Goal: Task Accomplishment & Management: Manage account settings

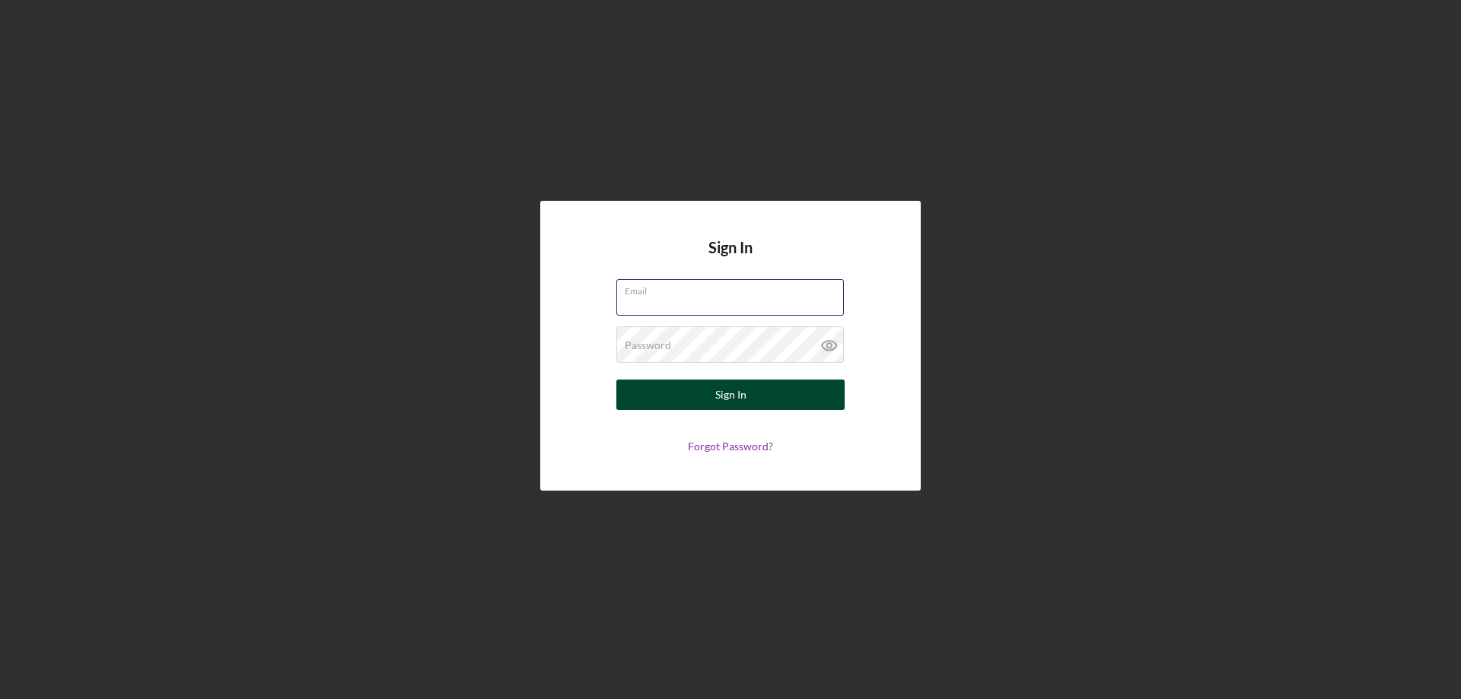
type input "[PERSON_NAME][EMAIL_ADDRESS][PERSON_NAME][DOMAIN_NAME]"
click at [690, 386] on button "Sign In" at bounding box center [730, 395] width 228 height 30
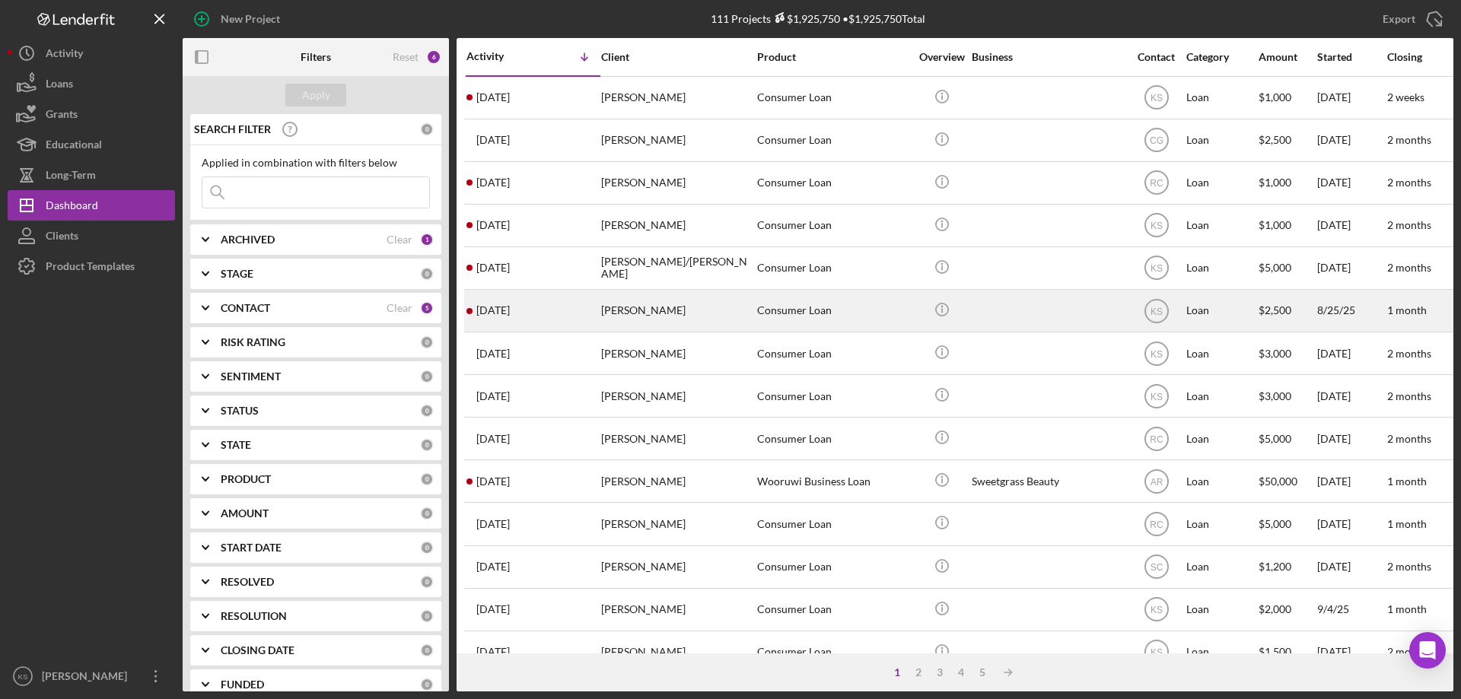
click at [647, 315] on div "[PERSON_NAME]" at bounding box center [677, 311] width 152 height 40
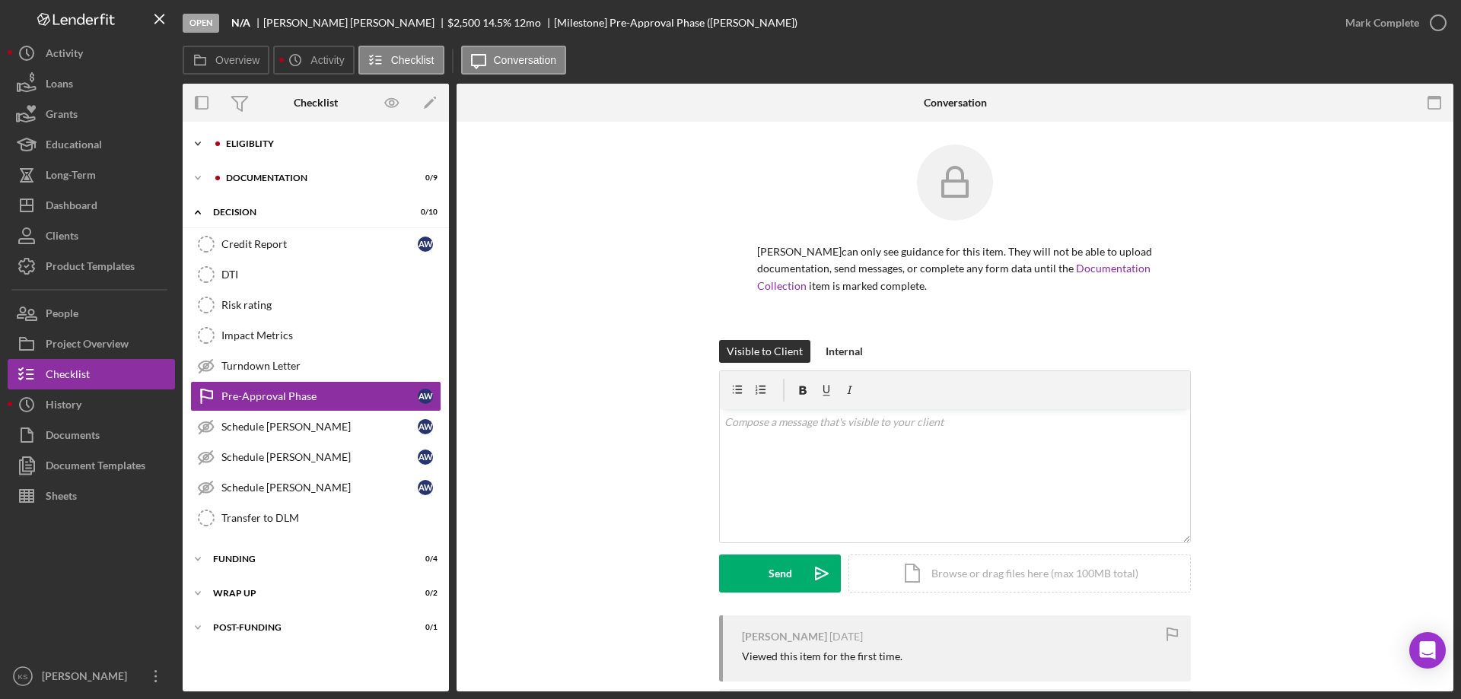
click at [262, 146] on div "Eligiblity" at bounding box center [328, 143] width 204 height 9
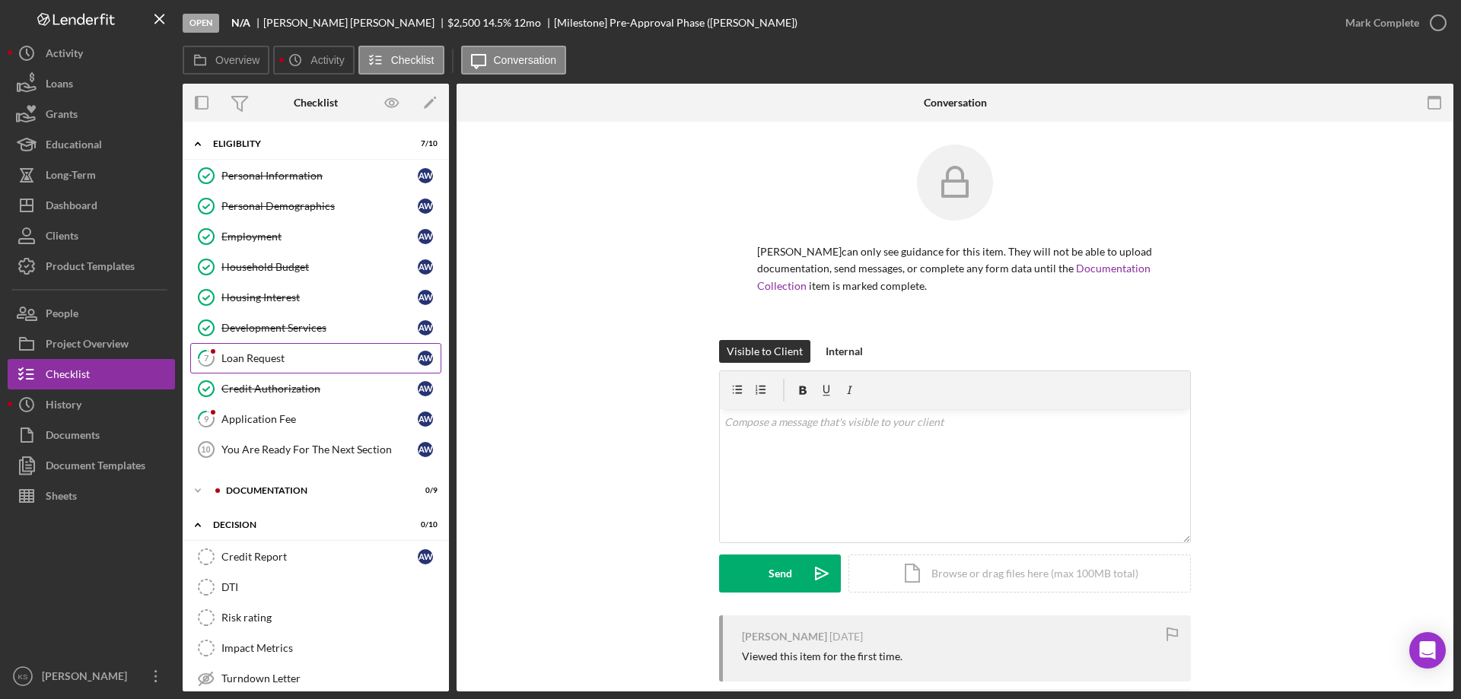
click at [262, 348] on link "7 Loan Request A W" at bounding box center [315, 358] width 251 height 30
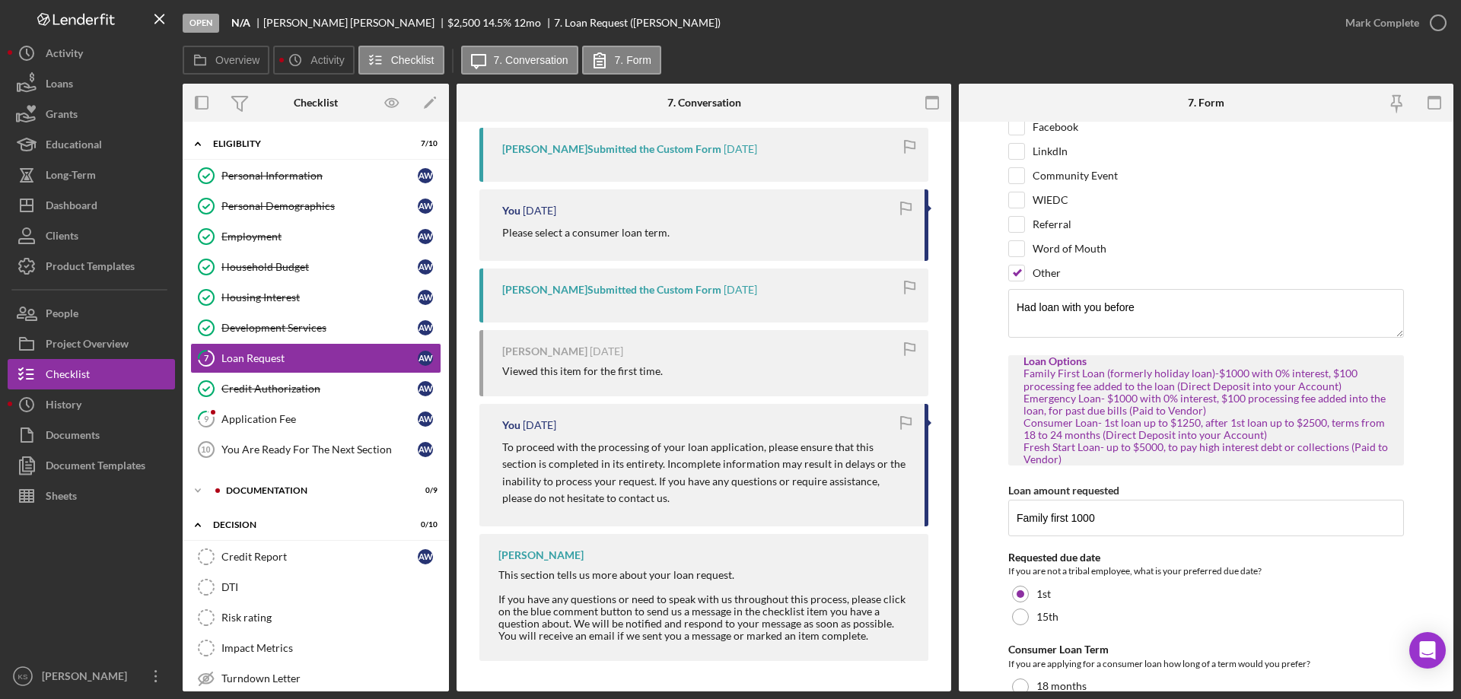
scroll to position [187, 0]
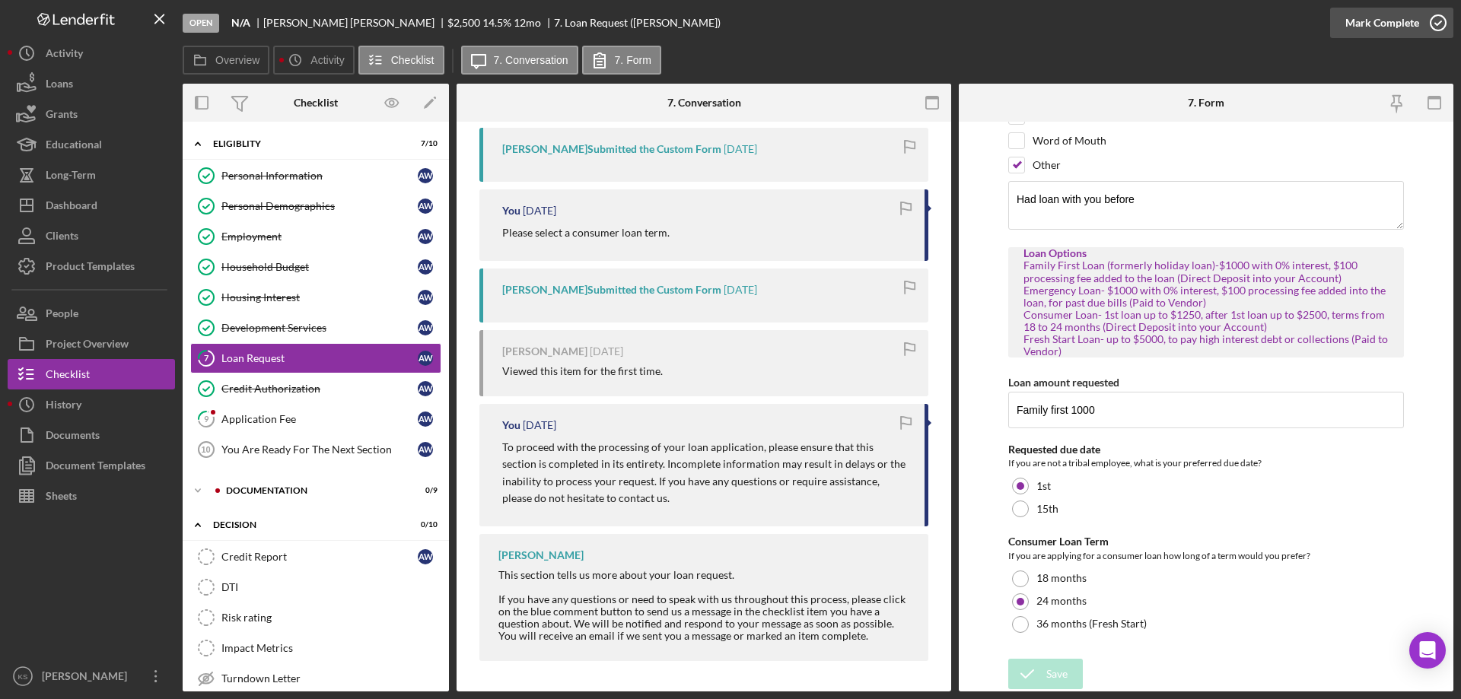
click at [1393, 30] on div "Mark Complete" at bounding box center [1382, 23] width 74 height 30
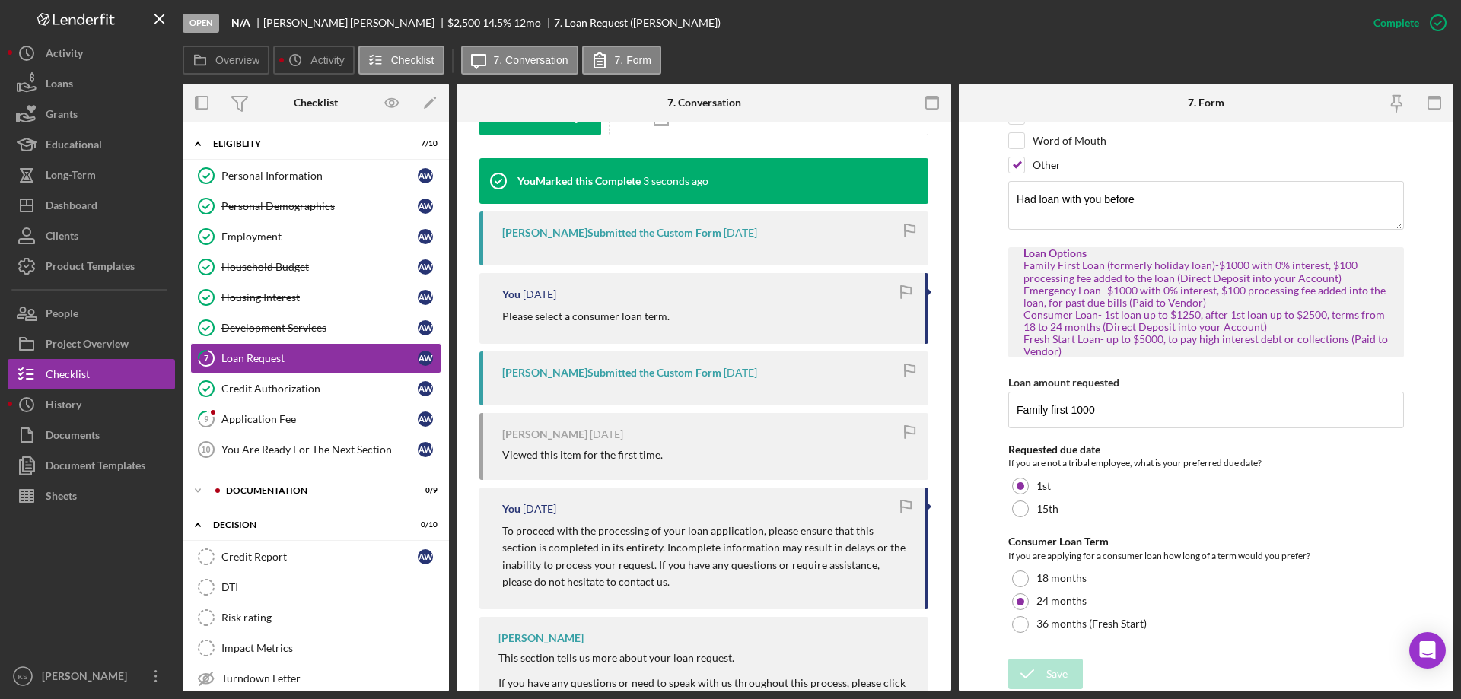
scroll to position [501, 0]
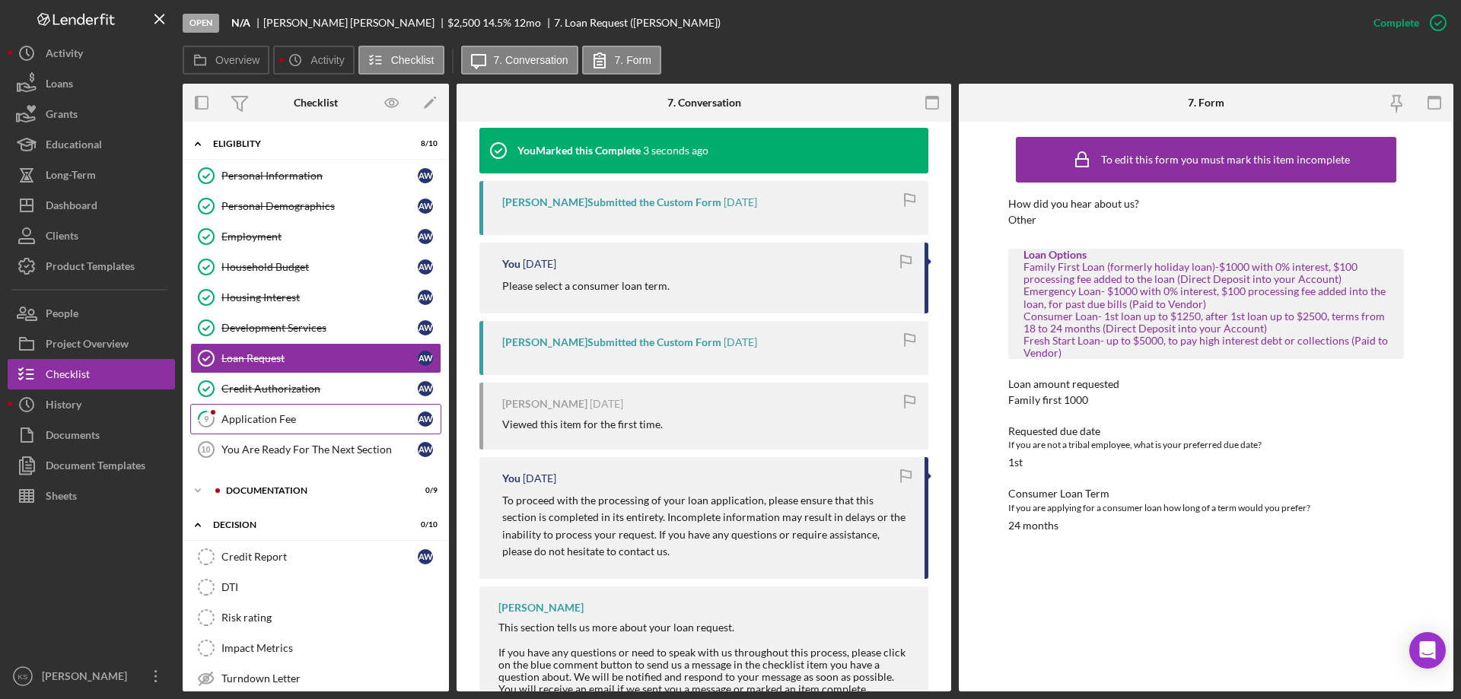
click at [273, 416] on div "Application Fee" at bounding box center [319, 419] width 196 height 12
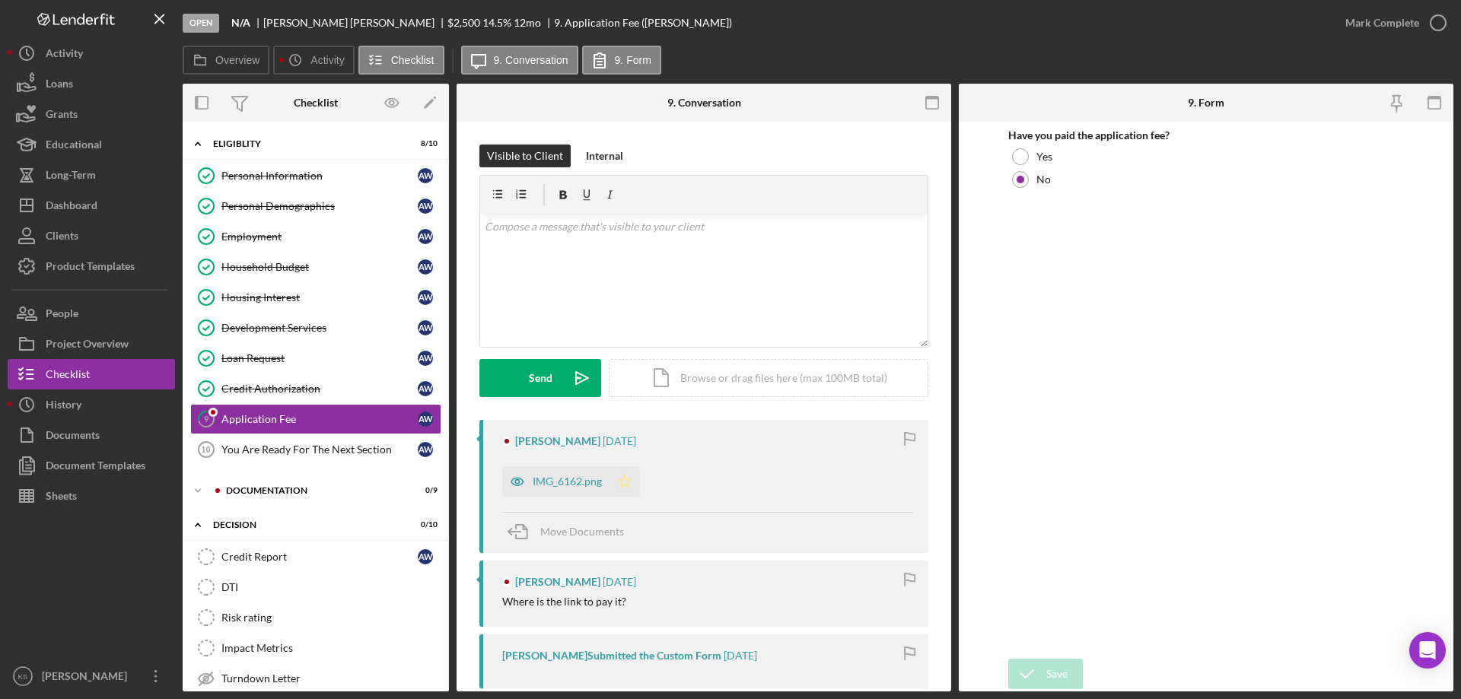
click at [631, 475] on icon "Icon/Star" at bounding box center [624, 481] width 30 height 30
click at [1391, 19] on div "Mark Complete" at bounding box center [1382, 23] width 74 height 30
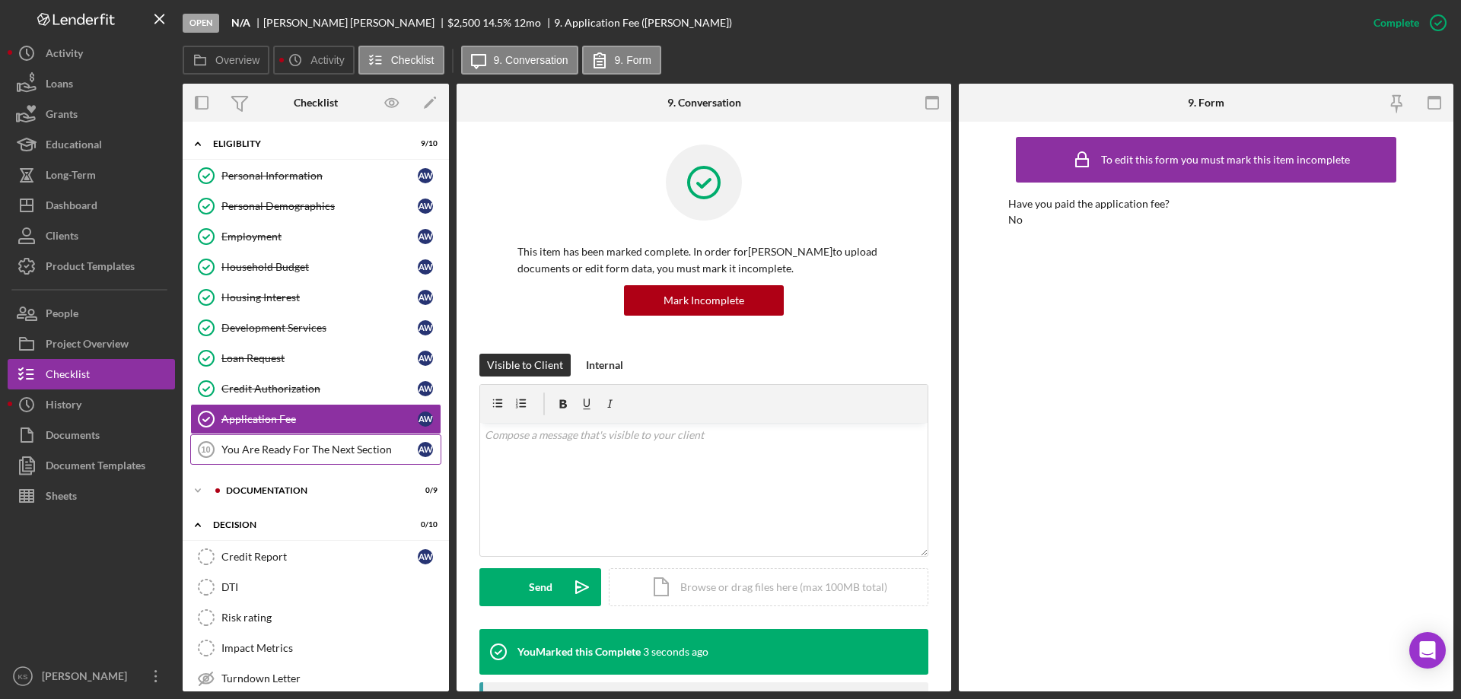
click at [307, 442] on link "You Are Ready For The Next Section 10 You Are Ready For The Next Section A W" at bounding box center [315, 449] width 251 height 30
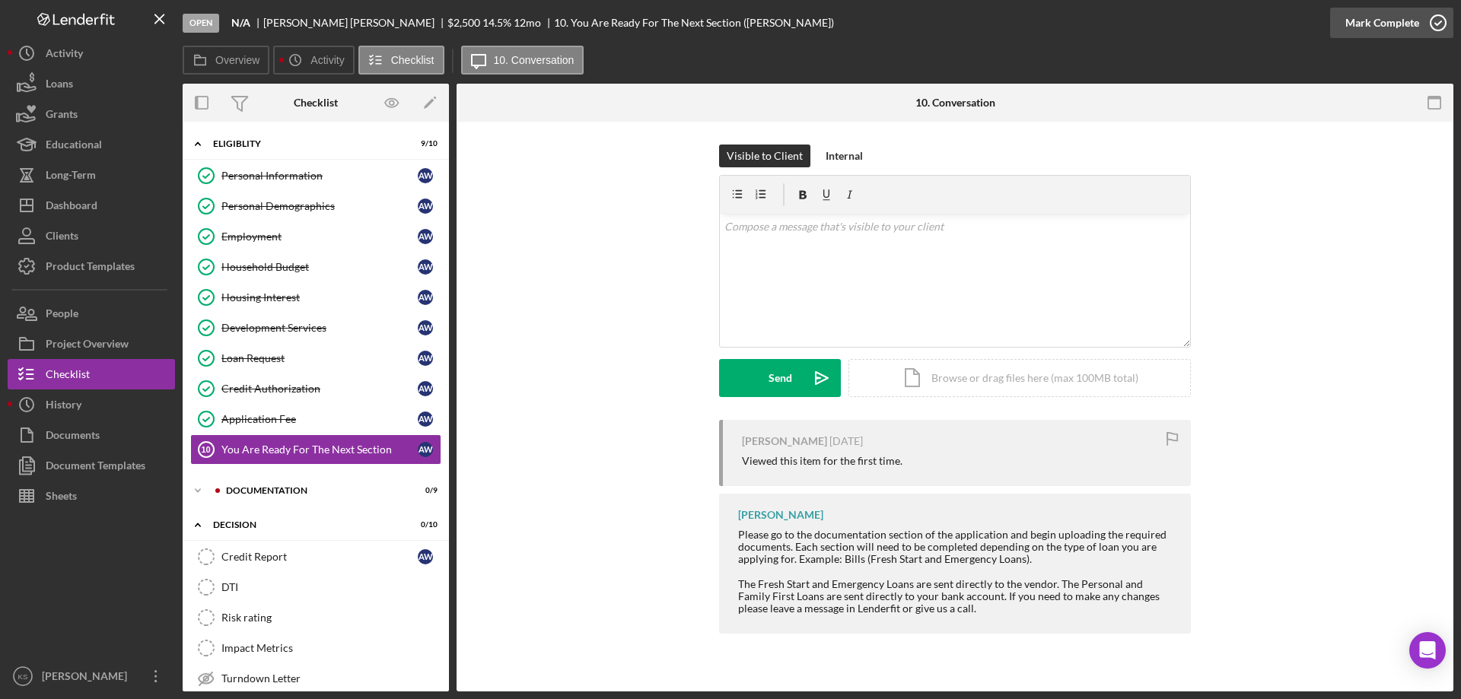
click at [1371, 33] on div "Mark Complete" at bounding box center [1382, 23] width 74 height 30
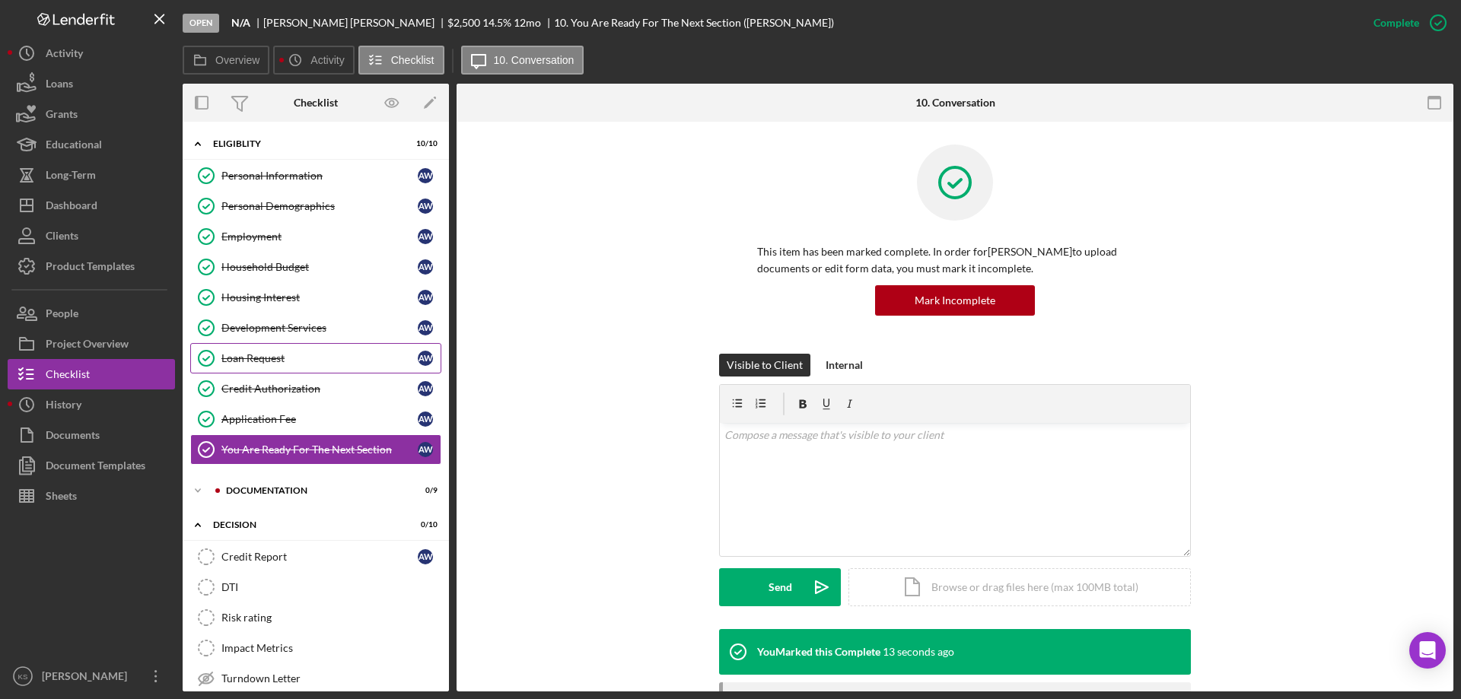
click at [275, 353] on div "Loan Request" at bounding box center [319, 358] width 196 height 12
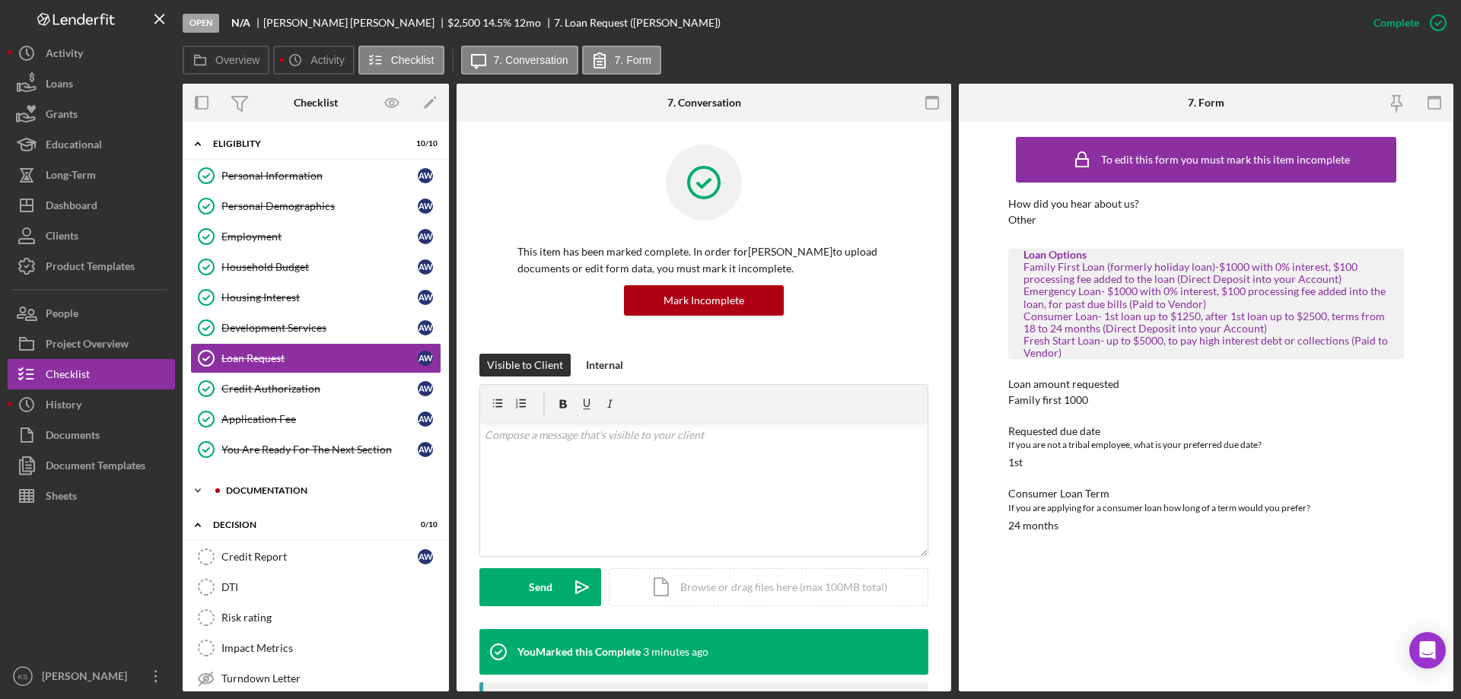
click at [290, 494] on div "Documentation" at bounding box center [328, 490] width 204 height 9
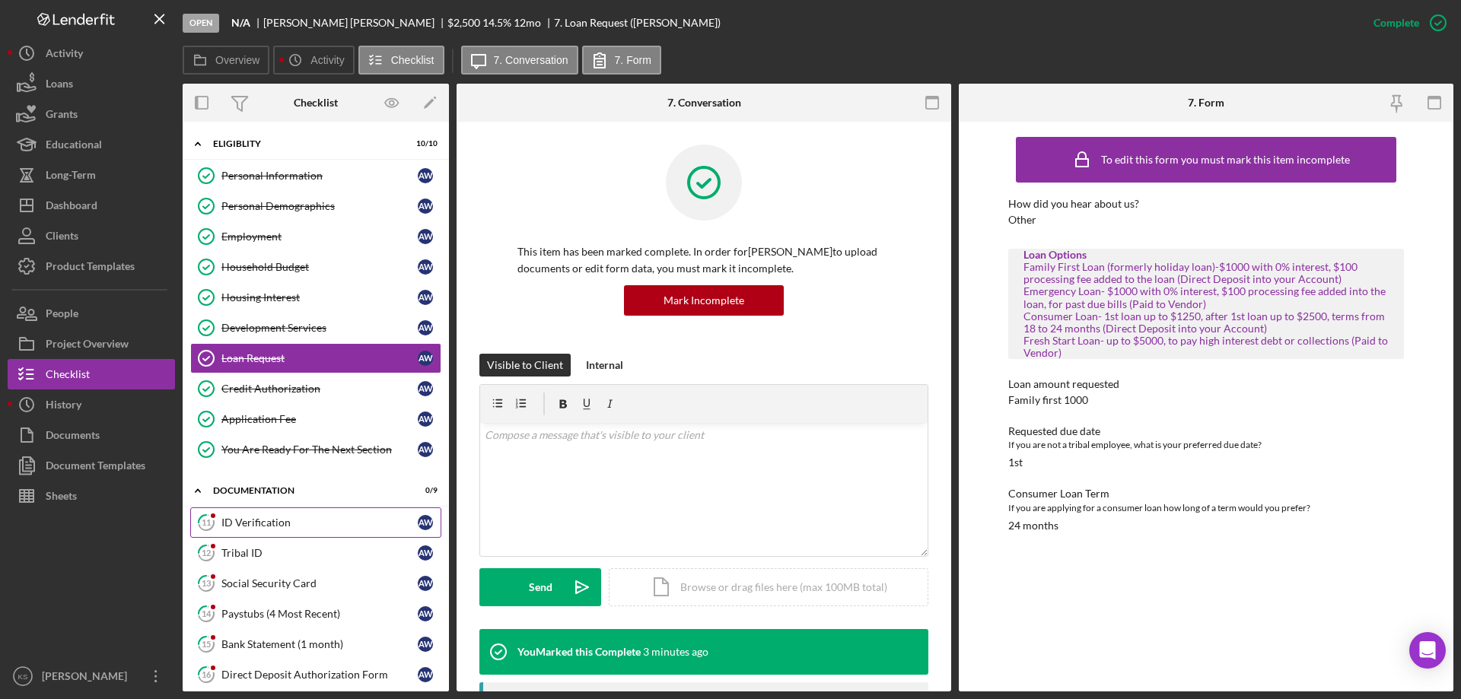
click at [300, 529] on div "ID Verification" at bounding box center [319, 523] width 196 height 12
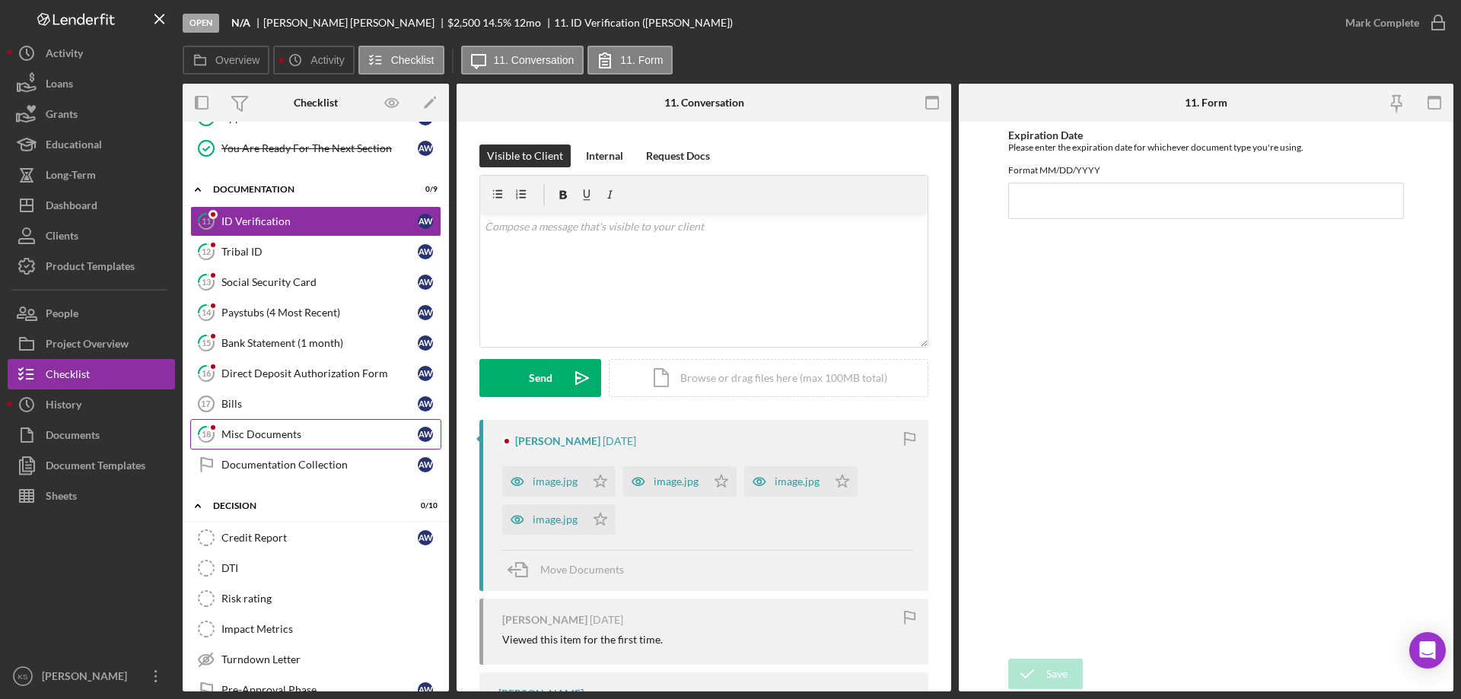
scroll to position [304, 0]
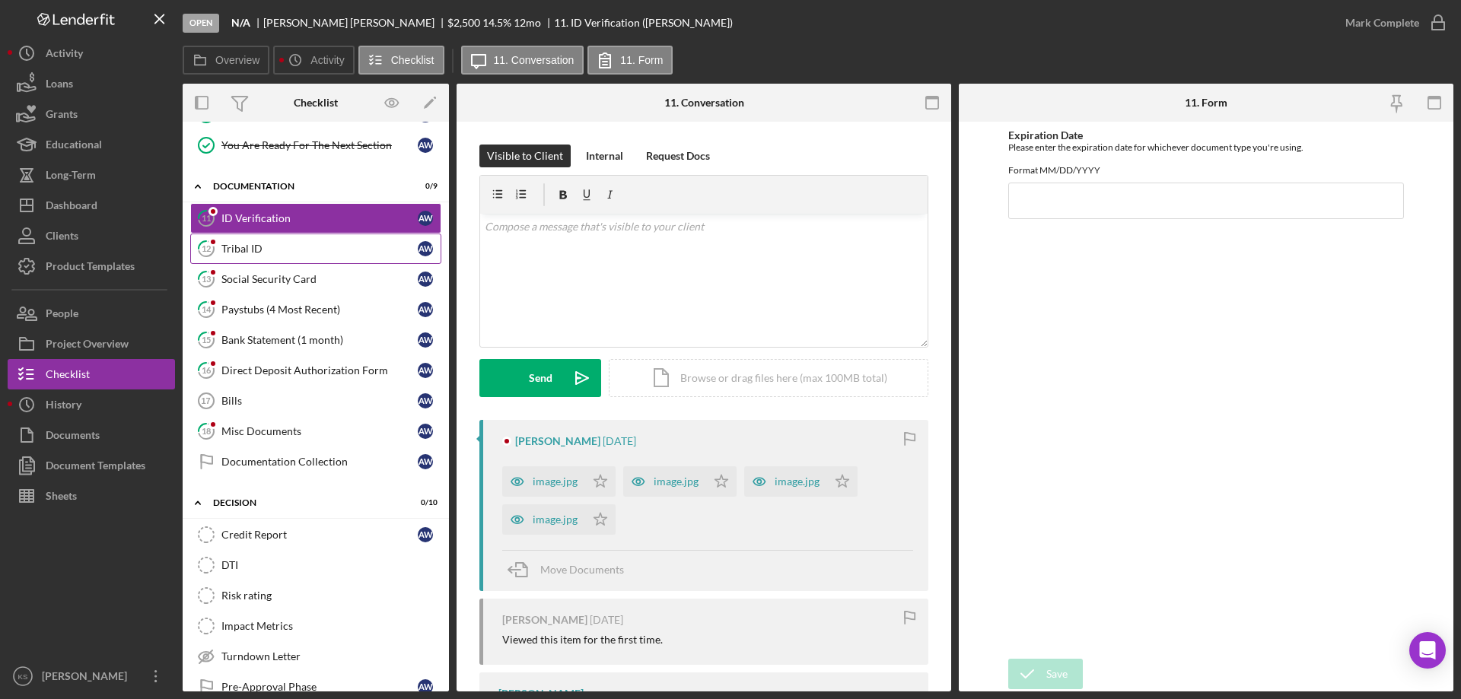
click at [254, 251] on div "Tribal ID" at bounding box center [319, 249] width 196 height 12
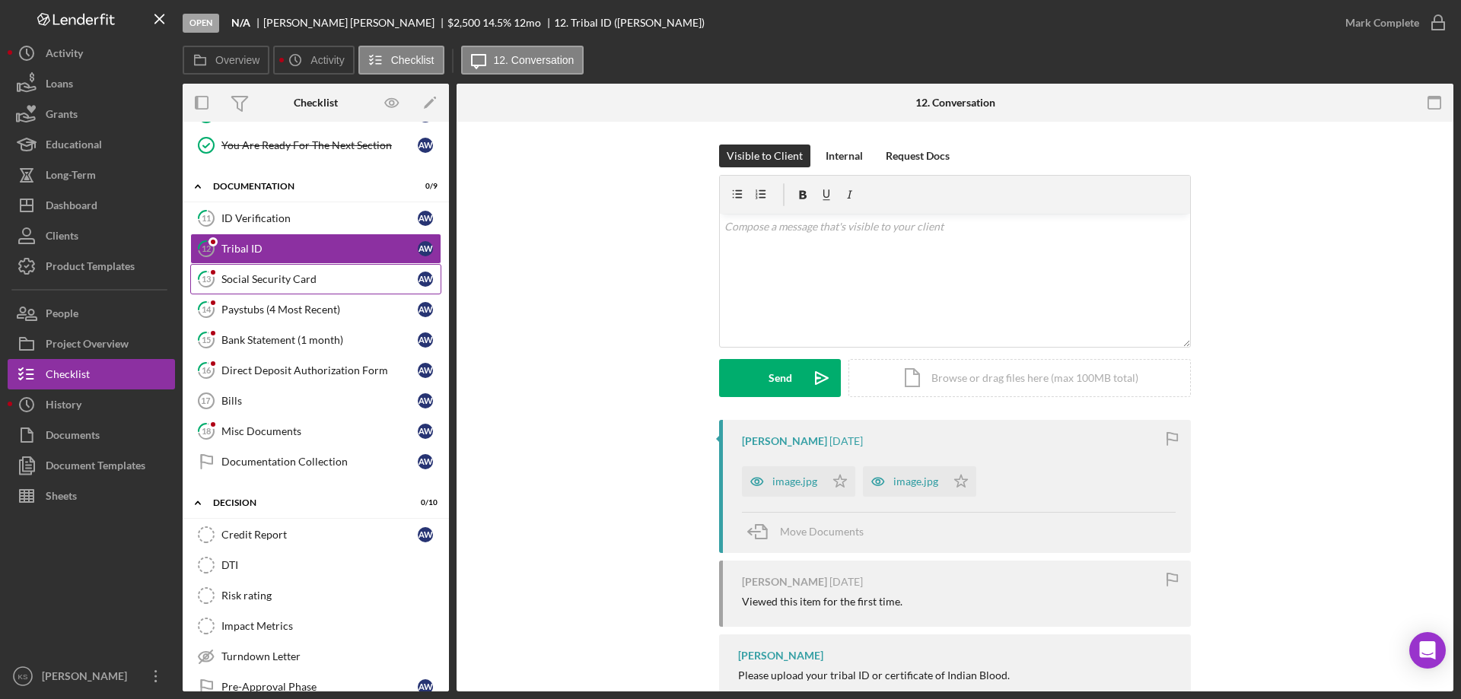
click at [254, 277] on div "Social Security Card" at bounding box center [319, 279] width 196 height 12
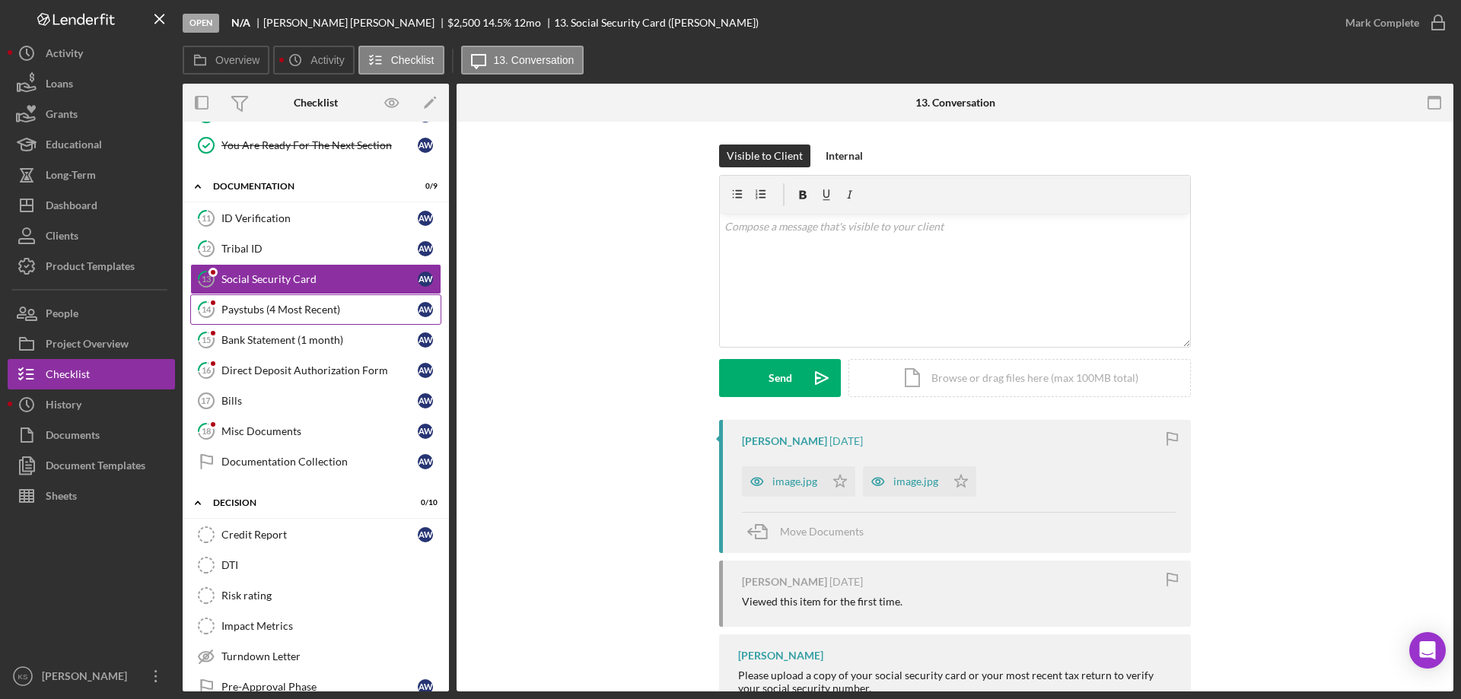
click at [256, 297] on link "14 Paystubs (4 Most Recent) A W" at bounding box center [315, 309] width 251 height 30
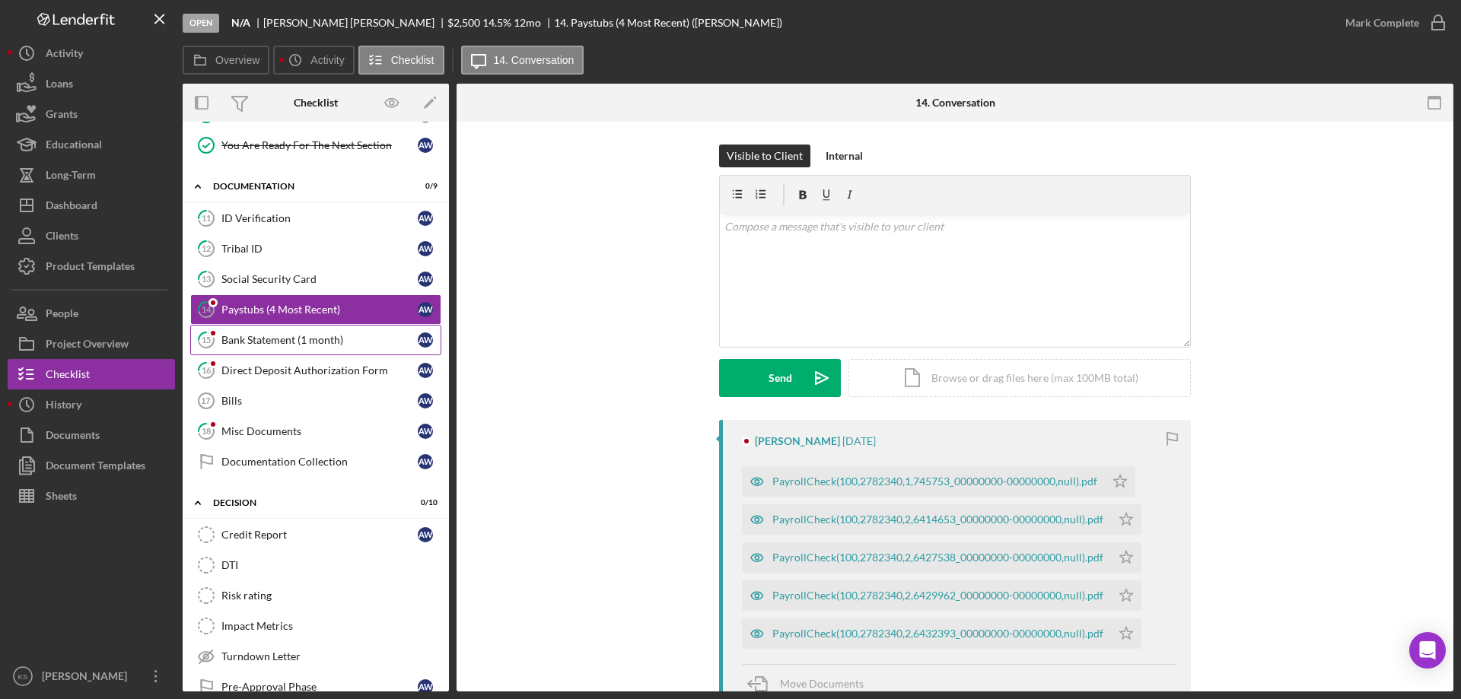
click at [258, 332] on link "15 Bank Statement (1 month) A W" at bounding box center [315, 340] width 251 height 30
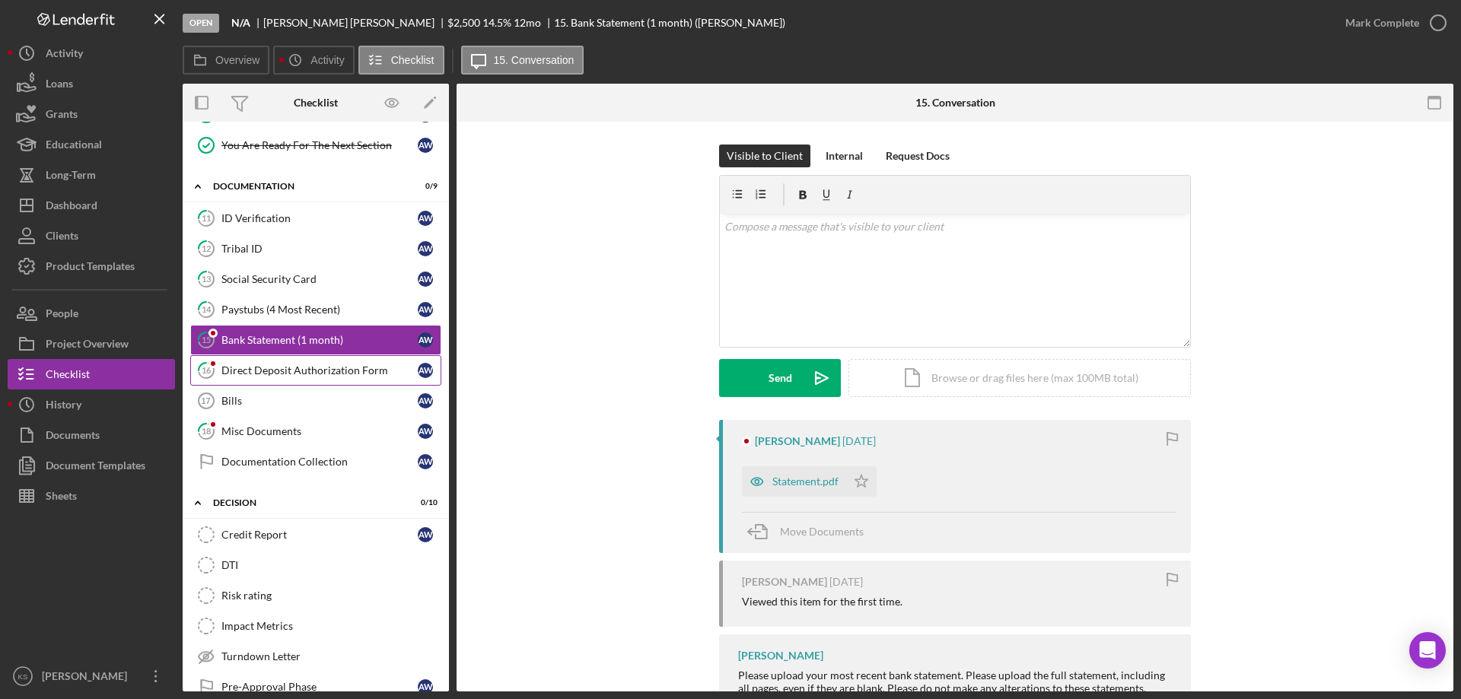
click at [265, 362] on link "16 Direct Deposit Authorization Form A W" at bounding box center [315, 370] width 251 height 30
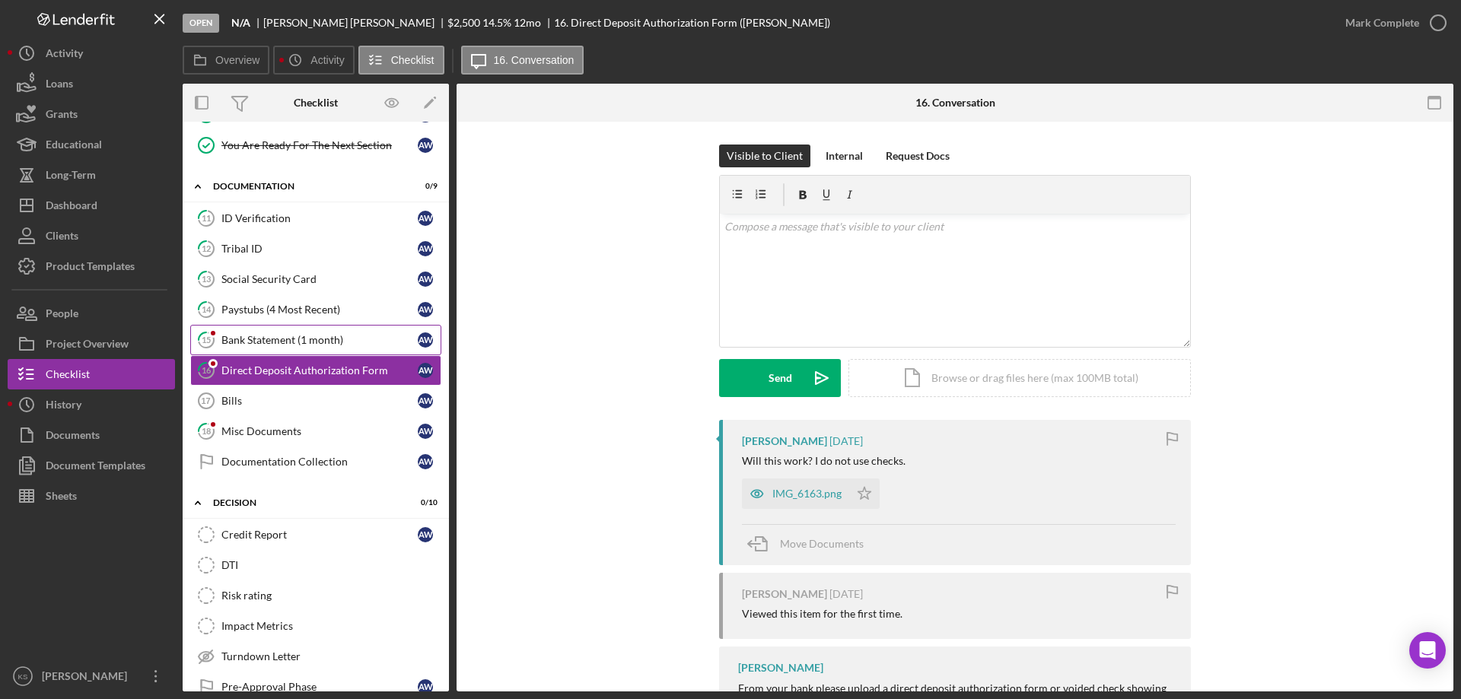
click at [275, 342] on div "Bank Statement (1 month)" at bounding box center [319, 340] width 196 height 12
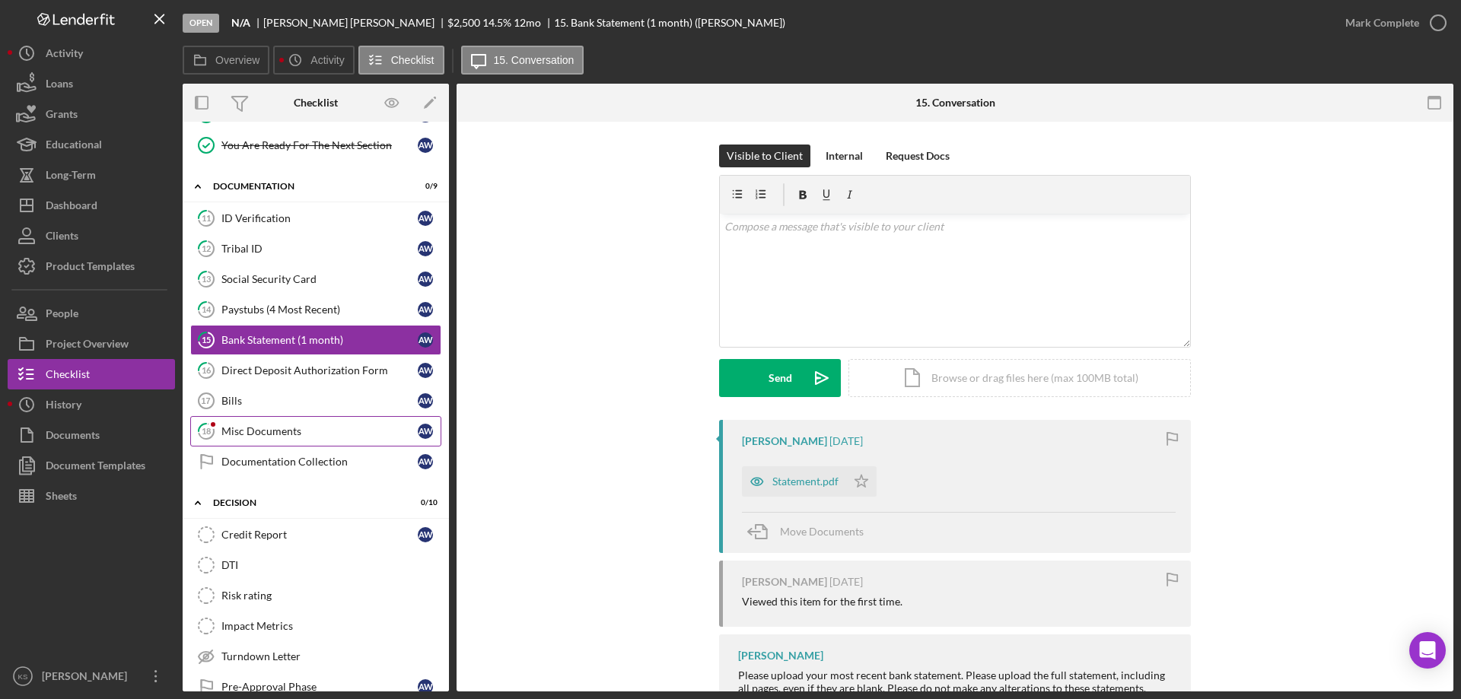
click at [262, 428] on div "Misc Documents" at bounding box center [319, 431] width 196 height 12
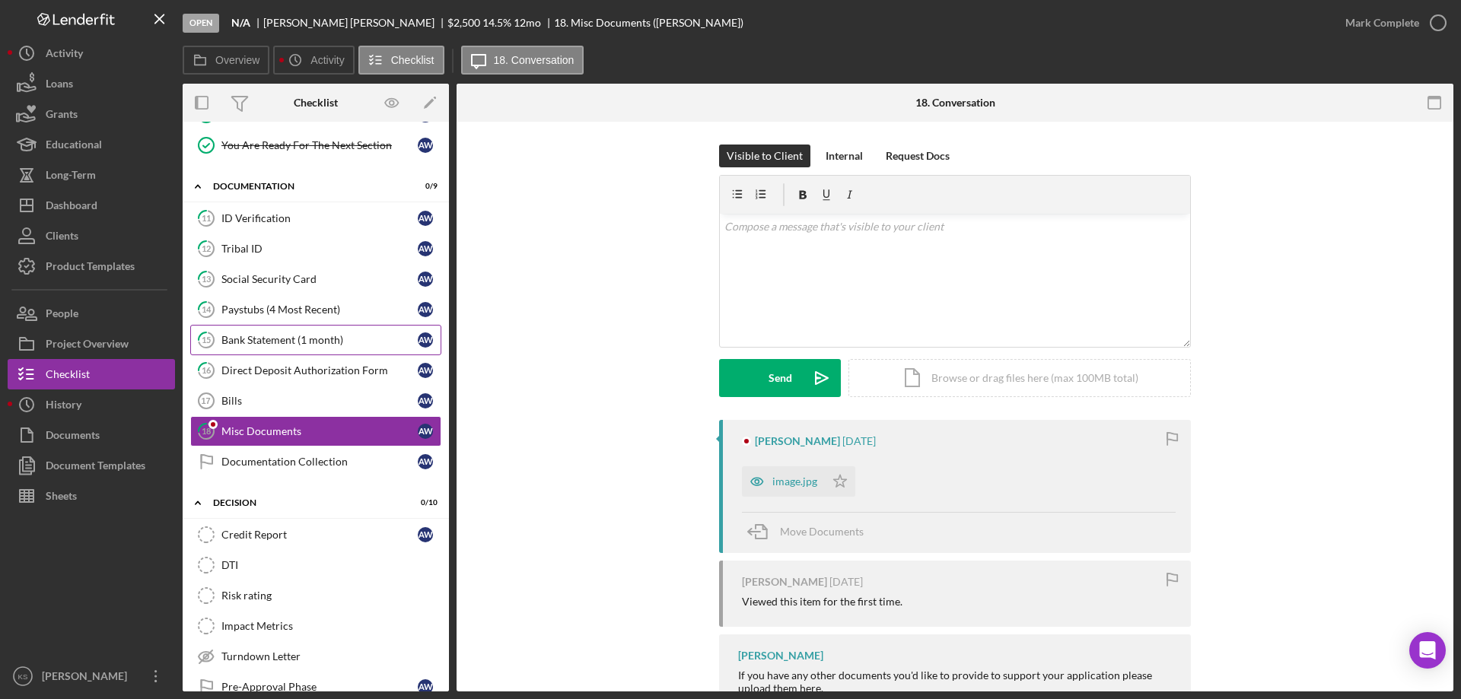
click at [272, 346] on div "Bank Statement (1 month)" at bounding box center [319, 340] width 196 height 12
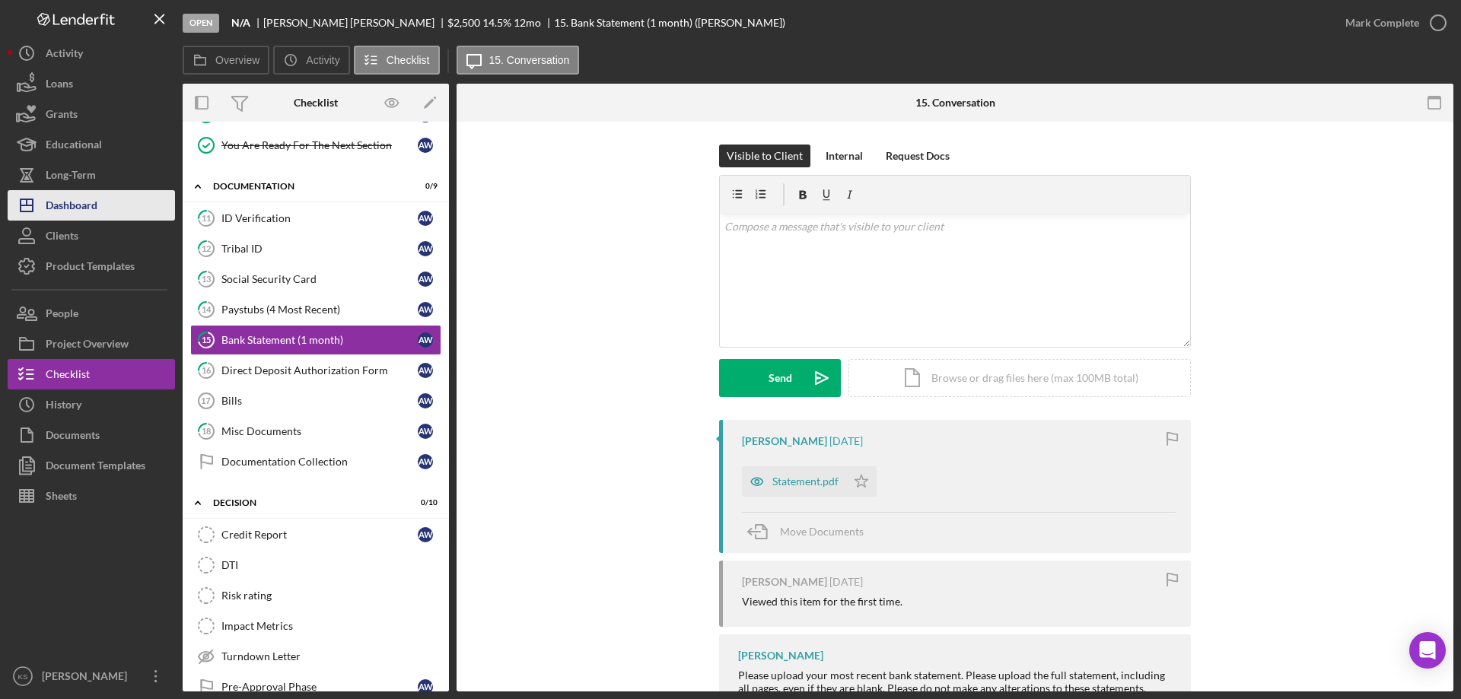
click at [101, 196] on button "Icon/Dashboard Dashboard" at bounding box center [91, 205] width 167 height 30
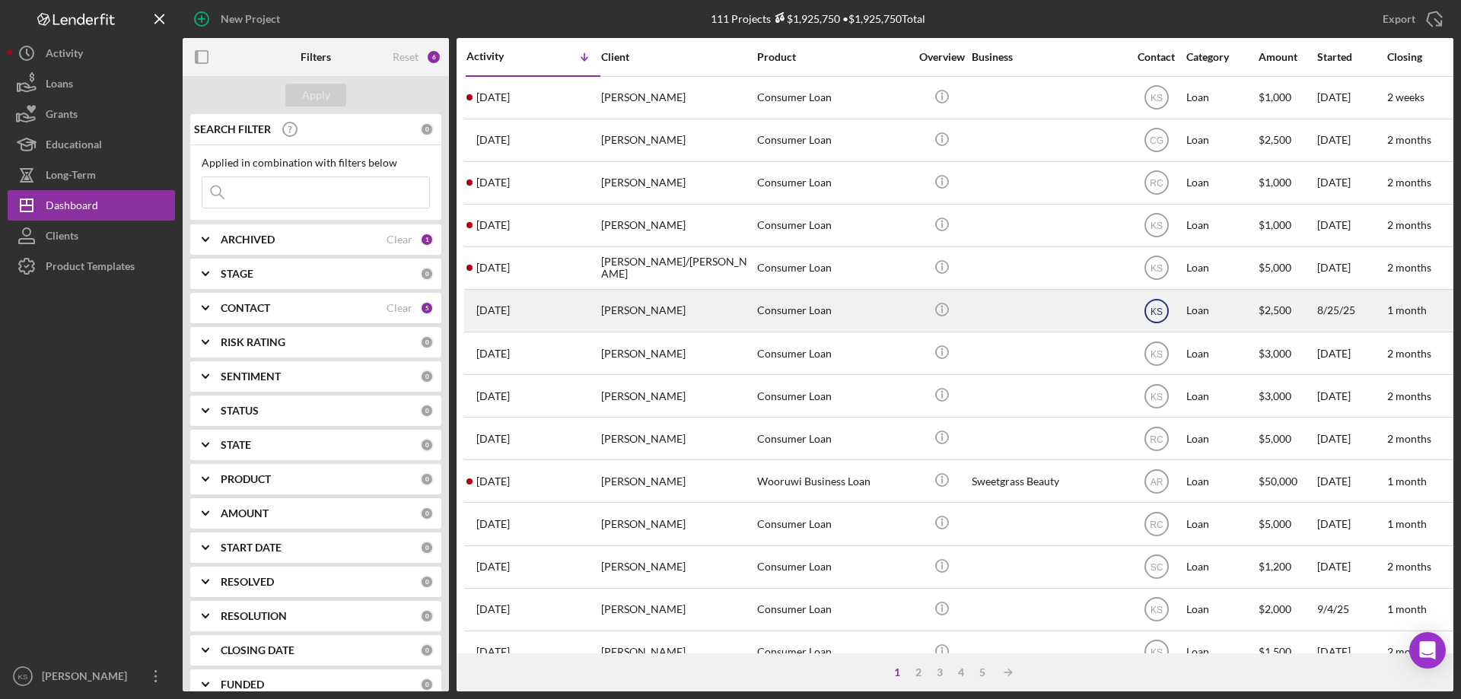
click at [1147, 305] on icon "KS" at bounding box center [1156, 311] width 38 height 38
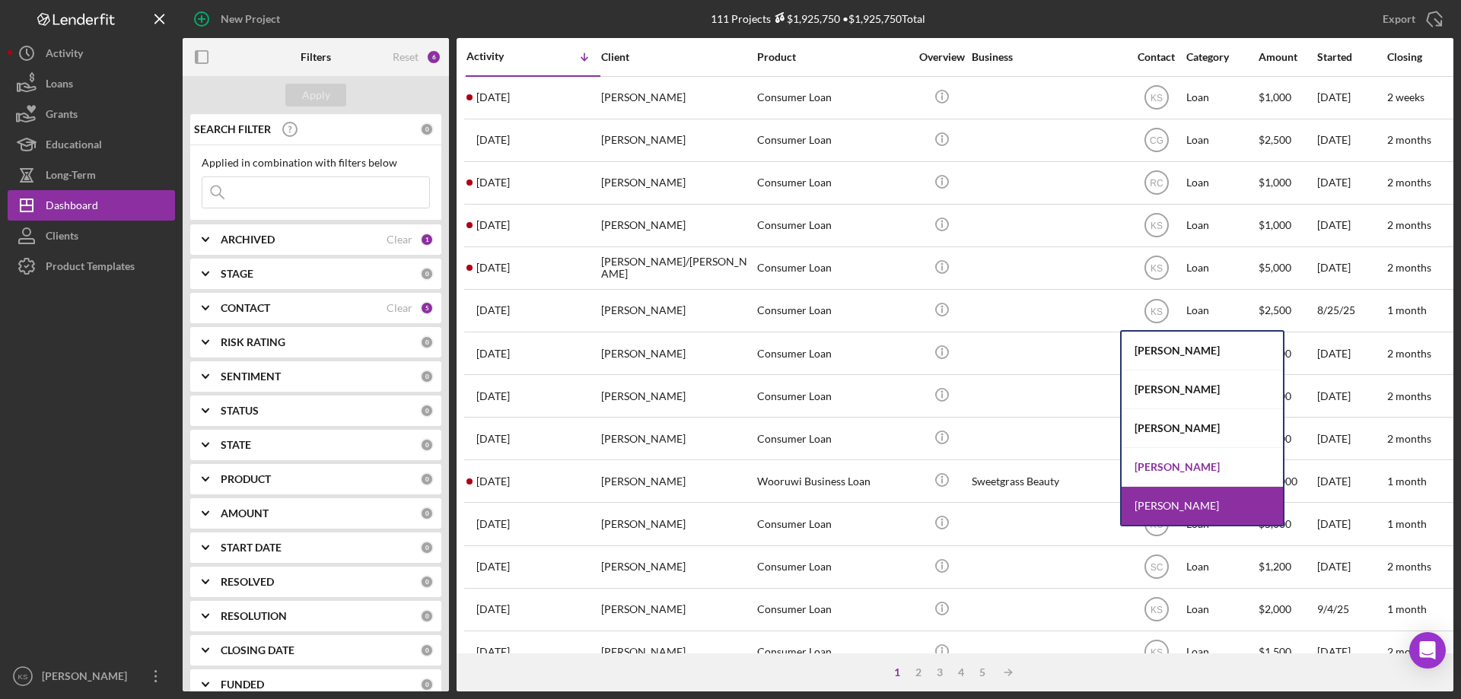
click at [1162, 458] on div "[PERSON_NAME]" at bounding box center [1201, 467] width 161 height 39
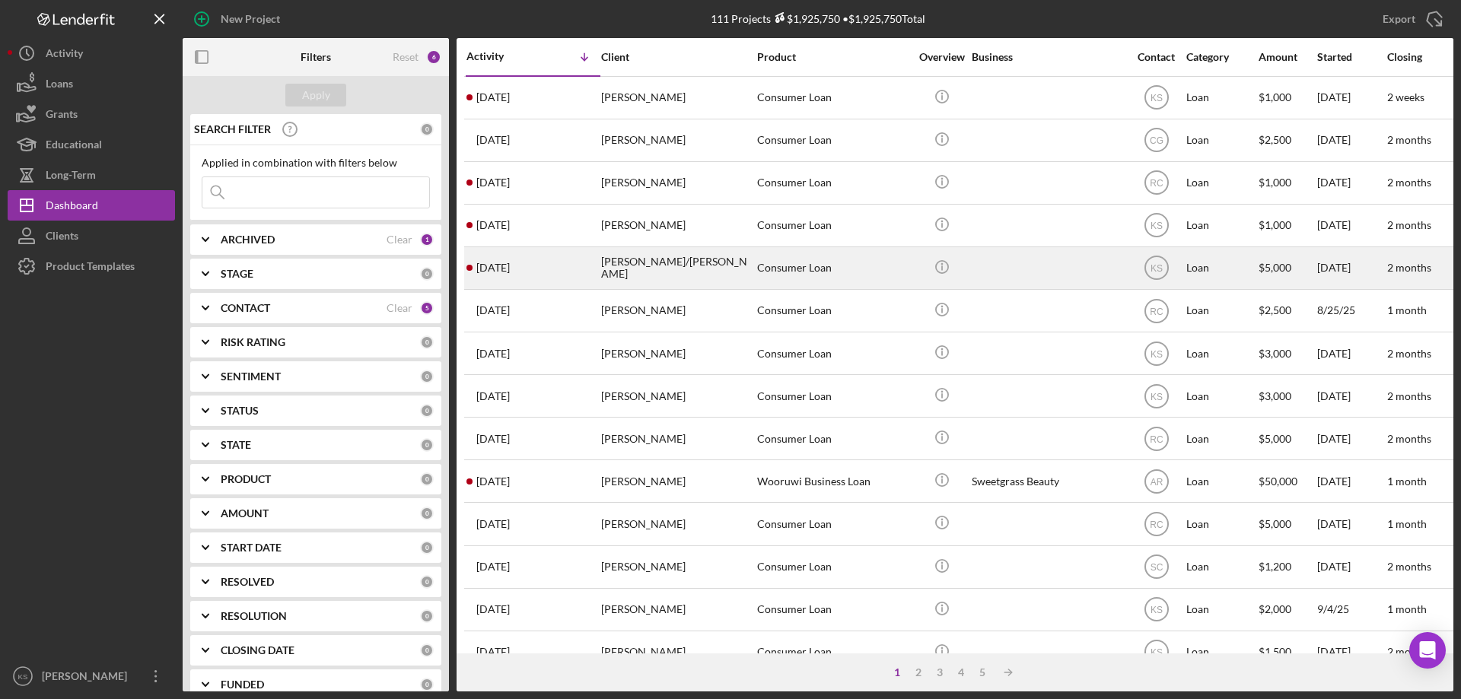
click at [676, 265] on div "[PERSON_NAME]/[PERSON_NAME]" at bounding box center [677, 268] width 152 height 40
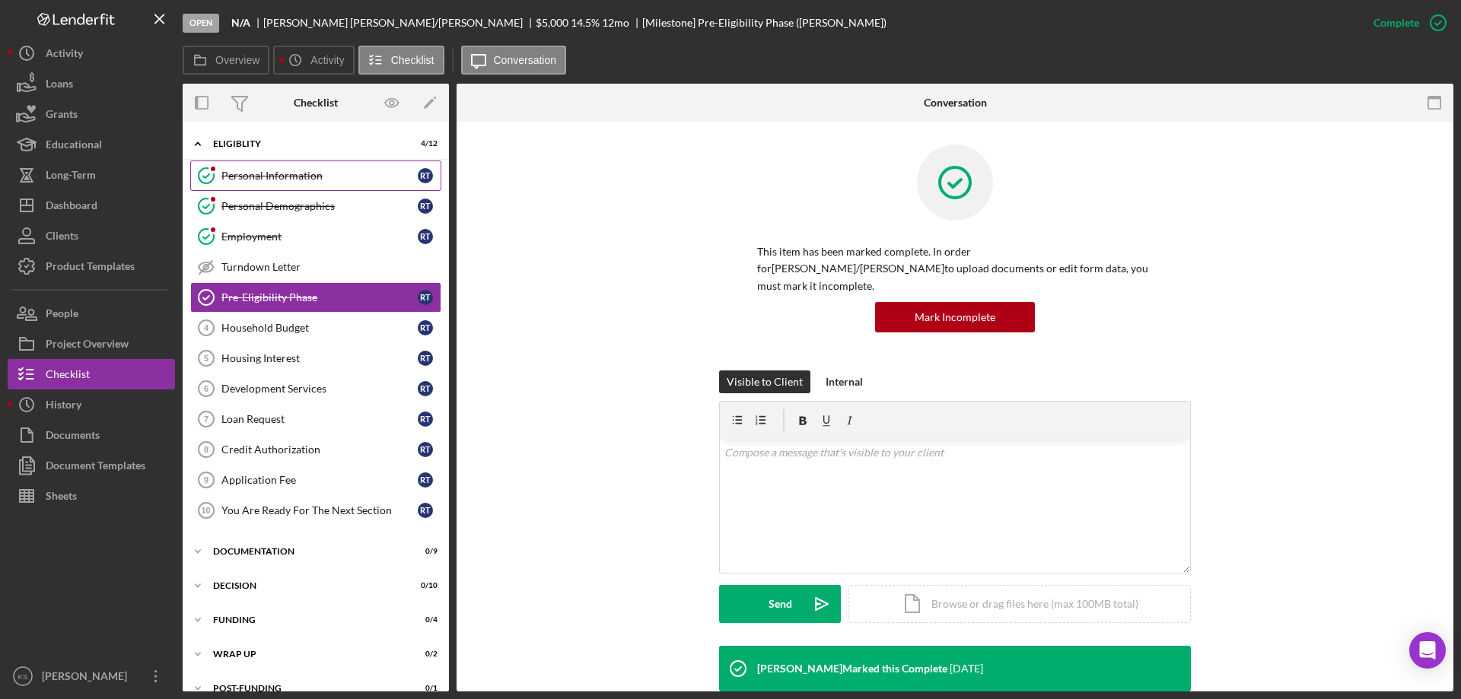
click at [246, 179] on div "Personal Information" at bounding box center [319, 176] width 196 height 12
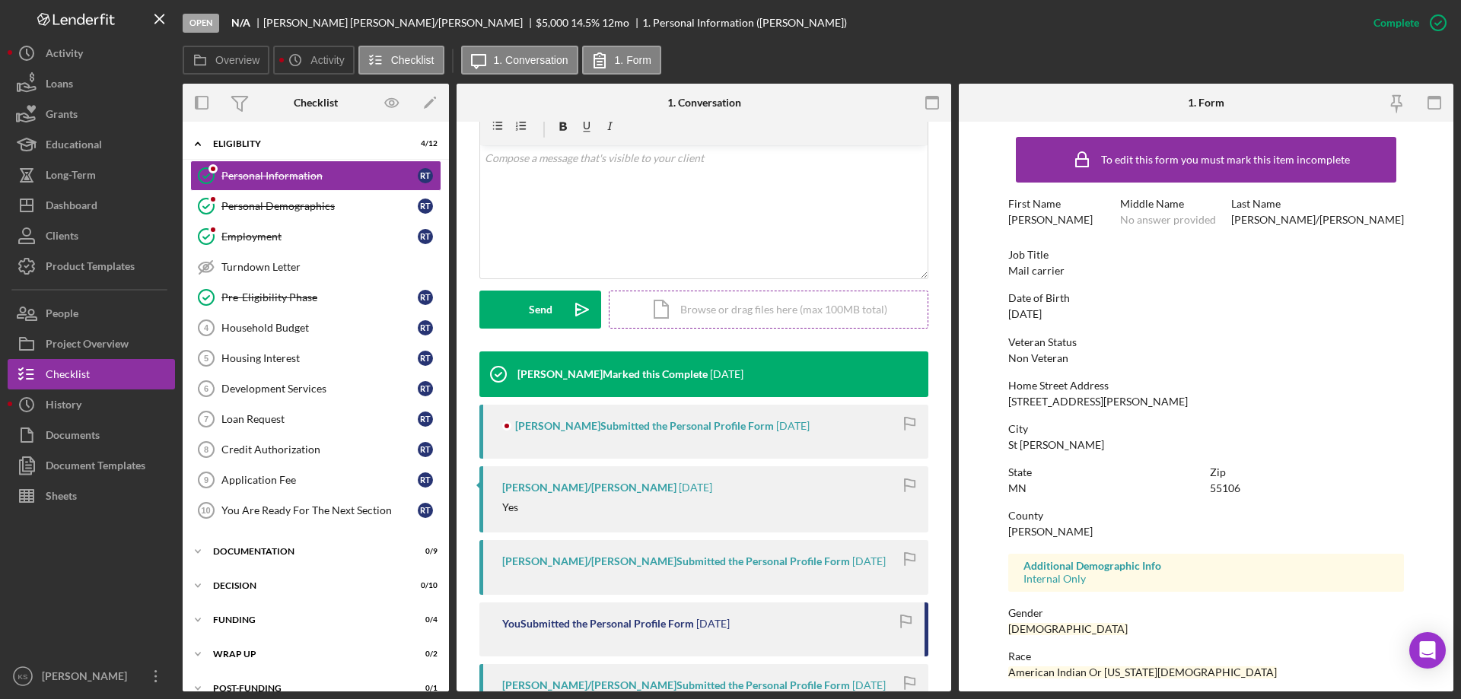
scroll to position [304, 0]
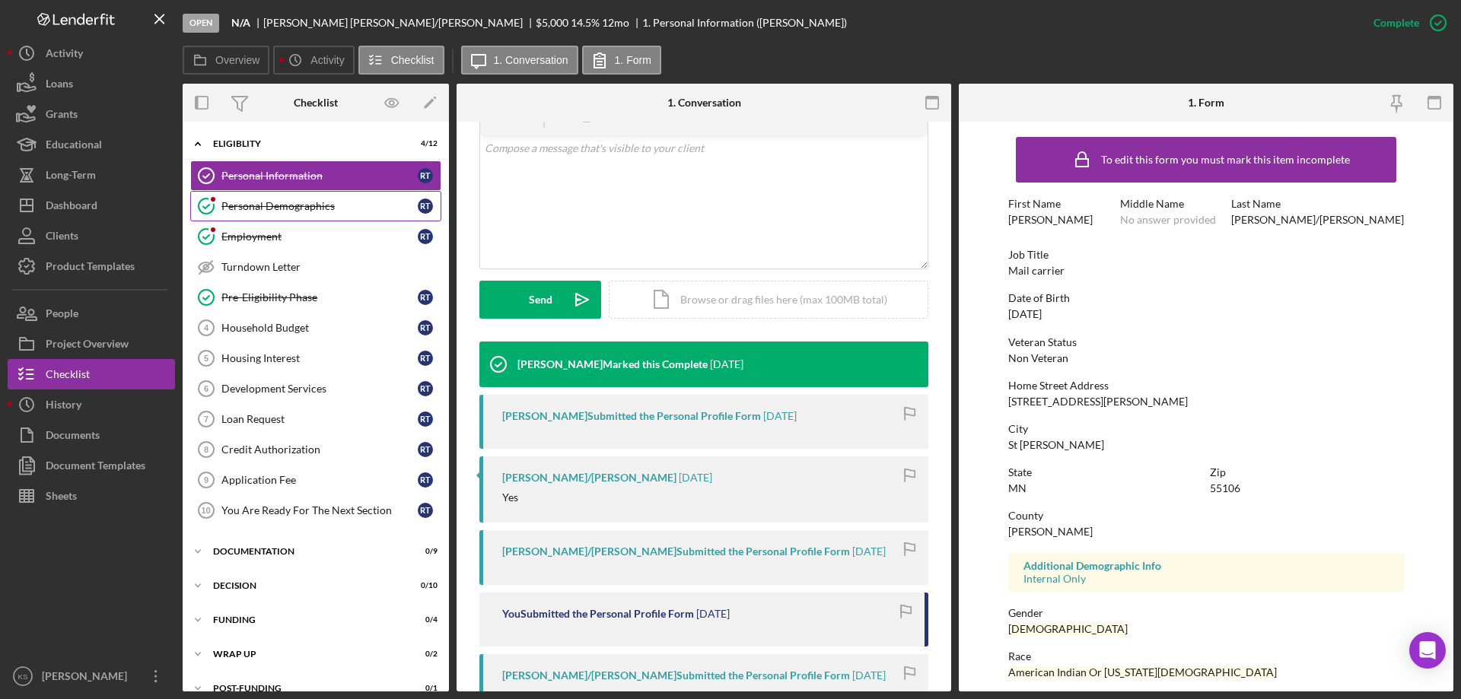
click at [294, 218] on link "Personal Demographics Personal Demographics R T" at bounding box center [315, 206] width 251 height 30
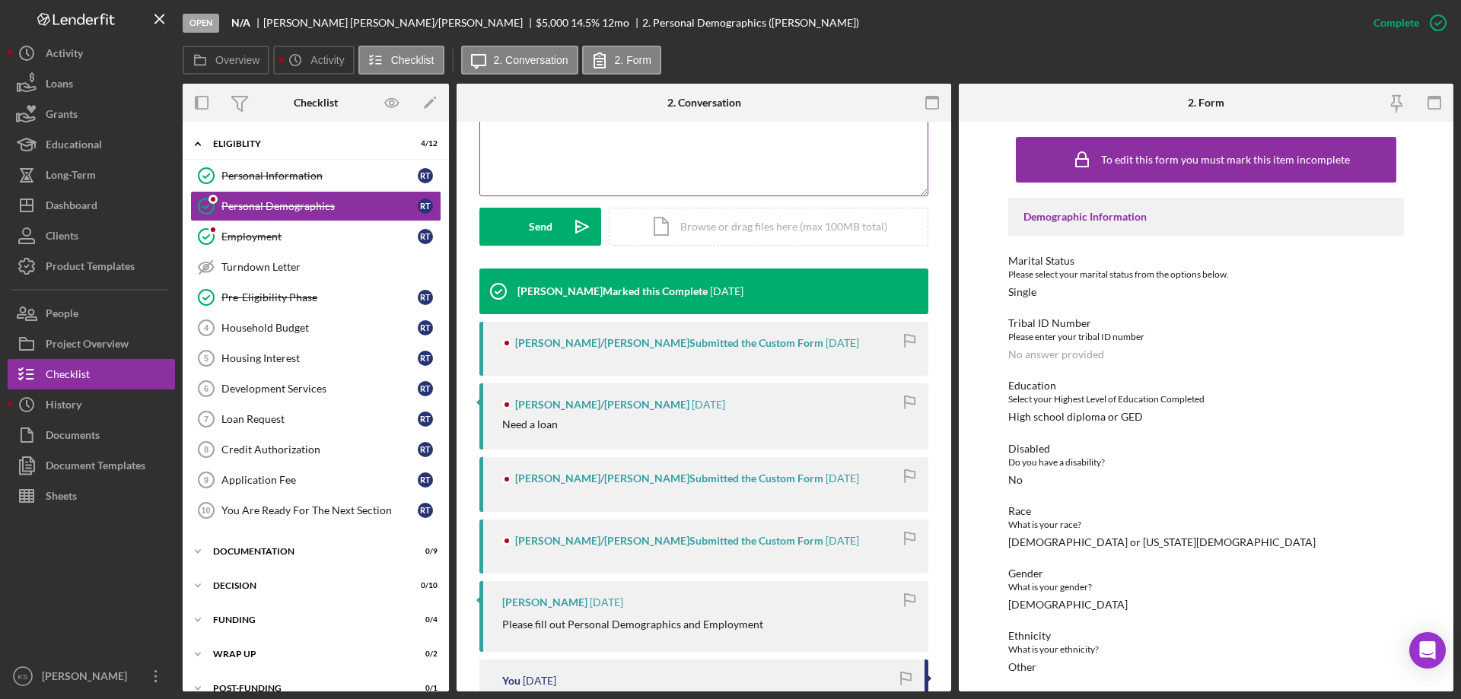
scroll to position [380, 0]
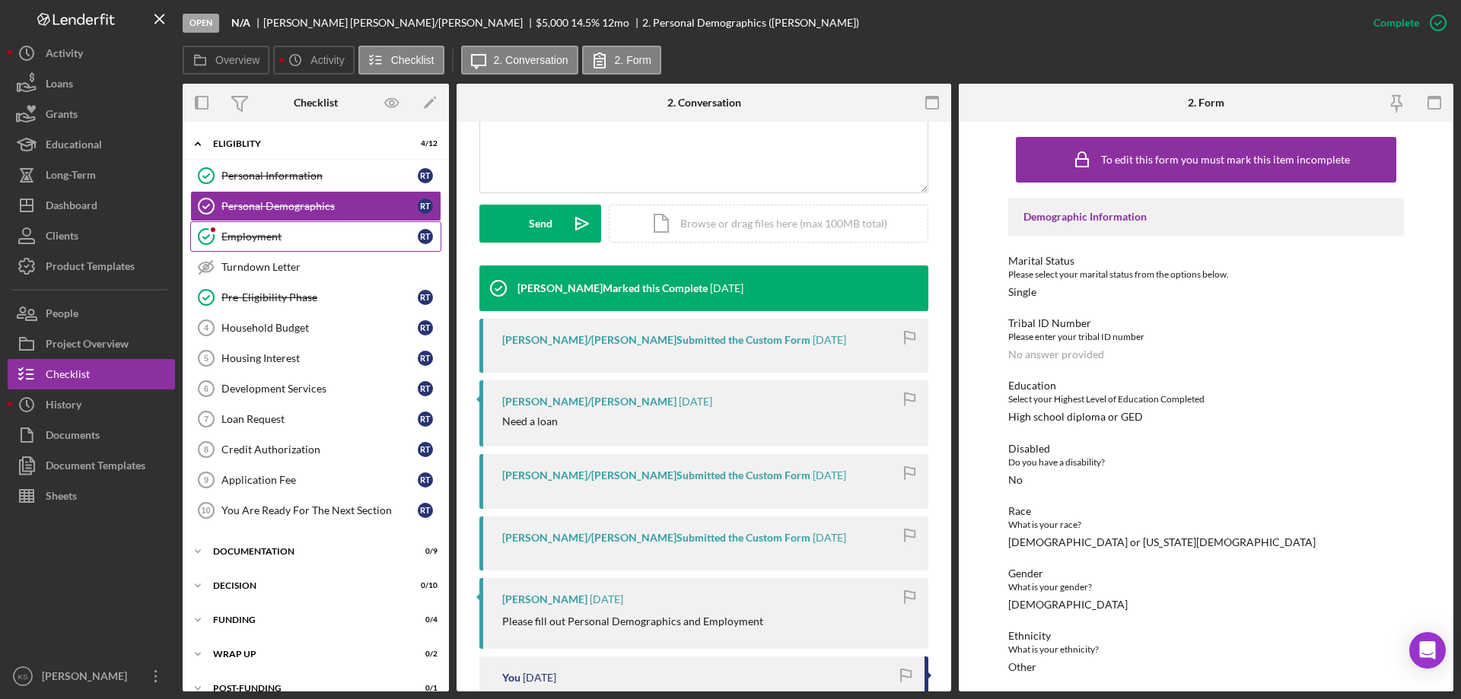
click at [275, 237] on div "Employment" at bounding box center [319, 237] width 196 height 12
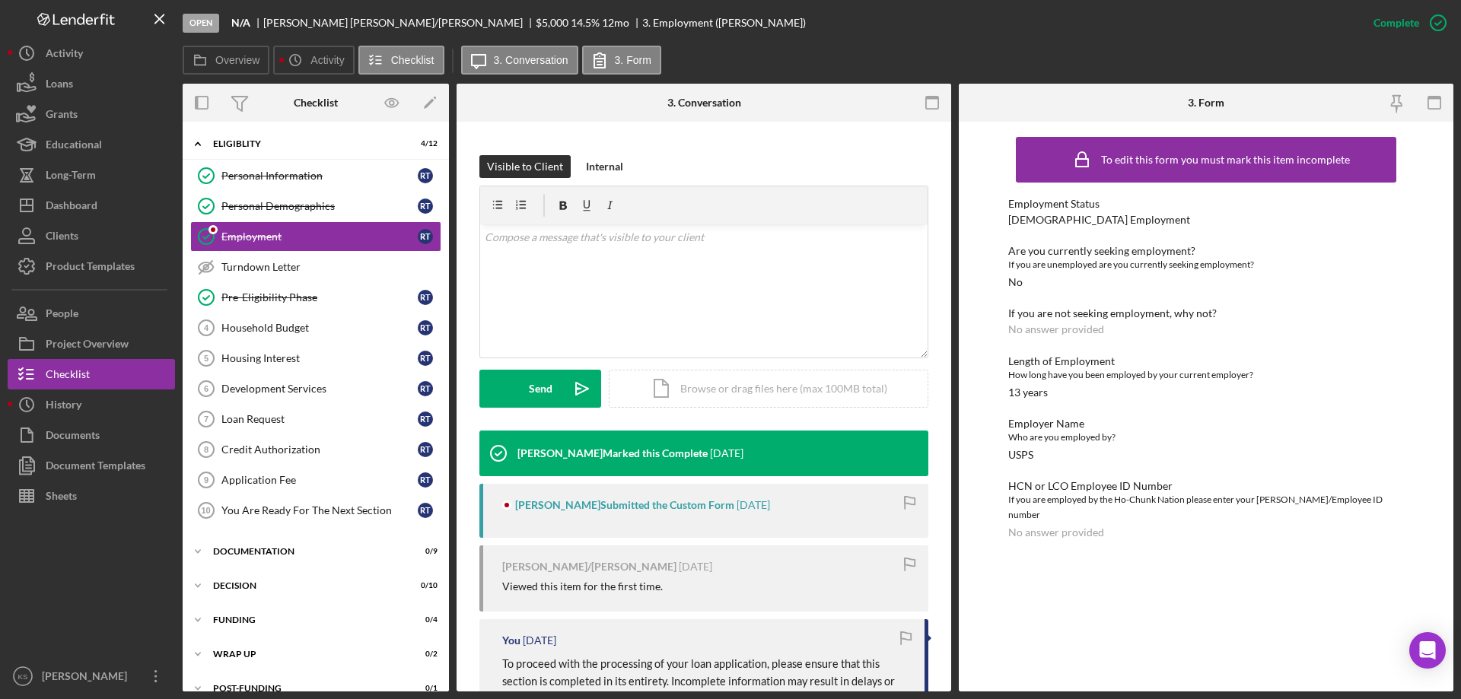
scroll to position [228, 0]
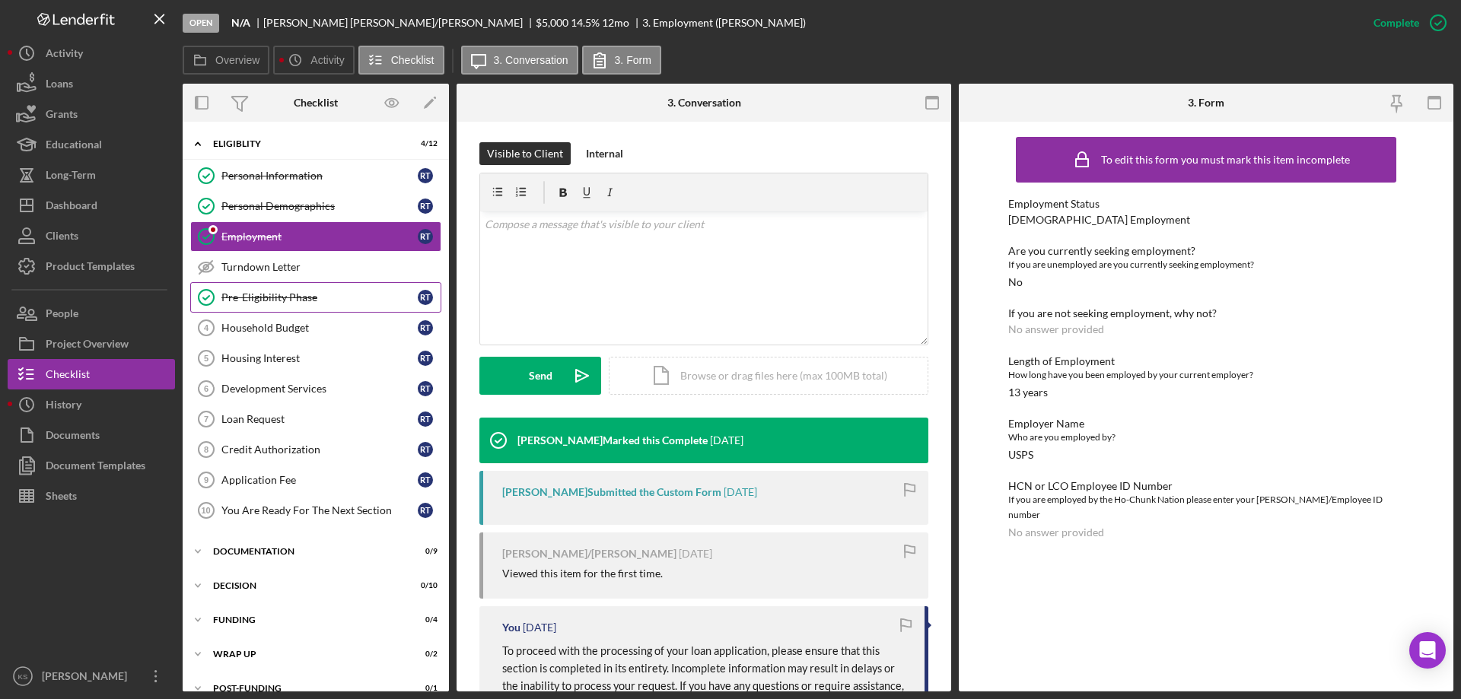
click at [265, 289] on link "Pre-Eligibility Phase Pre-Eligibility Phase R T" at bounding box center [315, 297] width 251 height 30
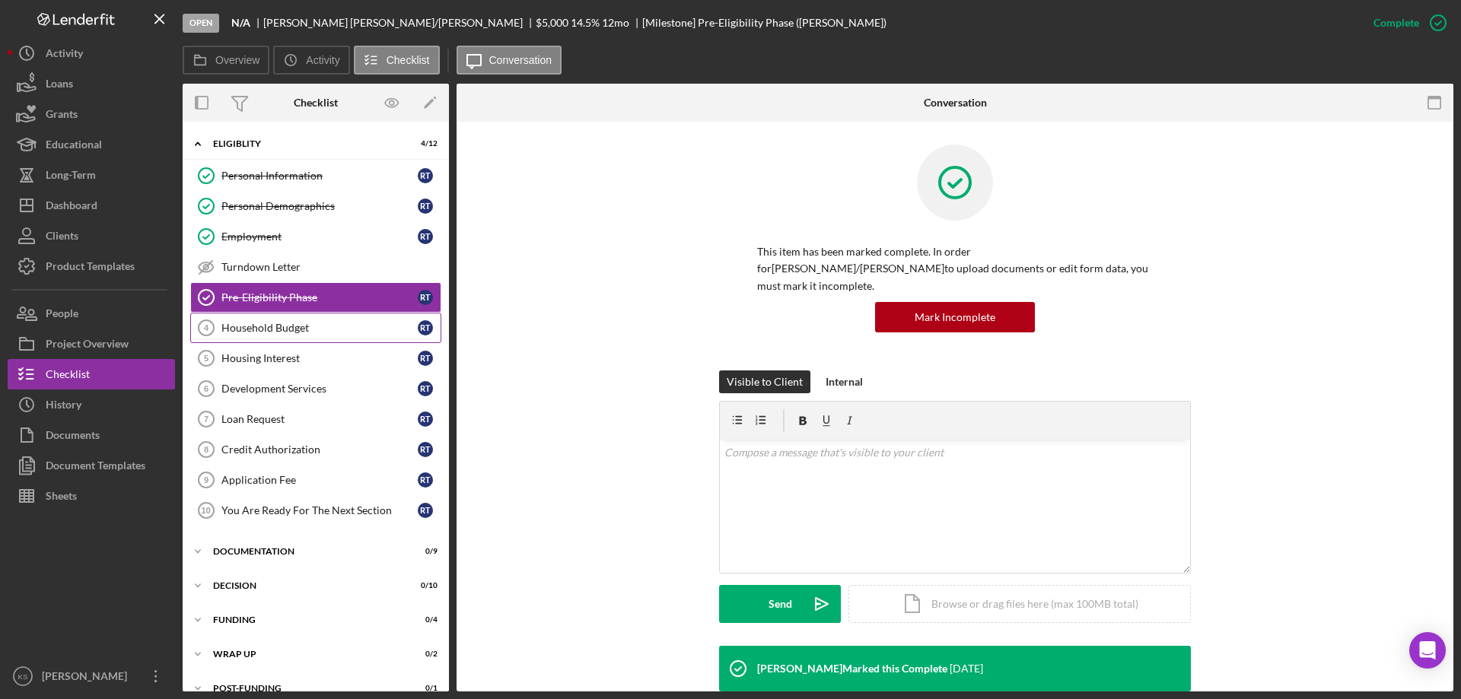
click at [227, 325] on div "Household Budget" at bounding box center [319, 328] width 196 height 12
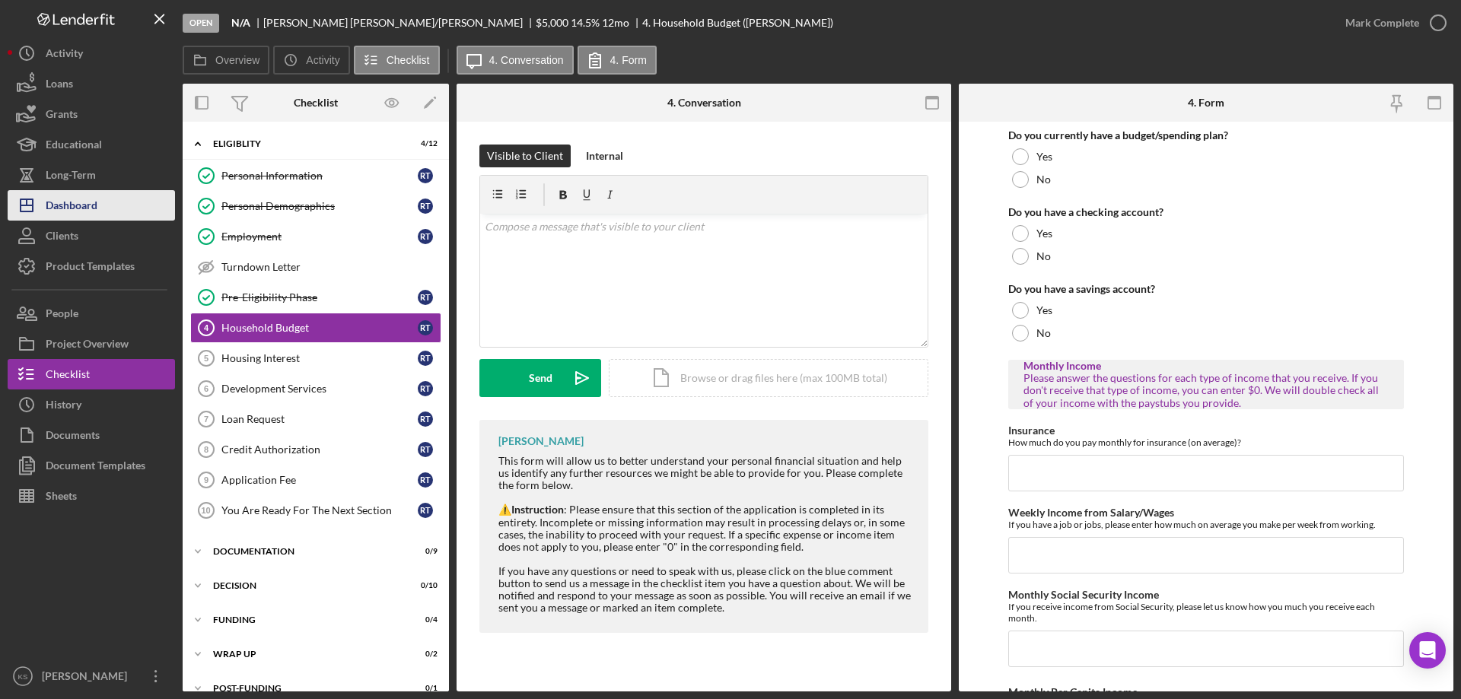
click at [82, 219] on div "Dashboard" at bounding box center [72, 207] width 52 height 34
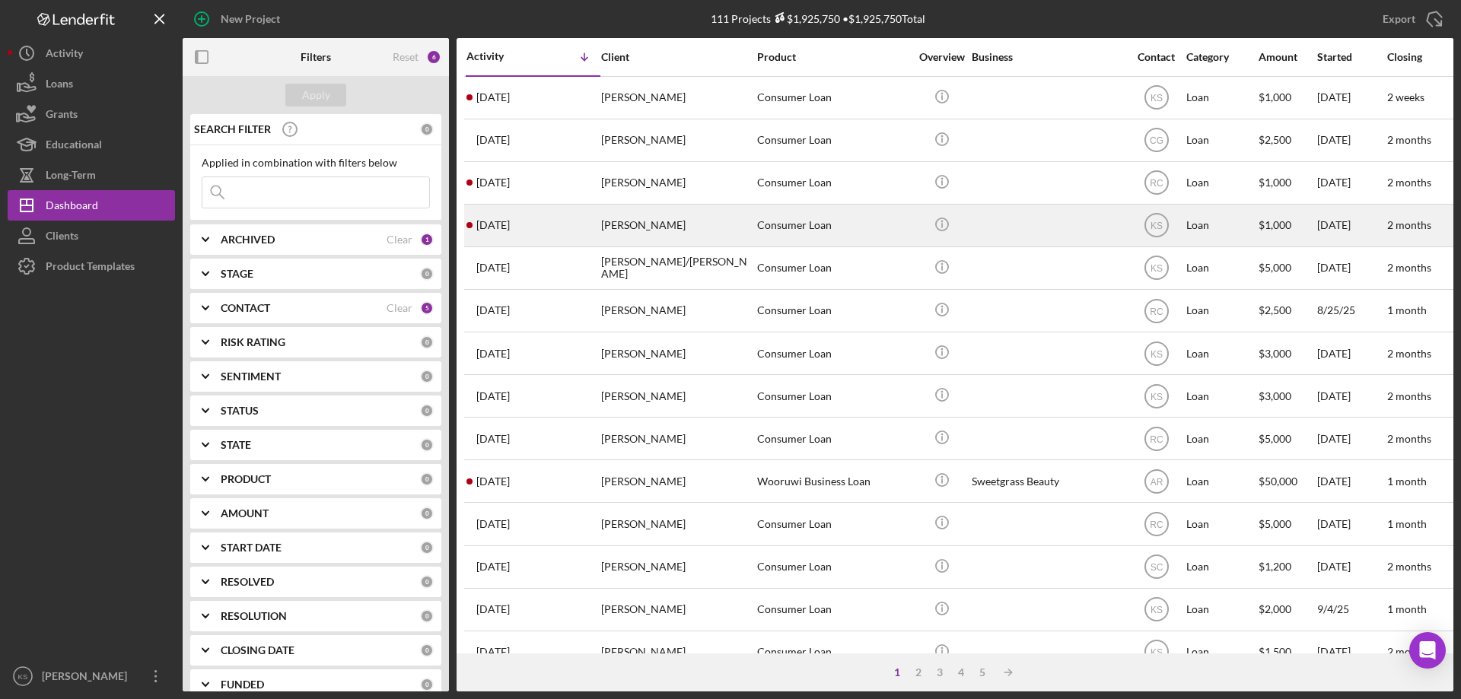
click at [600, 236] on td "[PERSON_NAME]" at bounding box center [678, 225] width 156 height 43
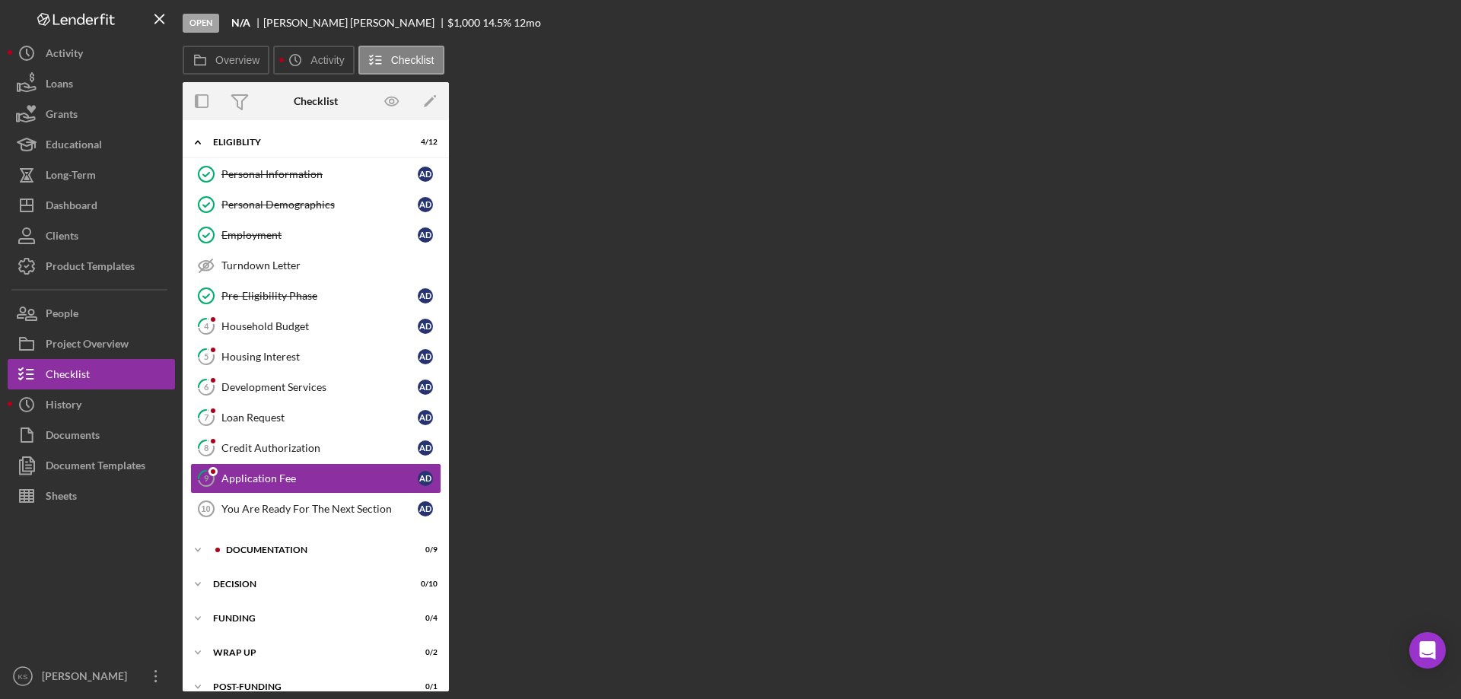
scroll to position [19, 0]
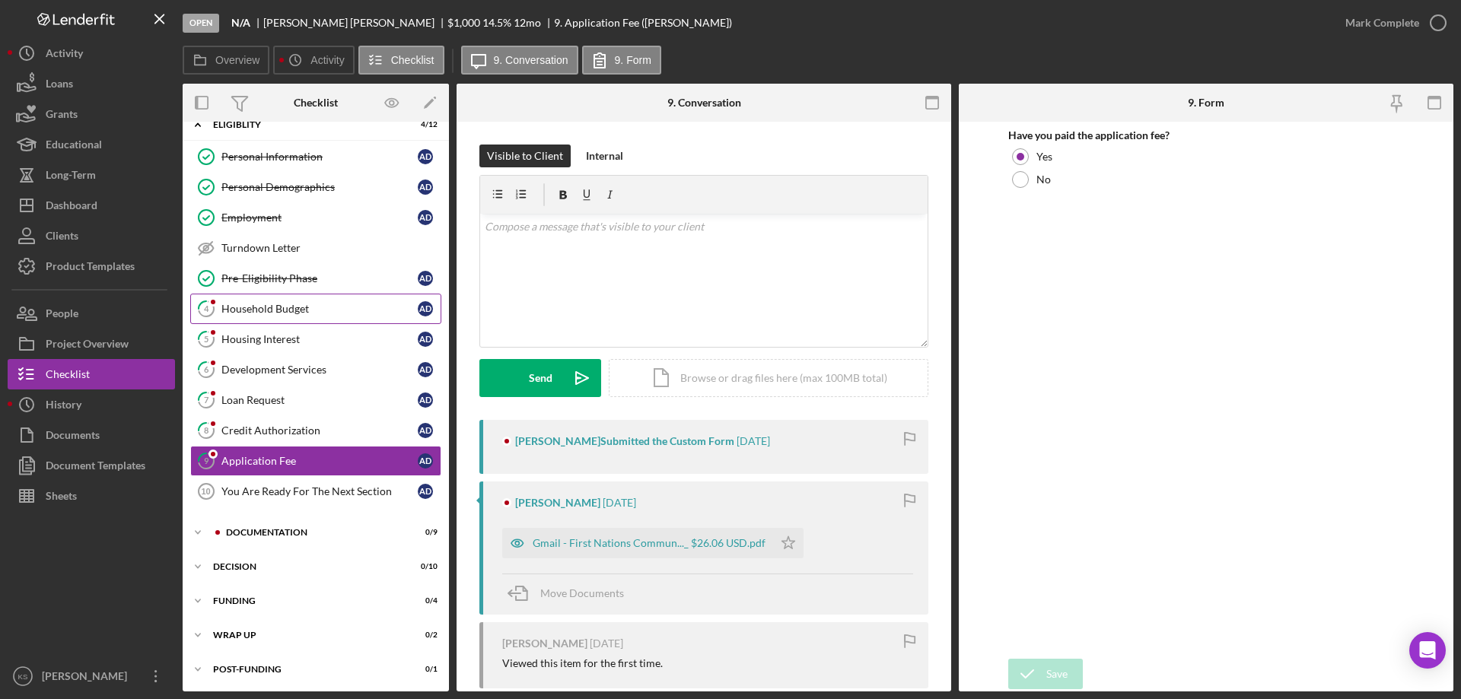
click at [246, 303] on div "Household Budget" at bounding box center [319, 309] width 196 height 12
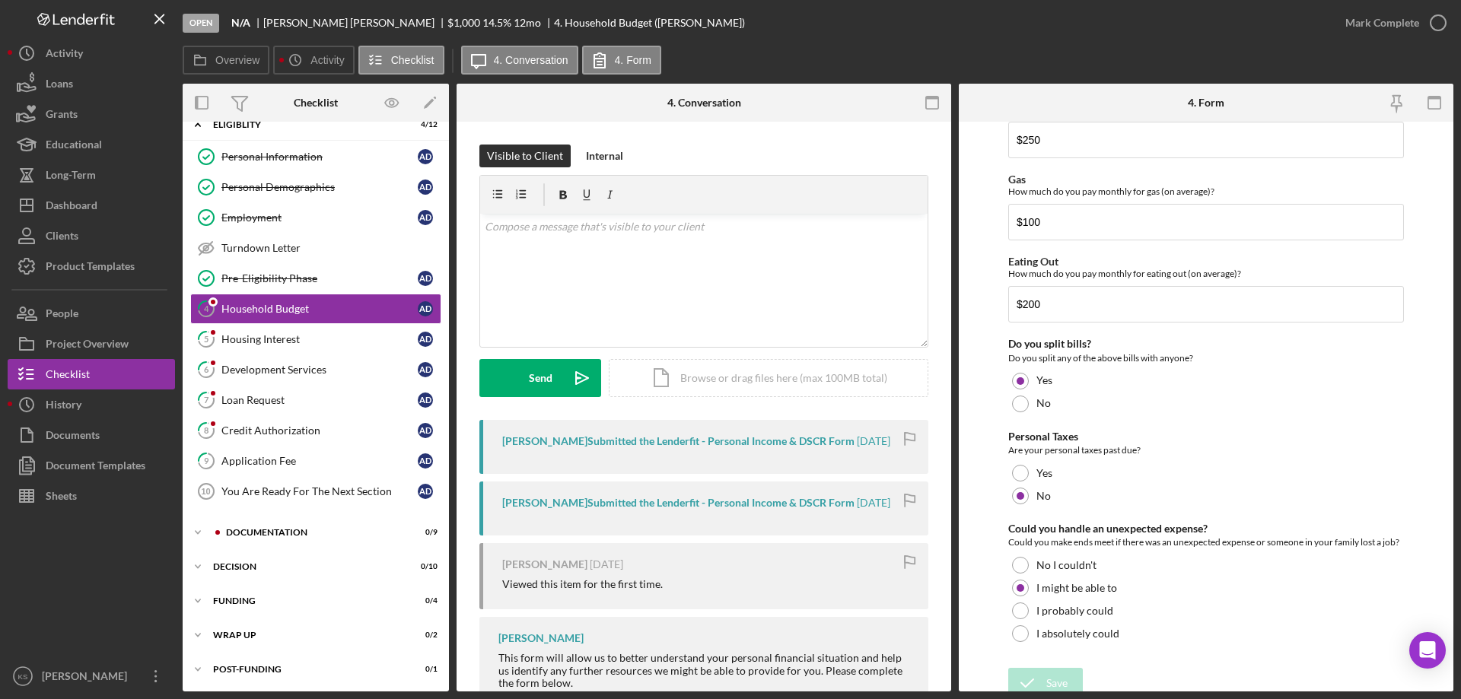
scroll to position [987, 0]
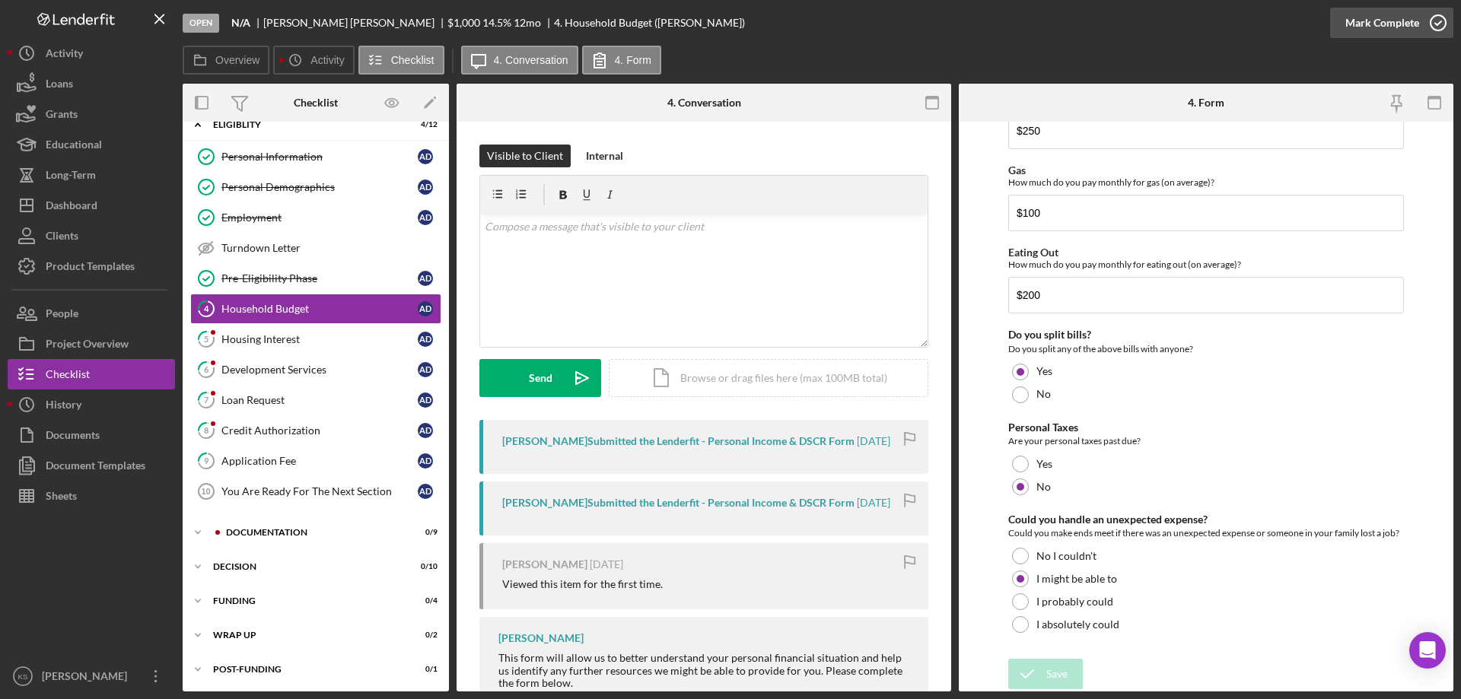
click at [1392, 24] on div "Mark Complete" at bounding box center [1382, 23] width 74 height 30
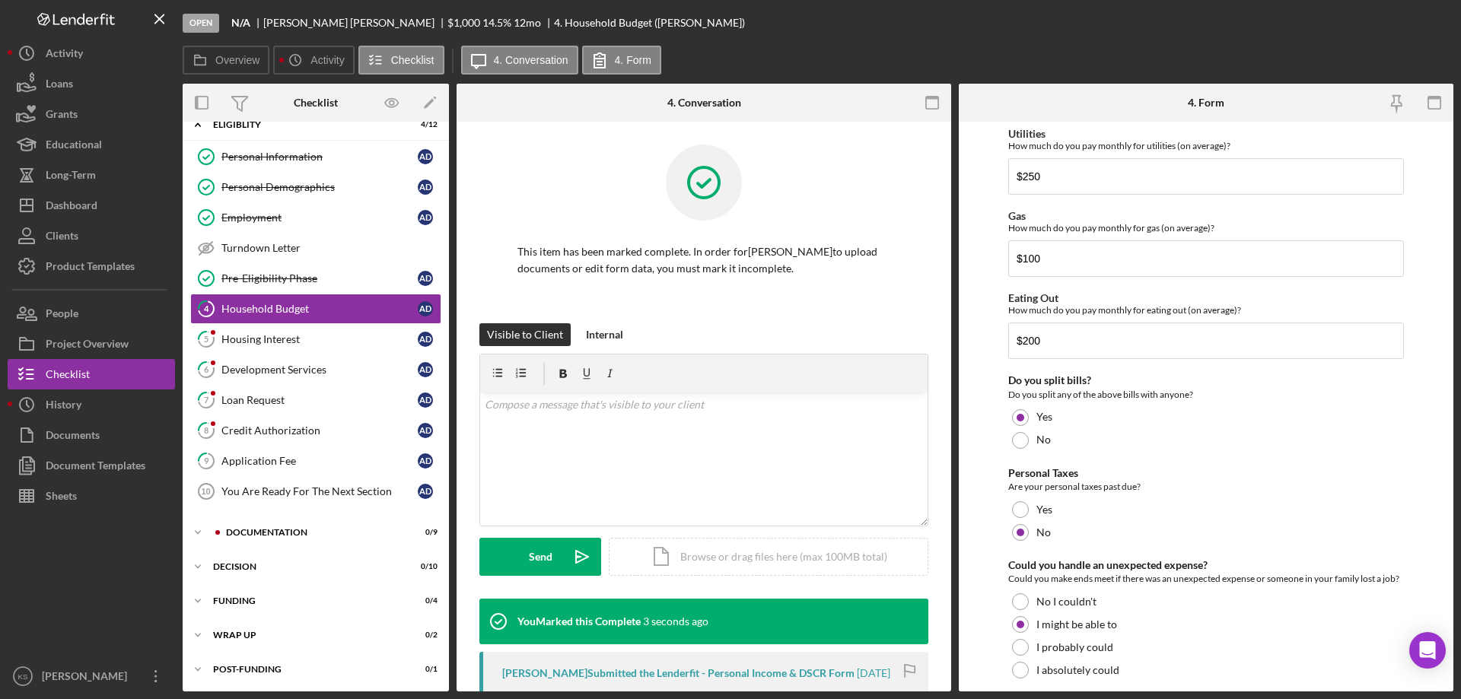
scroll to position [1048, 0]
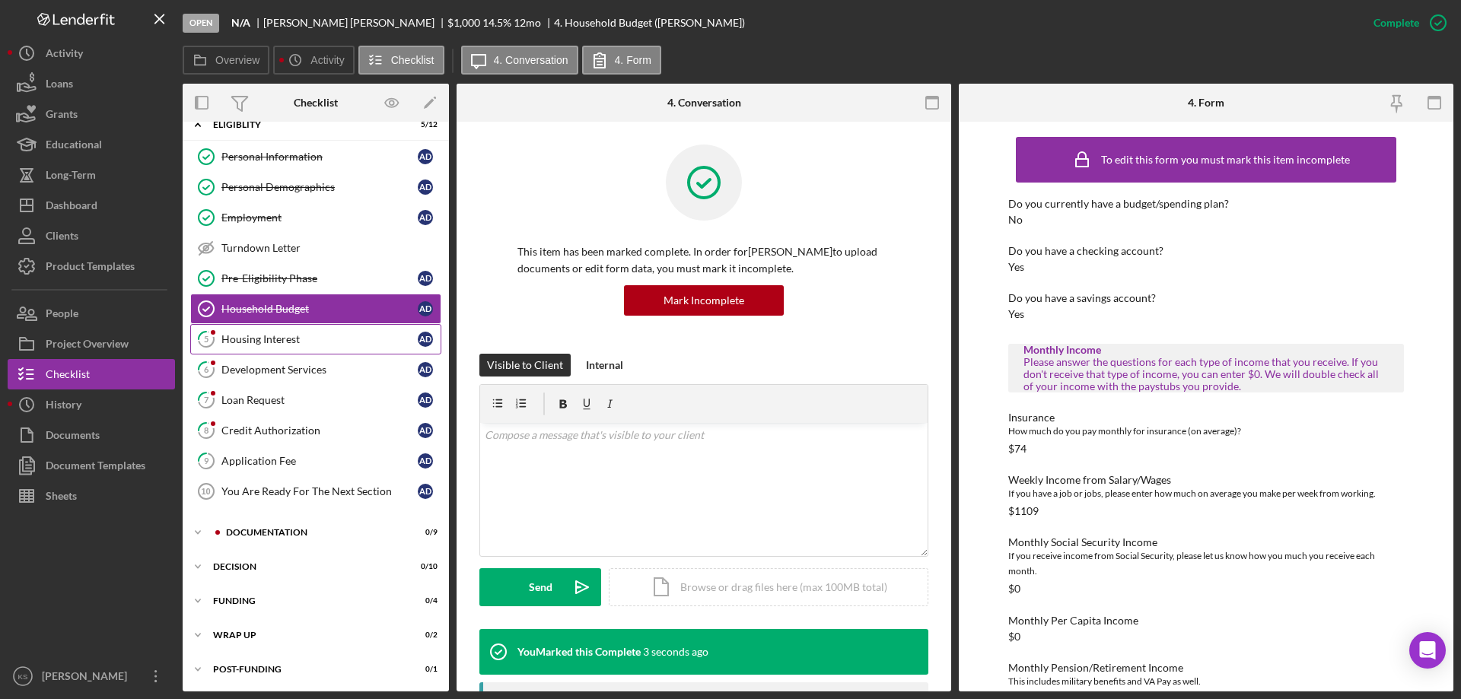
click at [296, 333] on div "Housing Interest" at bounding box center [319, 339] width 196 height 12
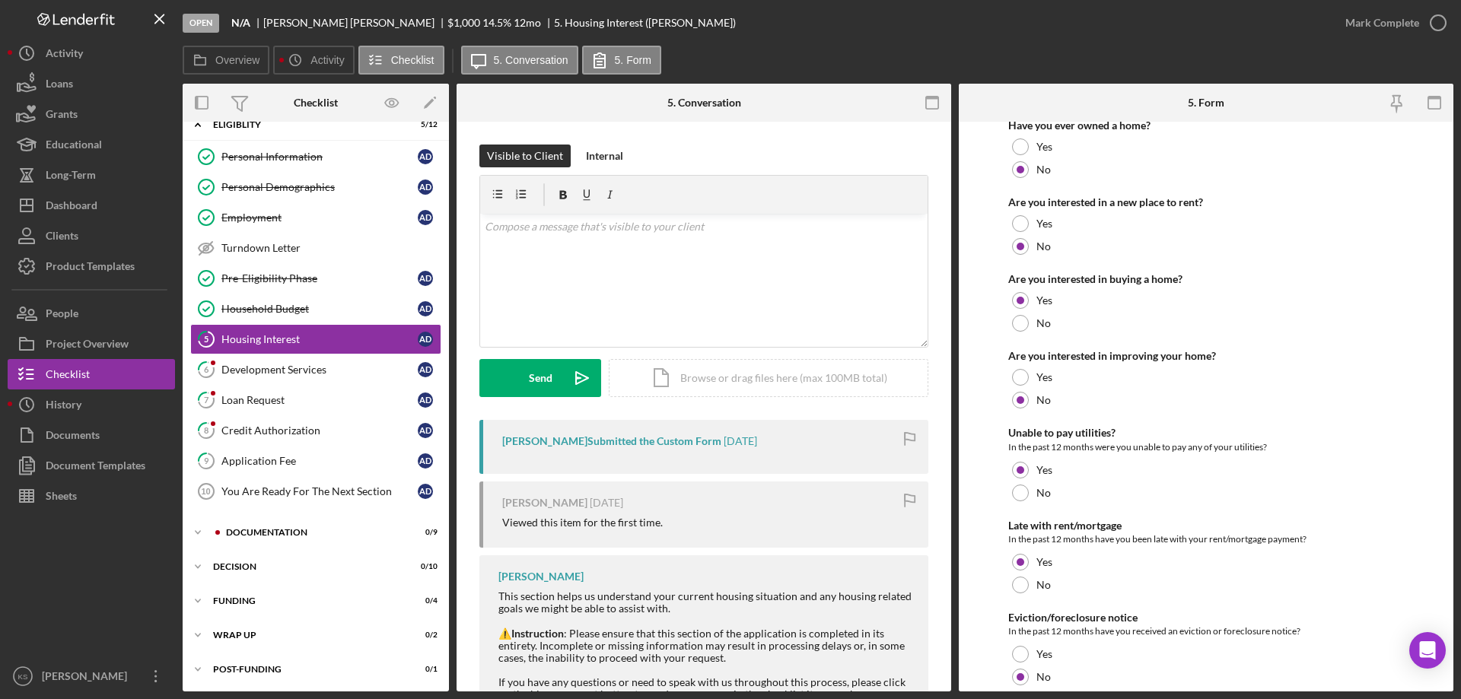
scroll to position [208, 0]
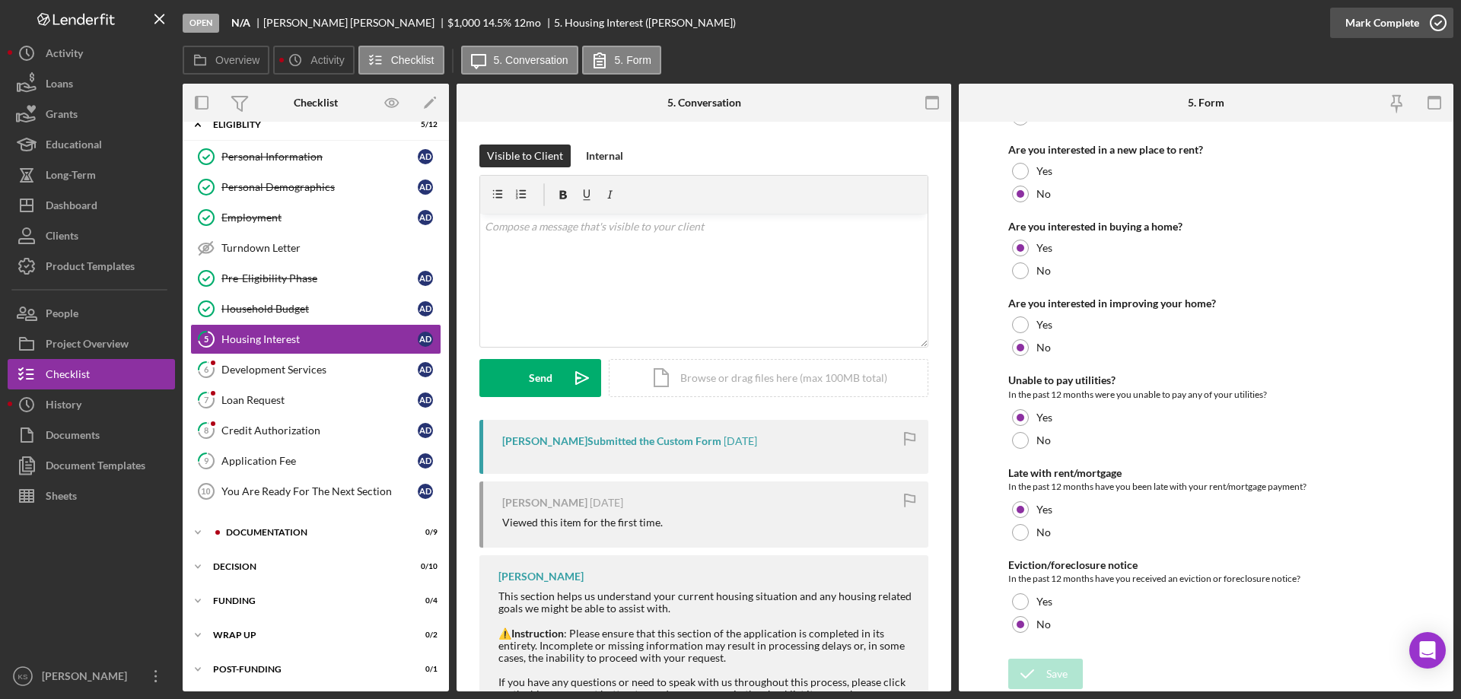
click at [1413, 16] on div "Mark Complete" at bounding box center [1382, 23] width 74 height 30
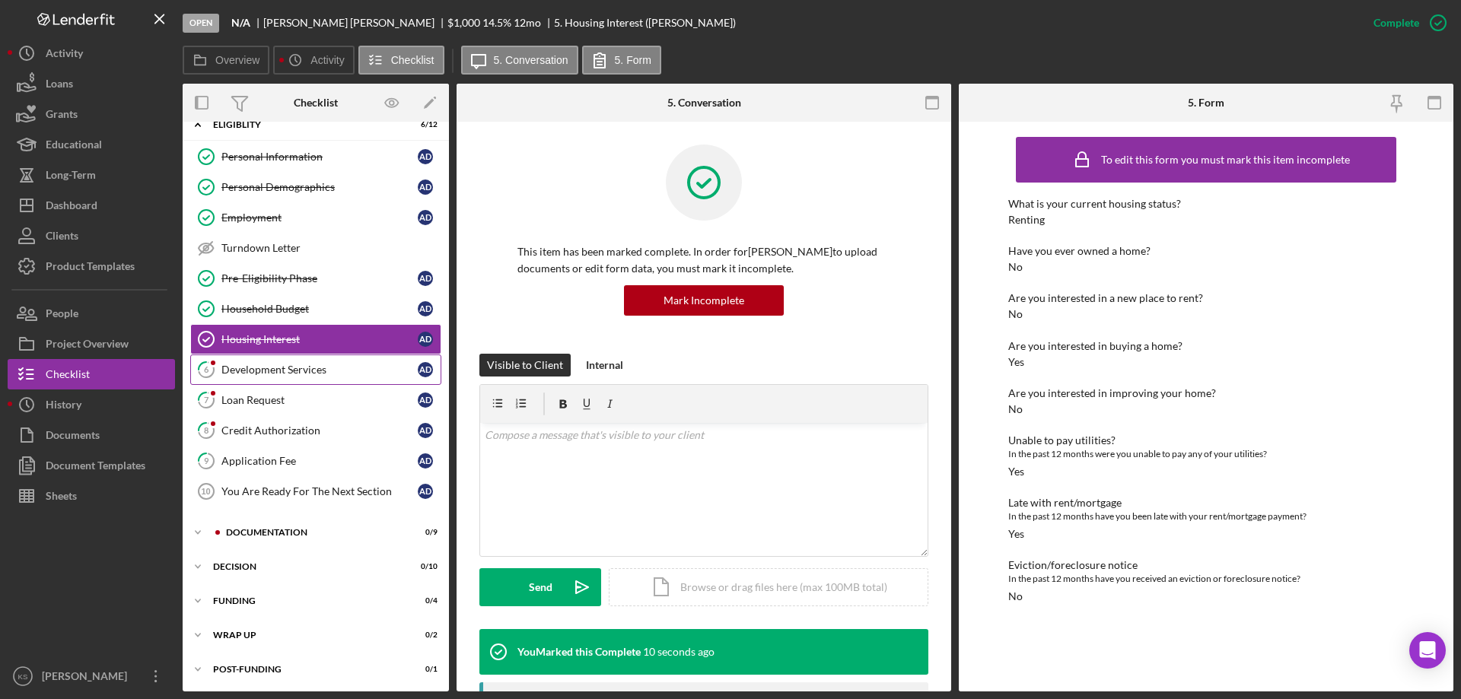
click at [260, 371] on div "Development Services" at bounding box center [319, 370] width 196 height 12
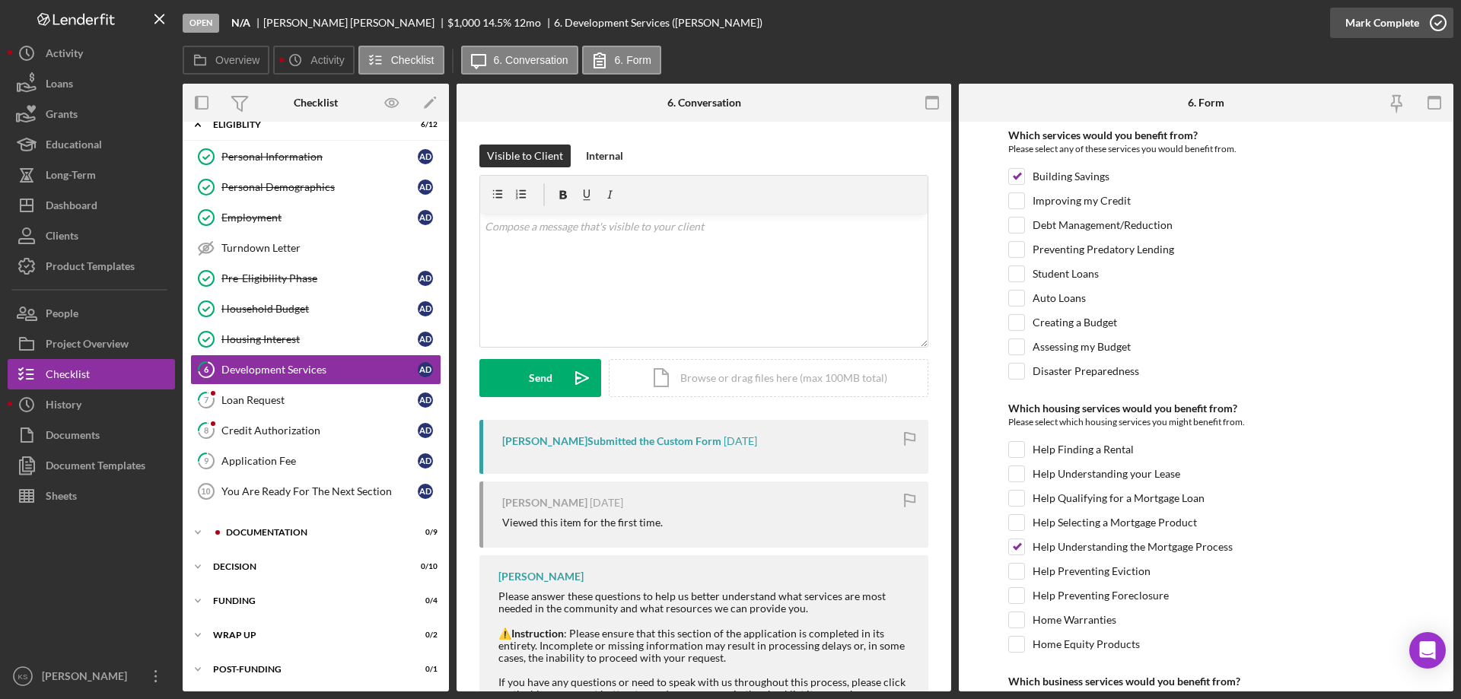
click at [1388, 23] on div "Mark Complete" at bounding box center [1382, 23] width 74 height 30
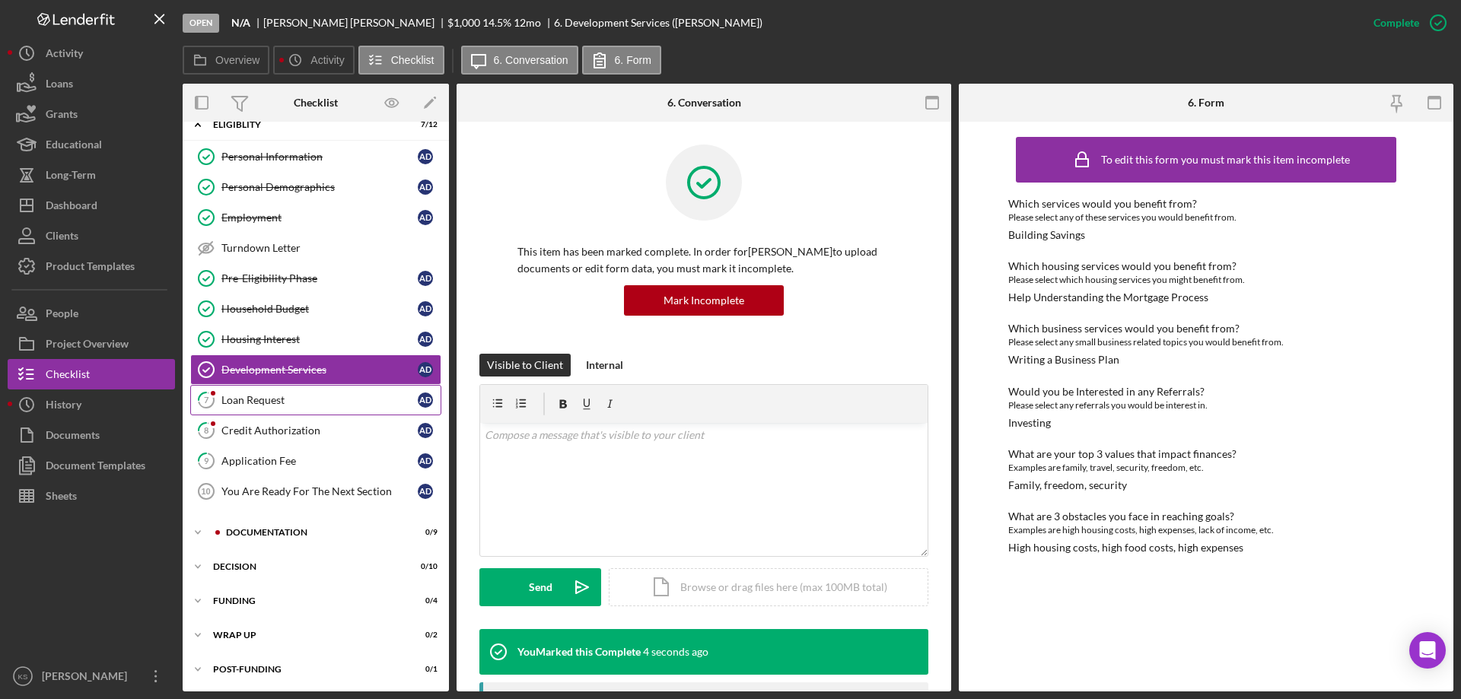
click at [319, 392] on link "7 Loan Request A D" at bounding box center [315, 400] width 251 height 30
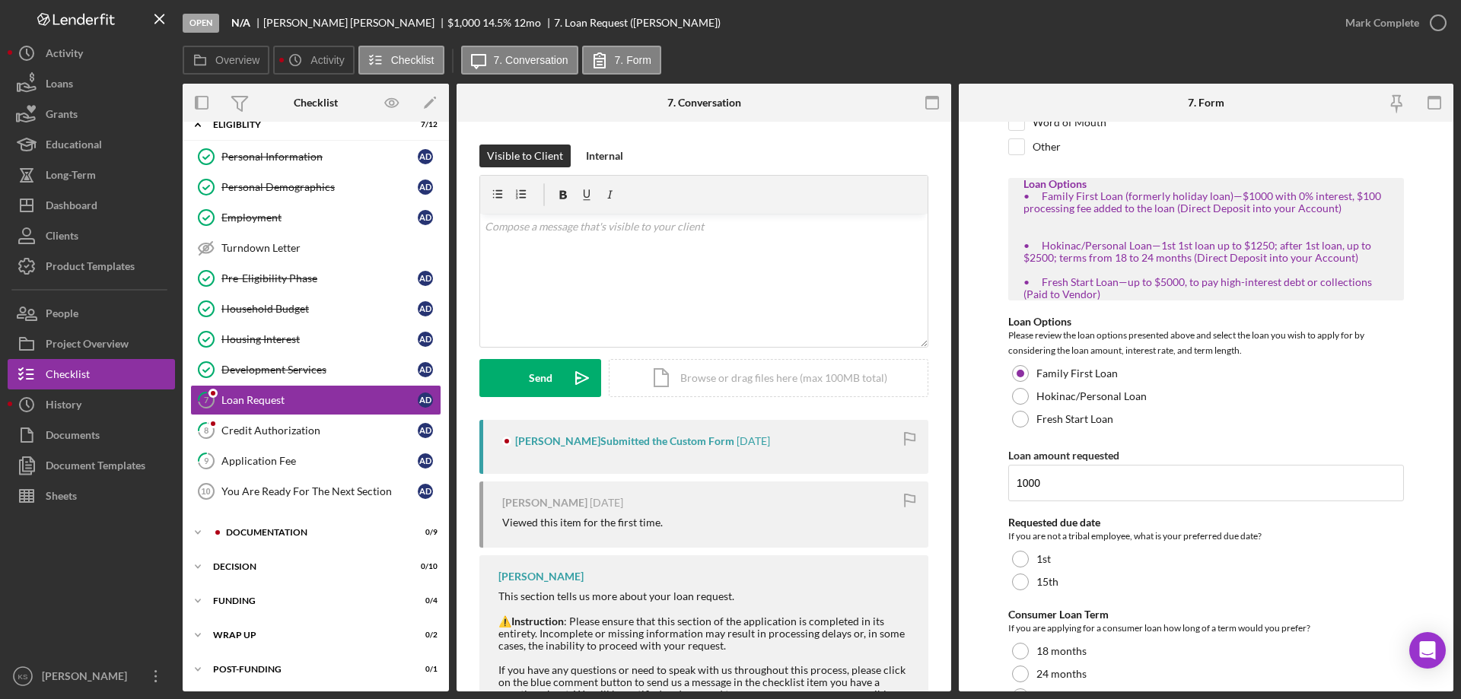
scroll to position [278, 0]
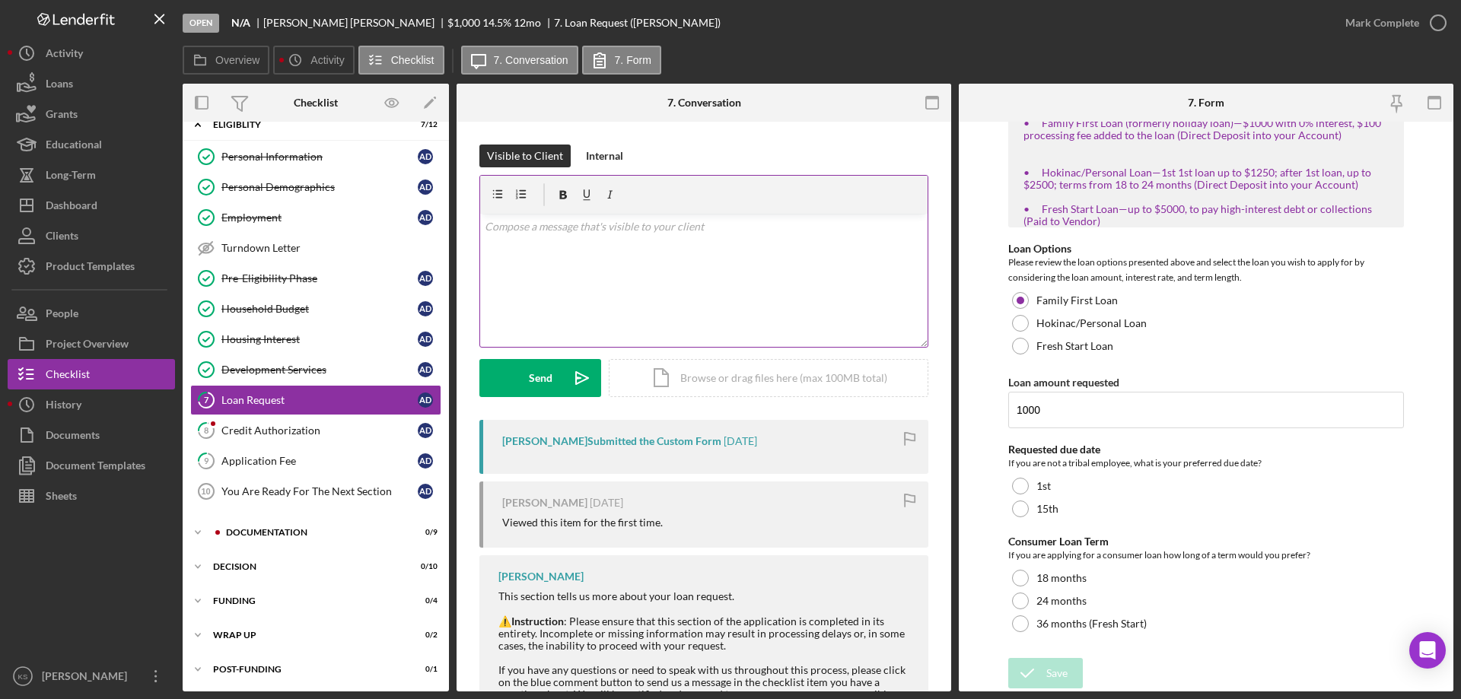
click at [711, 288] on div "v Color teal Color pink Remove color Add row above Add row below Add column bef…" at bounding box center [703, 280] width 447 height 133
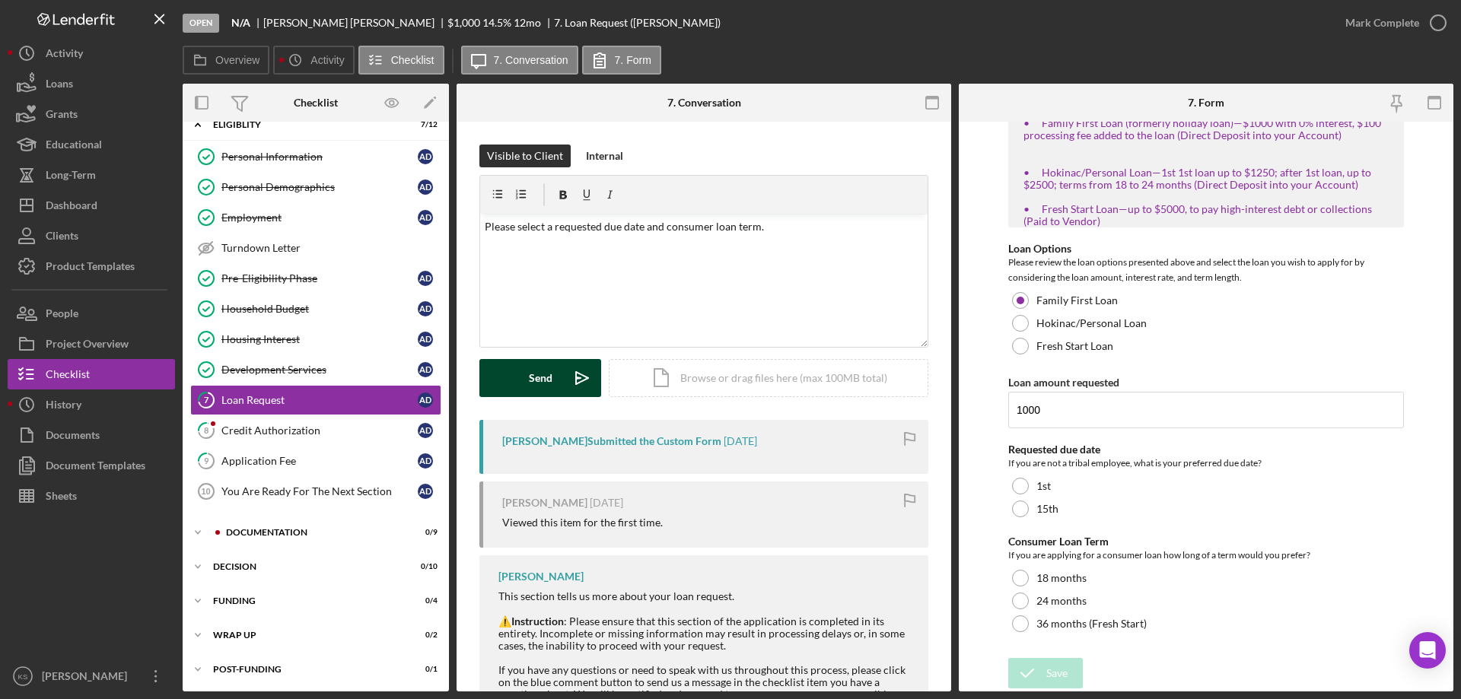
click at [560, 368] on button "Send Icon/icon-invite-send" at bounding box center [540, 378] width 122 height 38
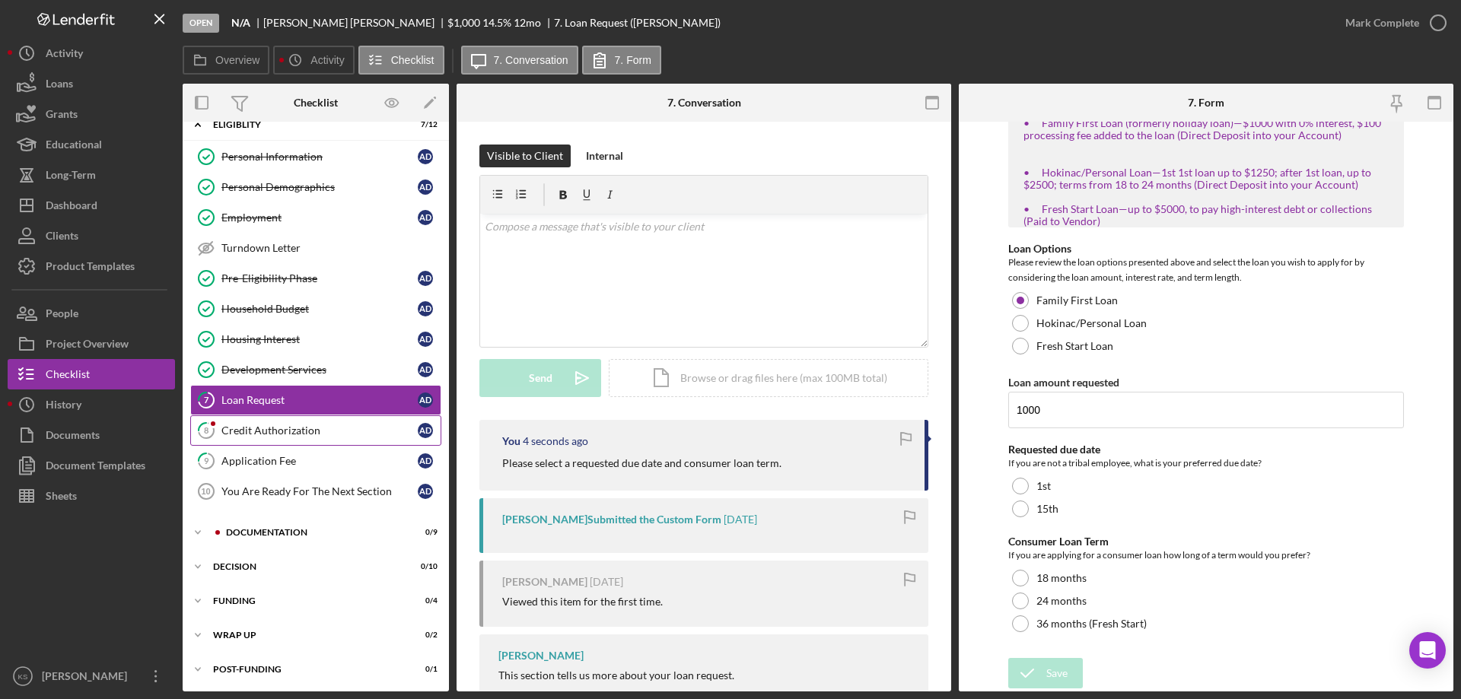
click at [273, 426] on div "Credit Authorization" at bounding box center [319, 430] width 196 height 12
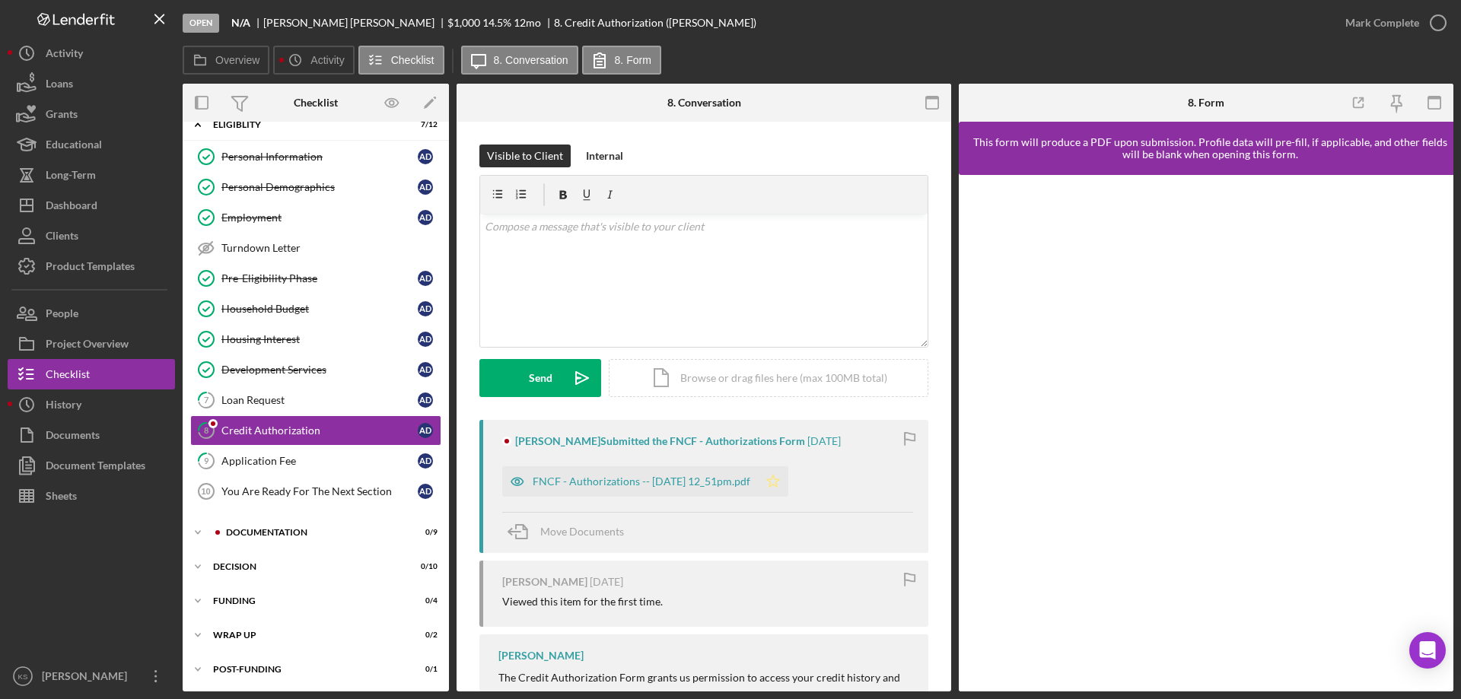
click at [788, 475] on icon "Icon/Star" at bounding box center [773, 481] width 30 height 30
click at [1367, 25] on div "Mark Complete" at bounding box center [1382, 23] width 74 height 30
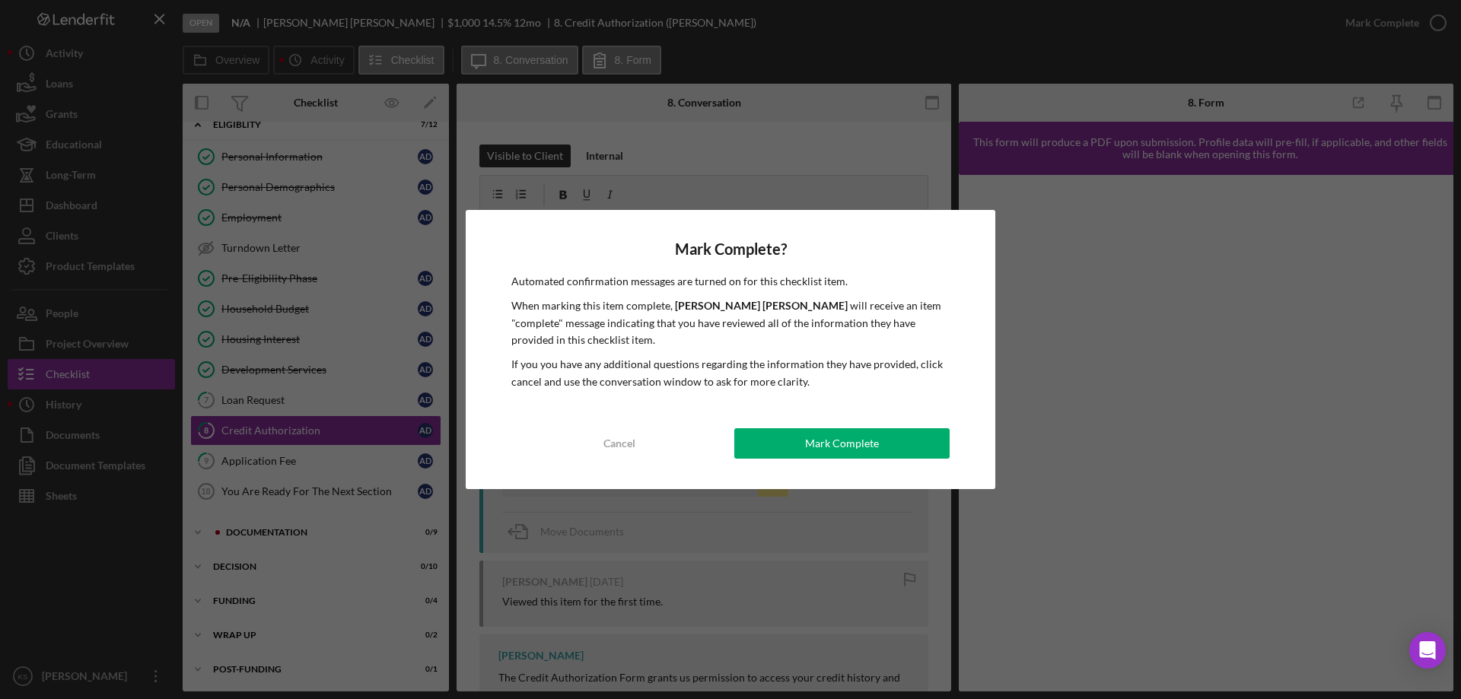
drag, startPoint x: 777, startPoint y: 405, endPoint x: 784, endPoint y: 421, distance: 17.1
click at [782, 420] on div "Mark Complete? Automated confirmation messages are turned on for this checklist…" at bounding box center [730, 349] width 529 height 279
click at [784, 432] on button "Mark Complete" at bounding box center [841, 443] width 215 height 30
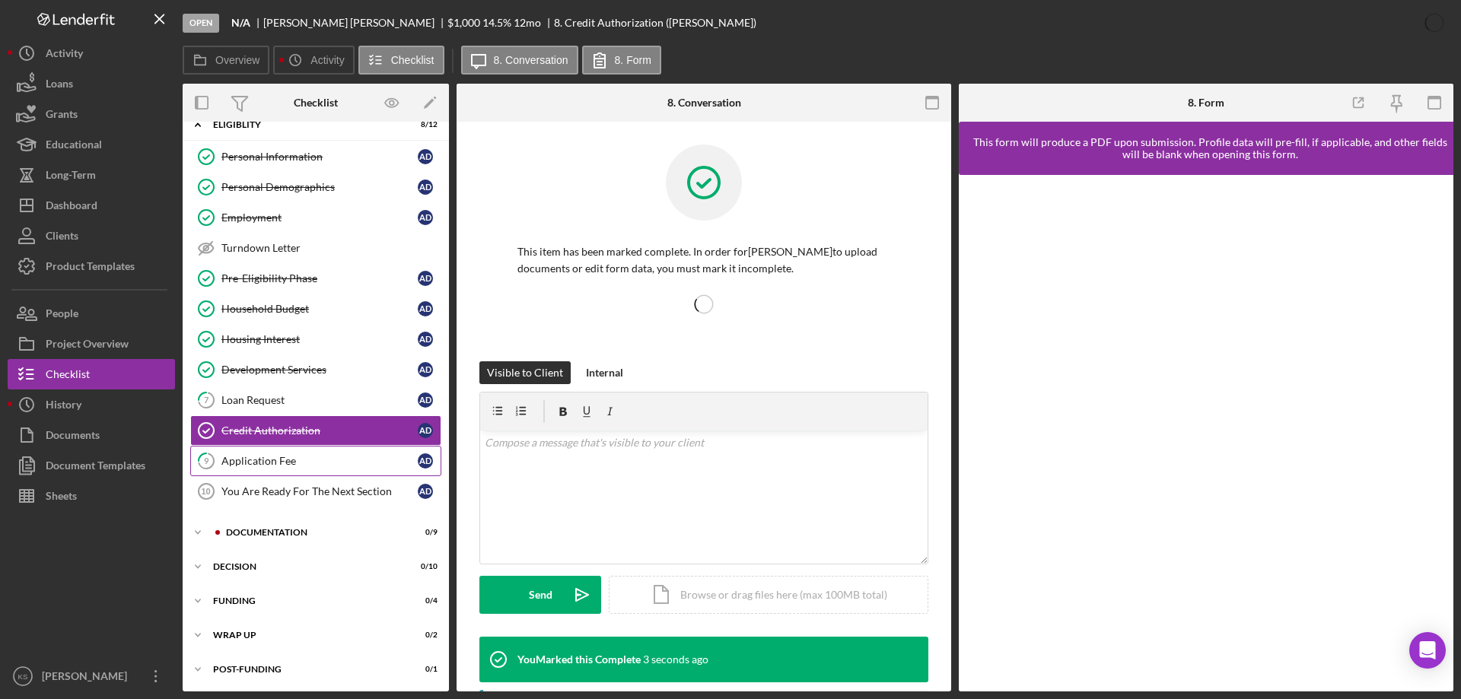
click at [300, 464] on div "Application Fee" at bounding box center [319, 461] width 196 height 12
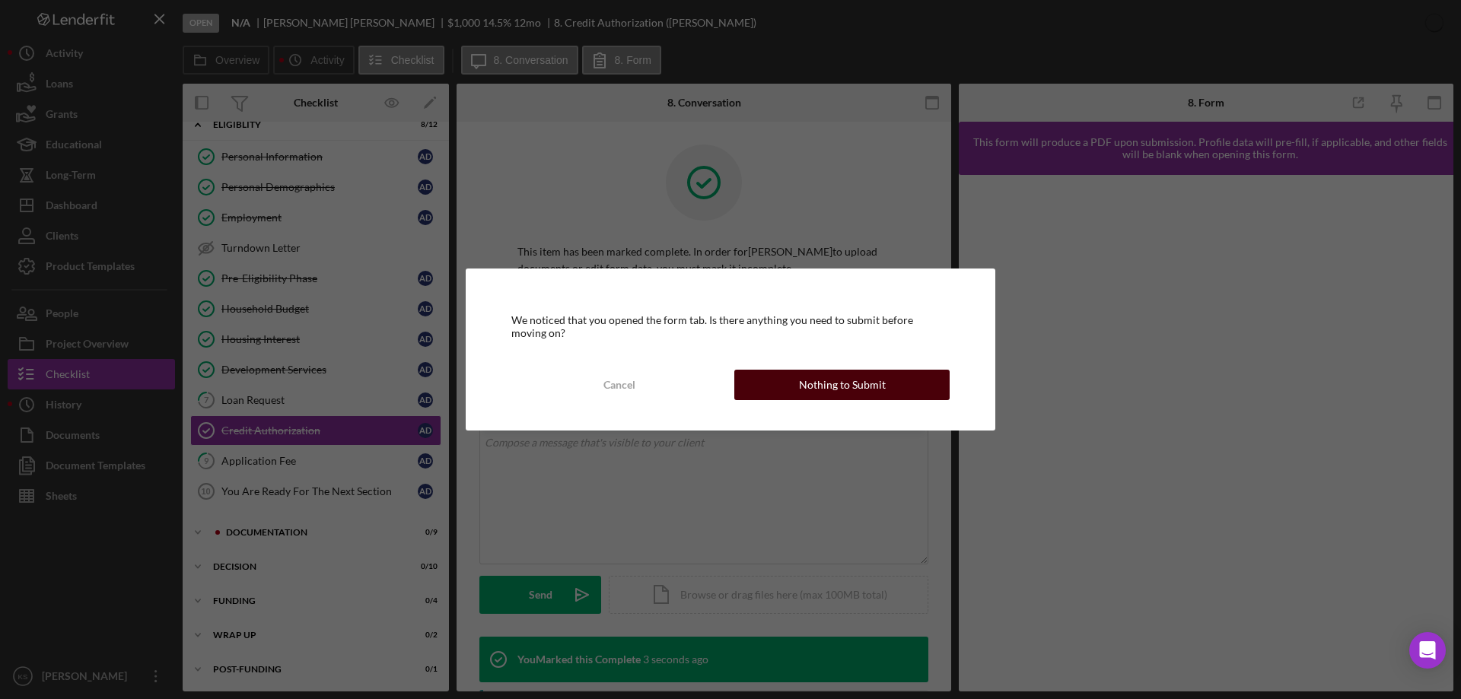
click at [804, 380] on div "Nothing to Submit" at bounding box center [842, 385] width 87 height 30
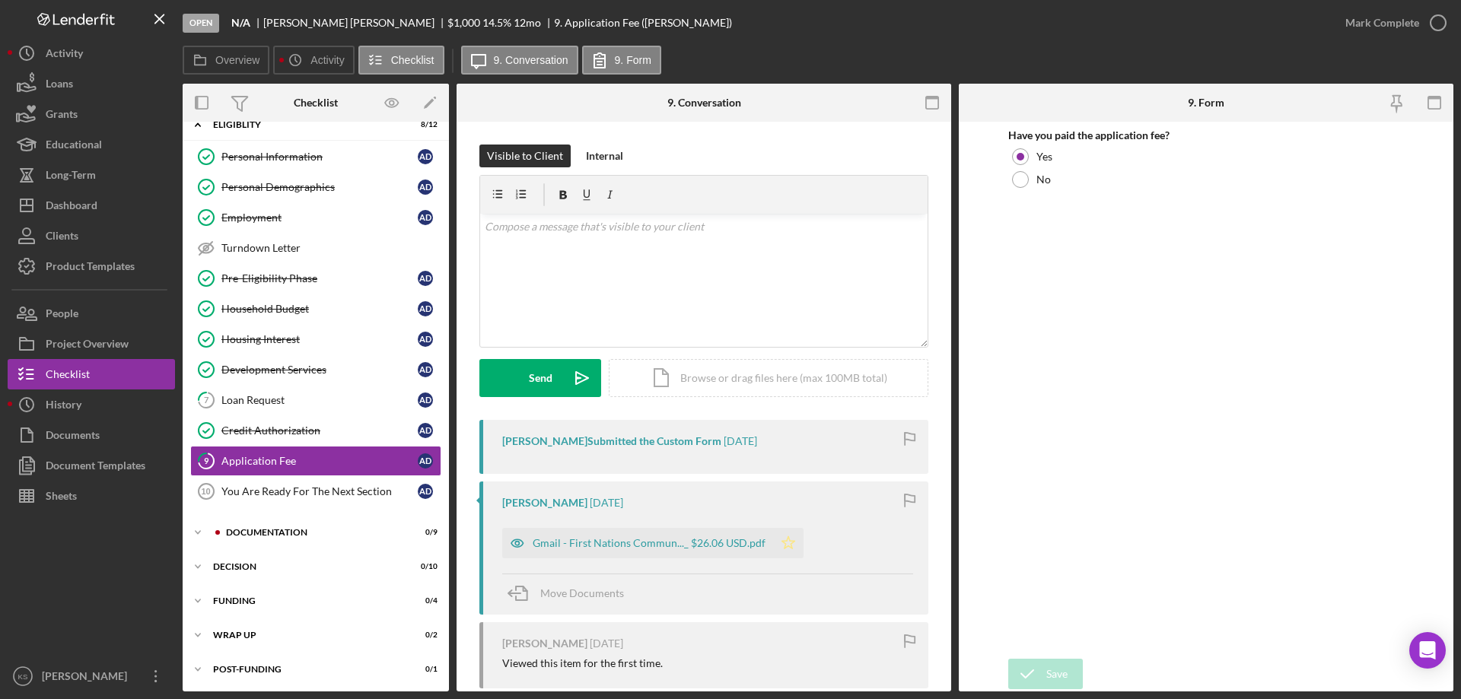
click at [782, 545] on polygon "button" at bounding box center [788, 542] width 13 height 12
click at [1372, 19] on div "Mark Complete" at bounding box center [1382, 23] width 74 height 30
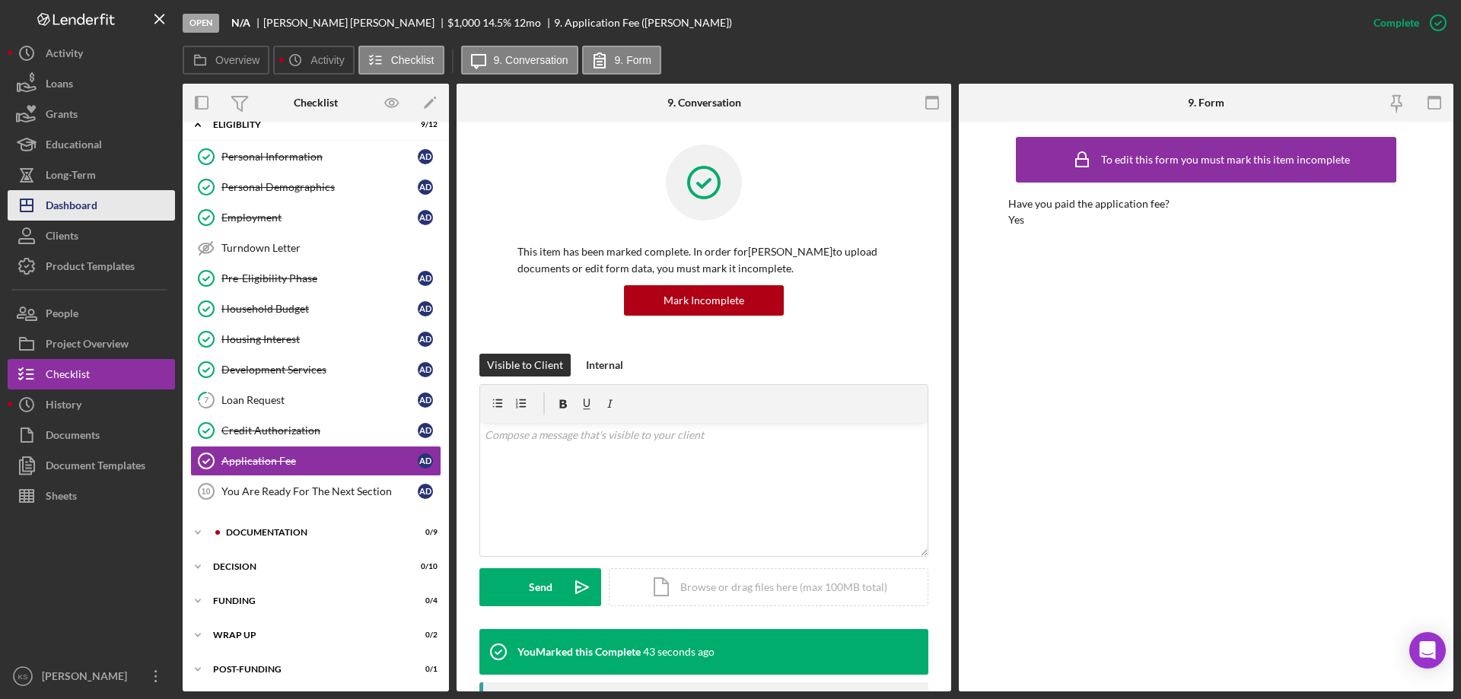
click at [113, 202] on button "Icon/Dashboard Dashboard" at bounding box center [91, 205] width 167 height 30
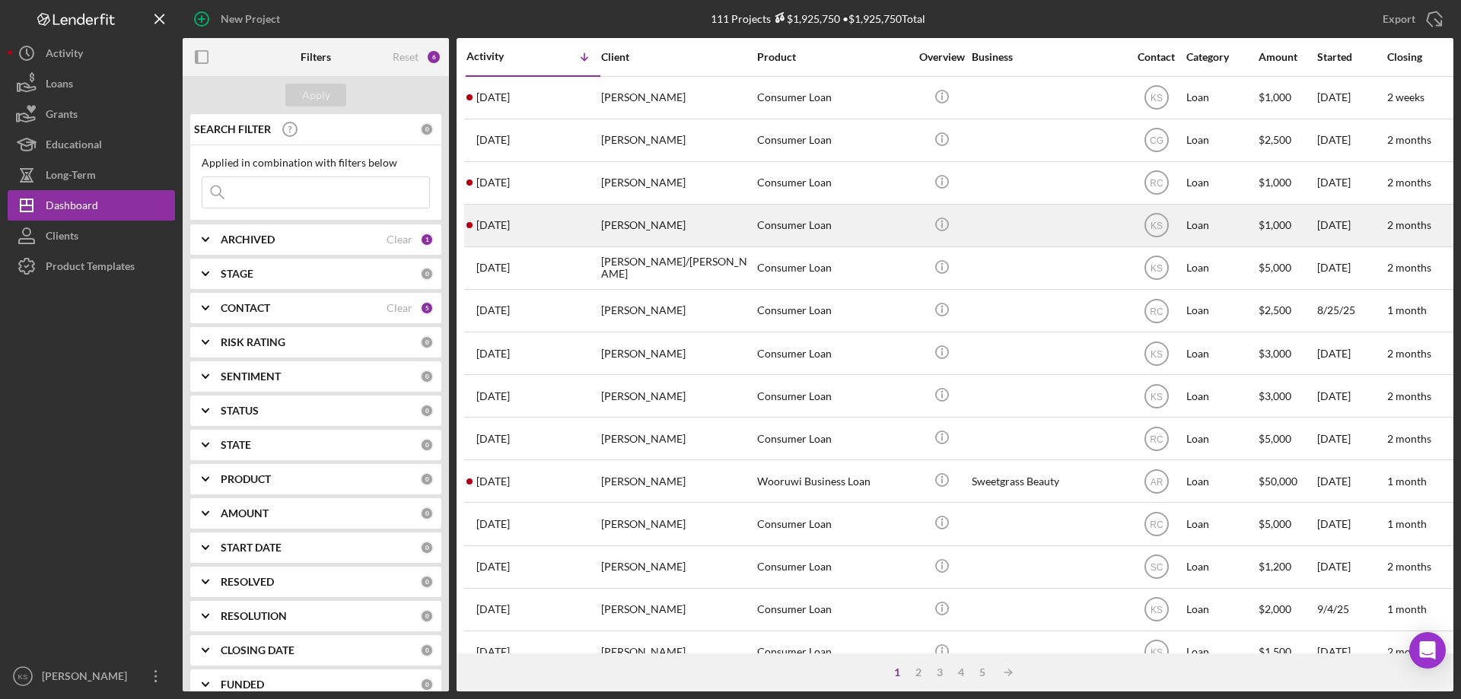
click at [657, 220] on div "[PERSON_NAME]" at bounding box center [677, 225] width 152 height 40
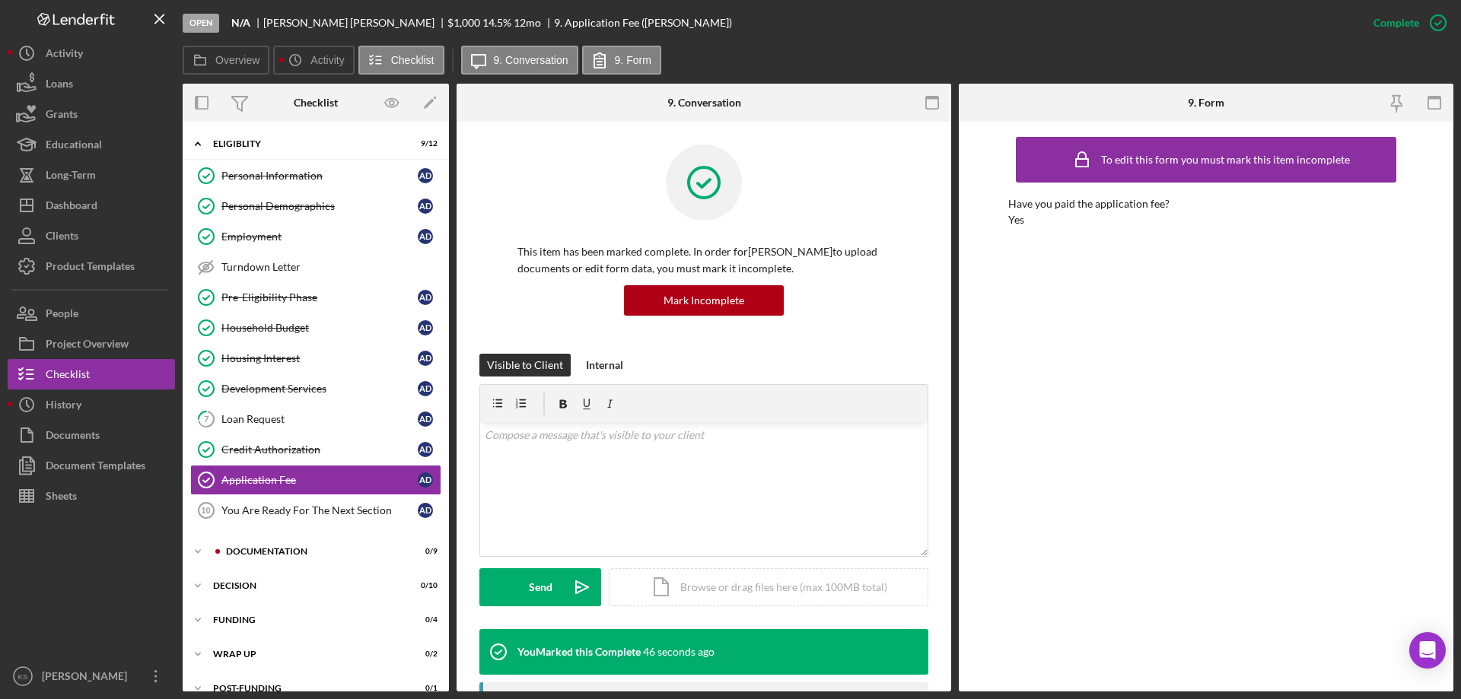
scroll to position [19, 0]
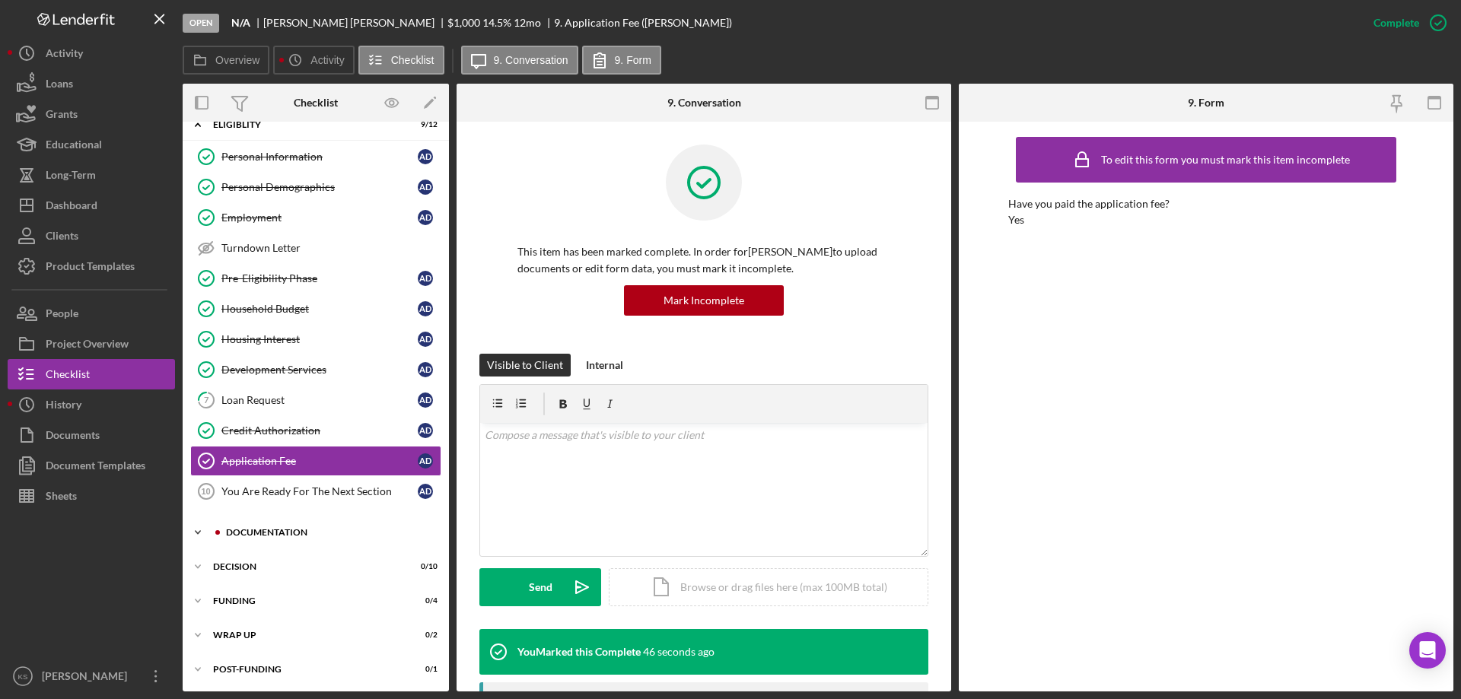
click at [298, 536] on div "Documentation" at bounding box center [328, 532] width 204 height 9
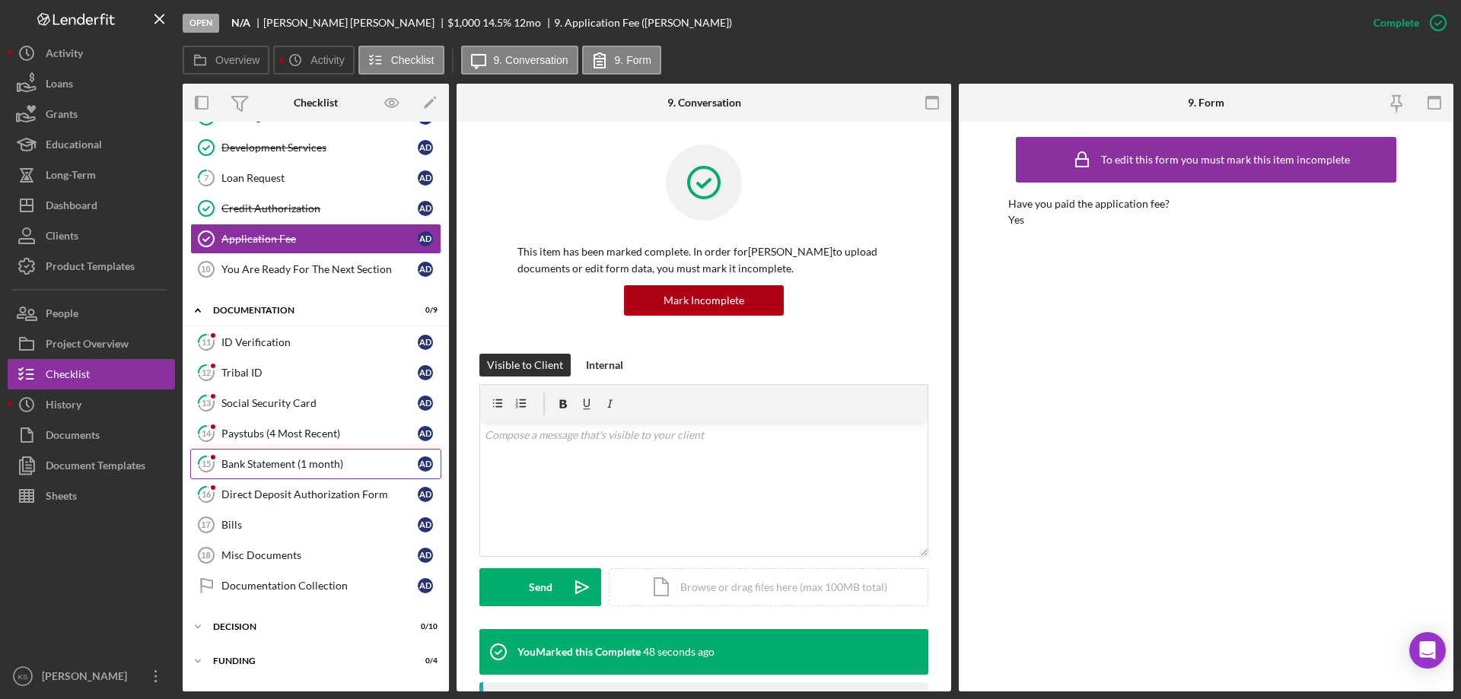
scroll to position [247, 0]
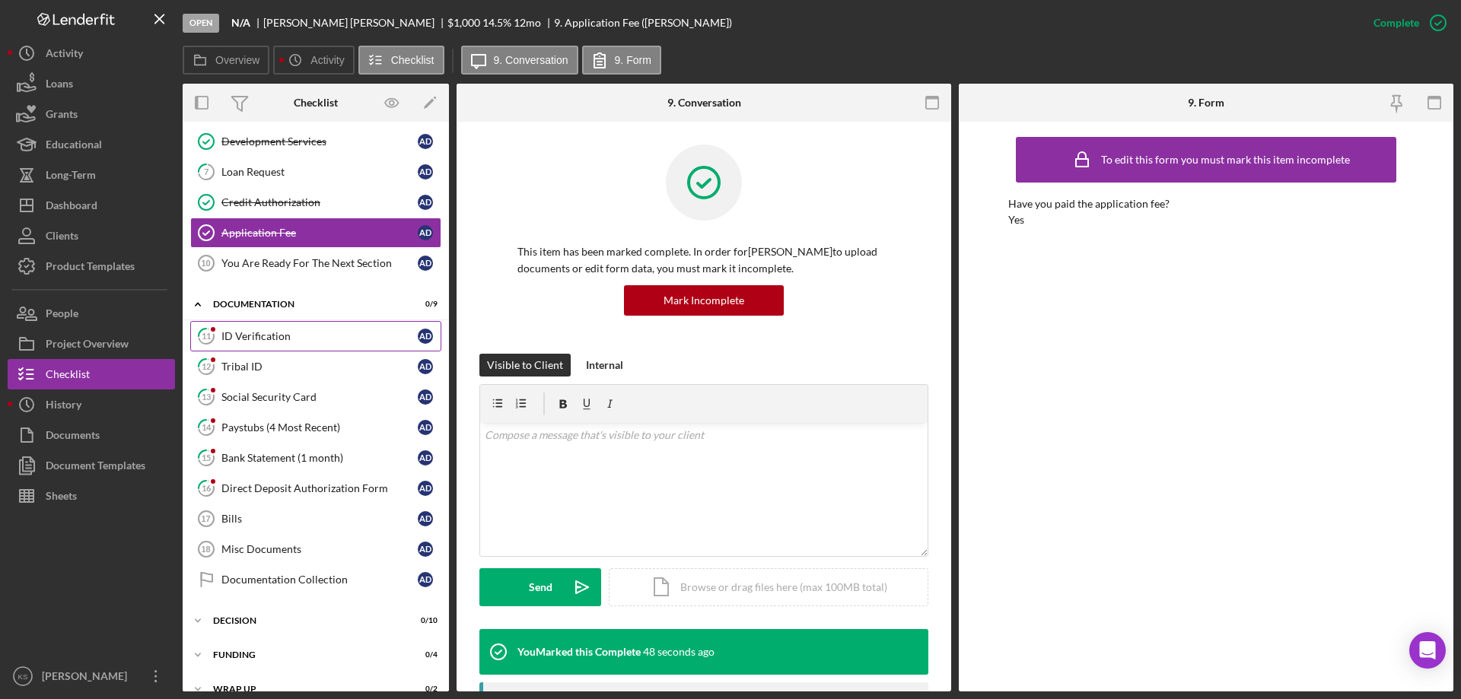
click at [256, 338] on div "ID Verification" at bounding box center [319, 336] width 196 height 12
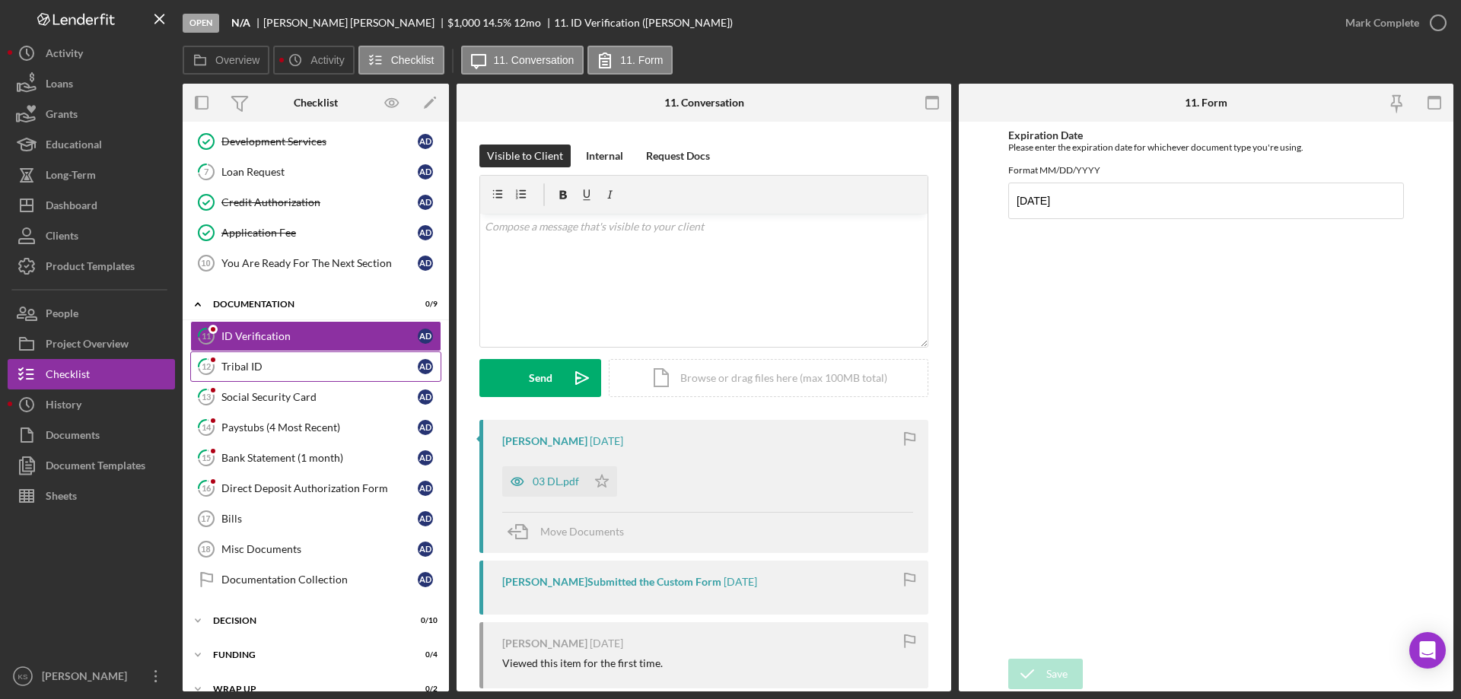
click at [253, 364] on div "Tribal ID" at bounding box center [319, 367] width 196 height 12
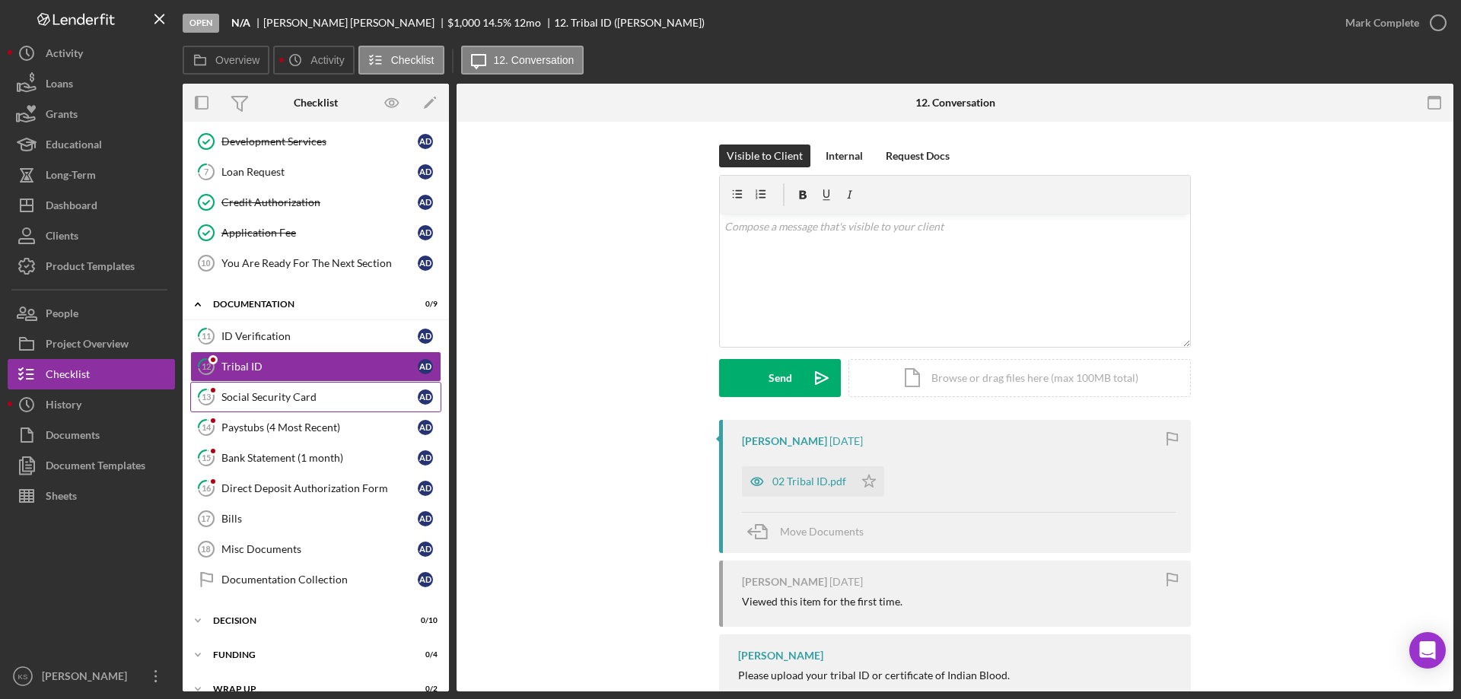
click at [257, 399] on div "Social Security Card" at bounding box center [319, 397] width 196 height 12
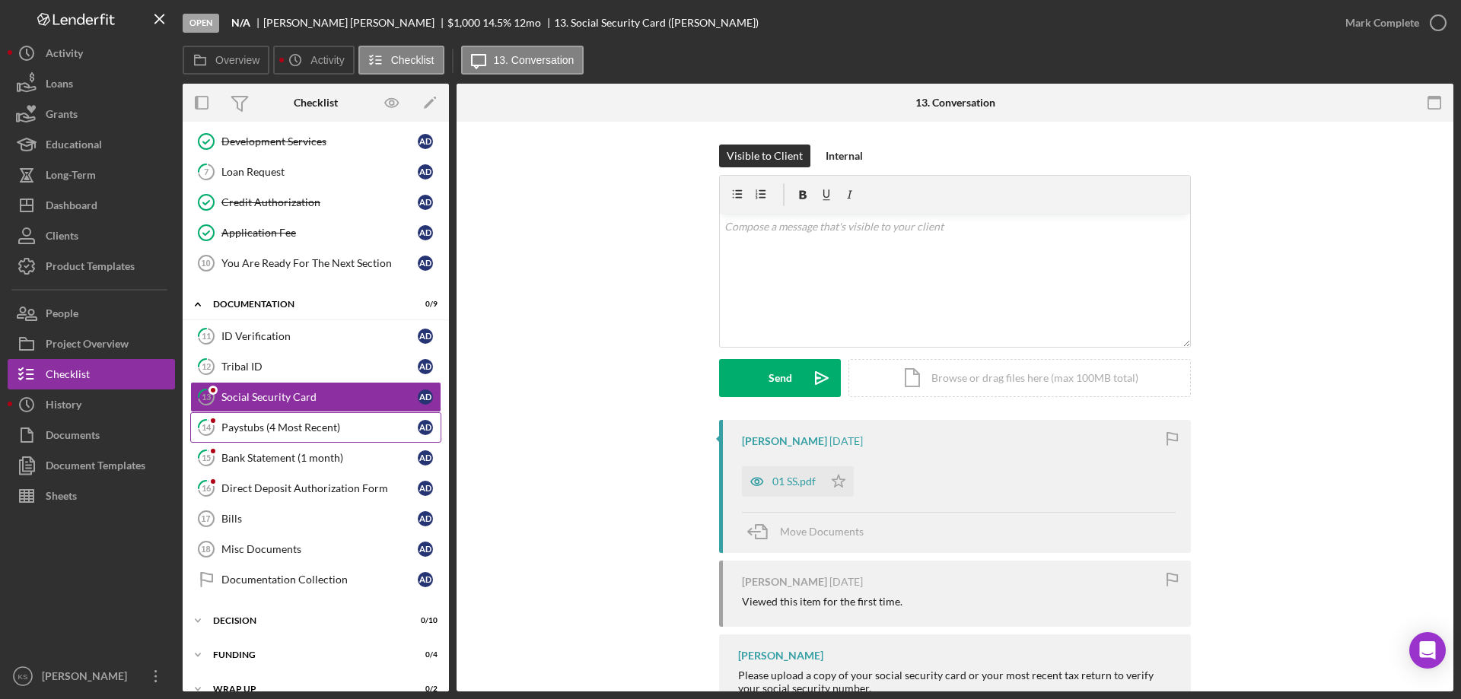
click at [258, 426] on div "Paystubs (4 Most Recent)" at bounding box center [319, 427] width 196 height 12
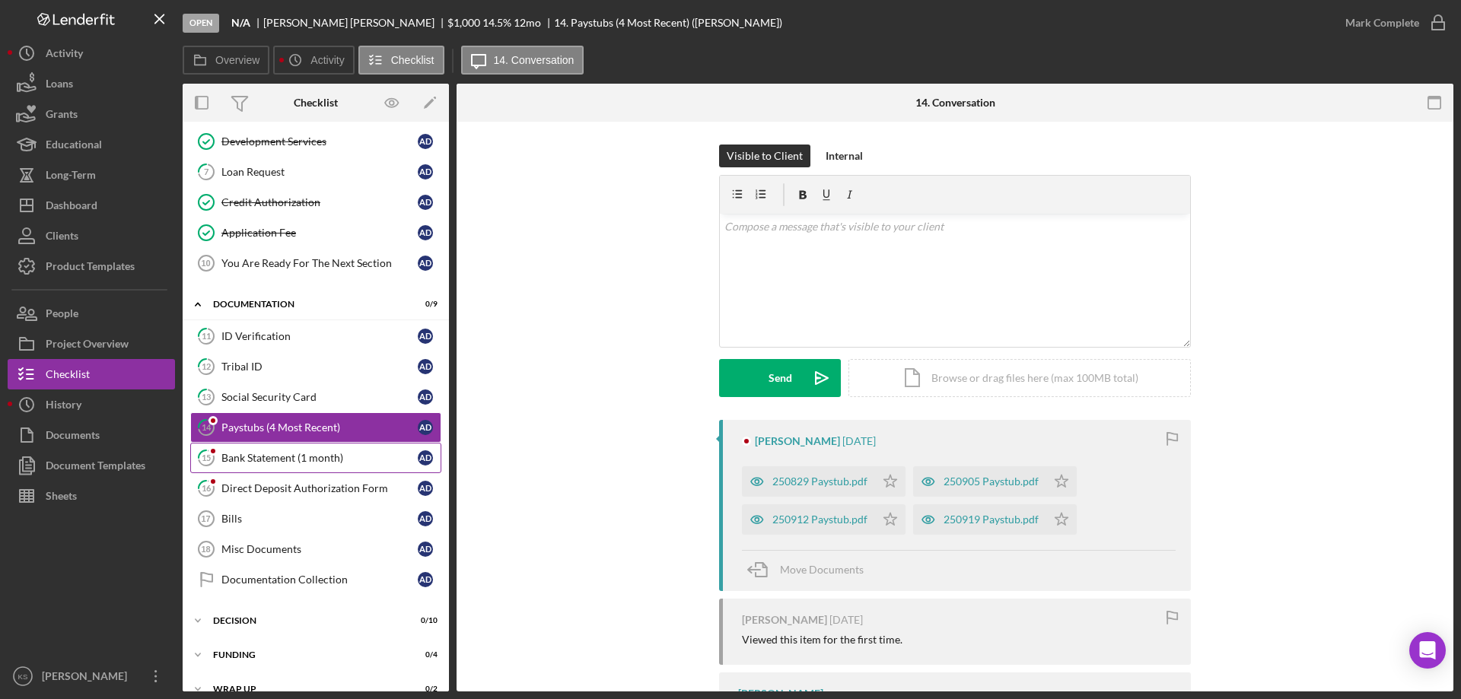
click at [263, 457] on div "Bank Statement (1 month)" at bounding box center [319, 458] width 196 height 12
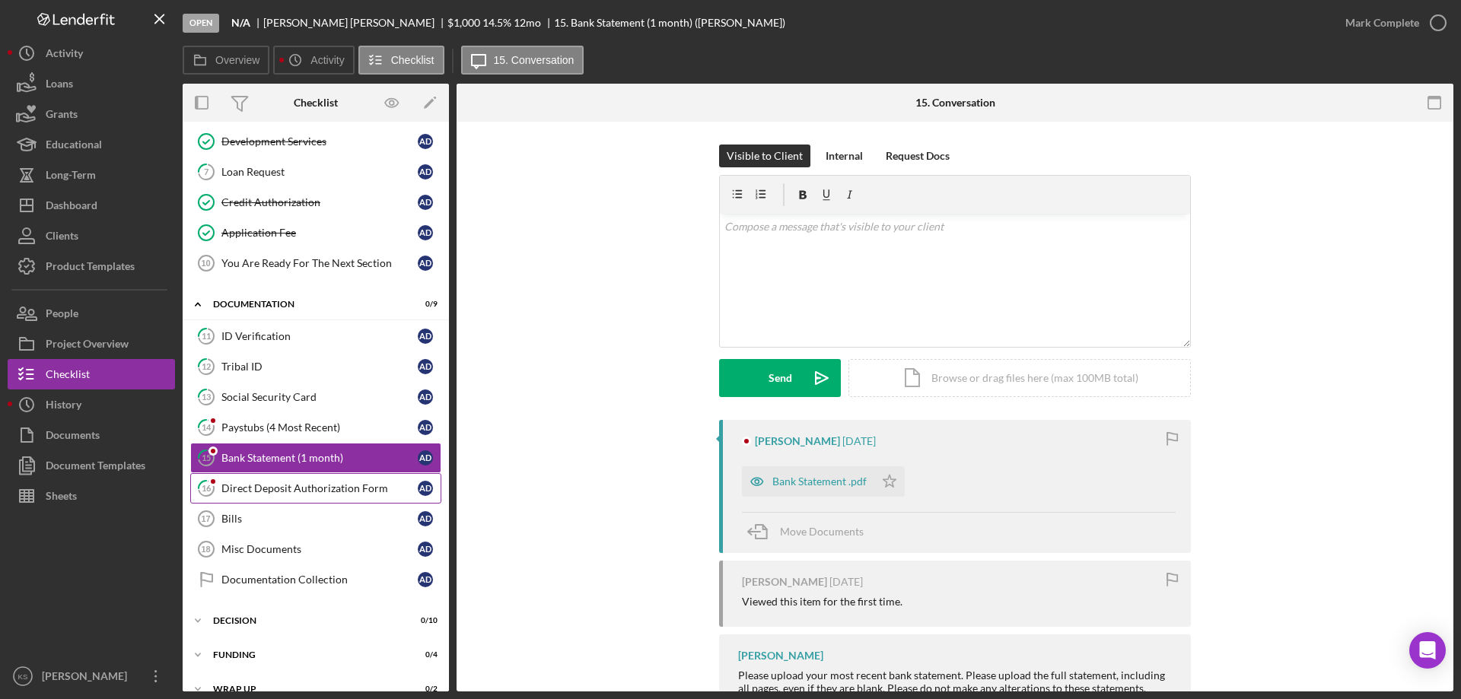
click at [265, 490] on div "Direct Deposit Authorization Form" at bounding box center [319, 488] width 196 height 12
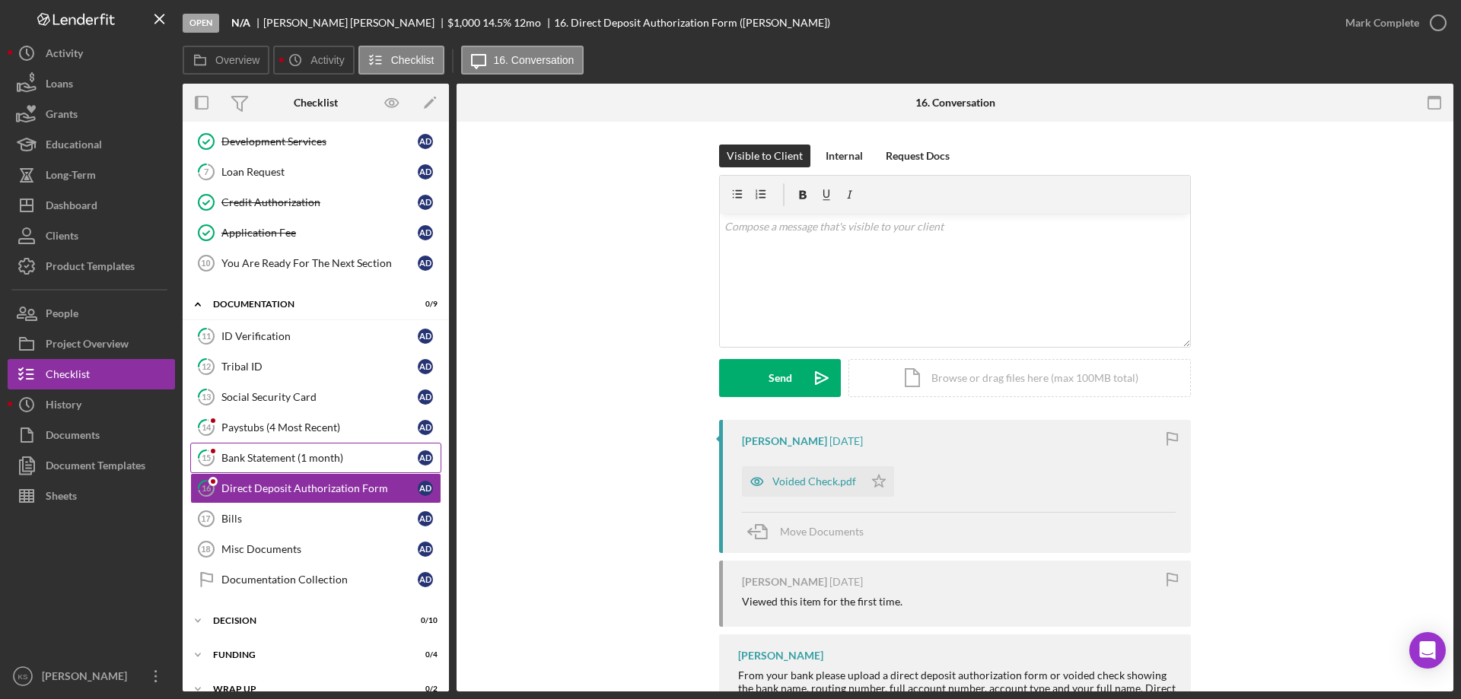
click at [265, 466] on link "15 Bank Statement (1 month) A D" at bounding box center [315, 458] width 251 height 30
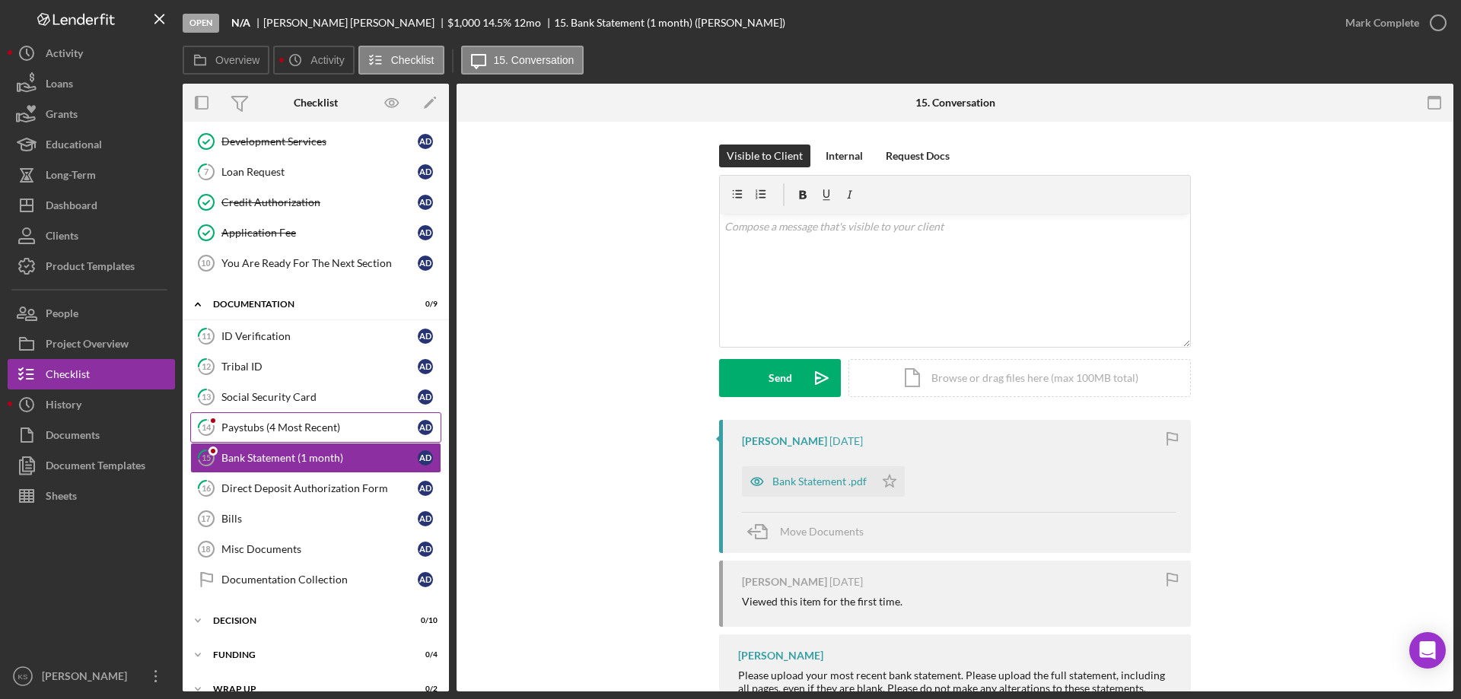
click at [266, 428] on div "Paystubs (4 Most Recent)" at bounding box center [319, 427] width 196 height 12
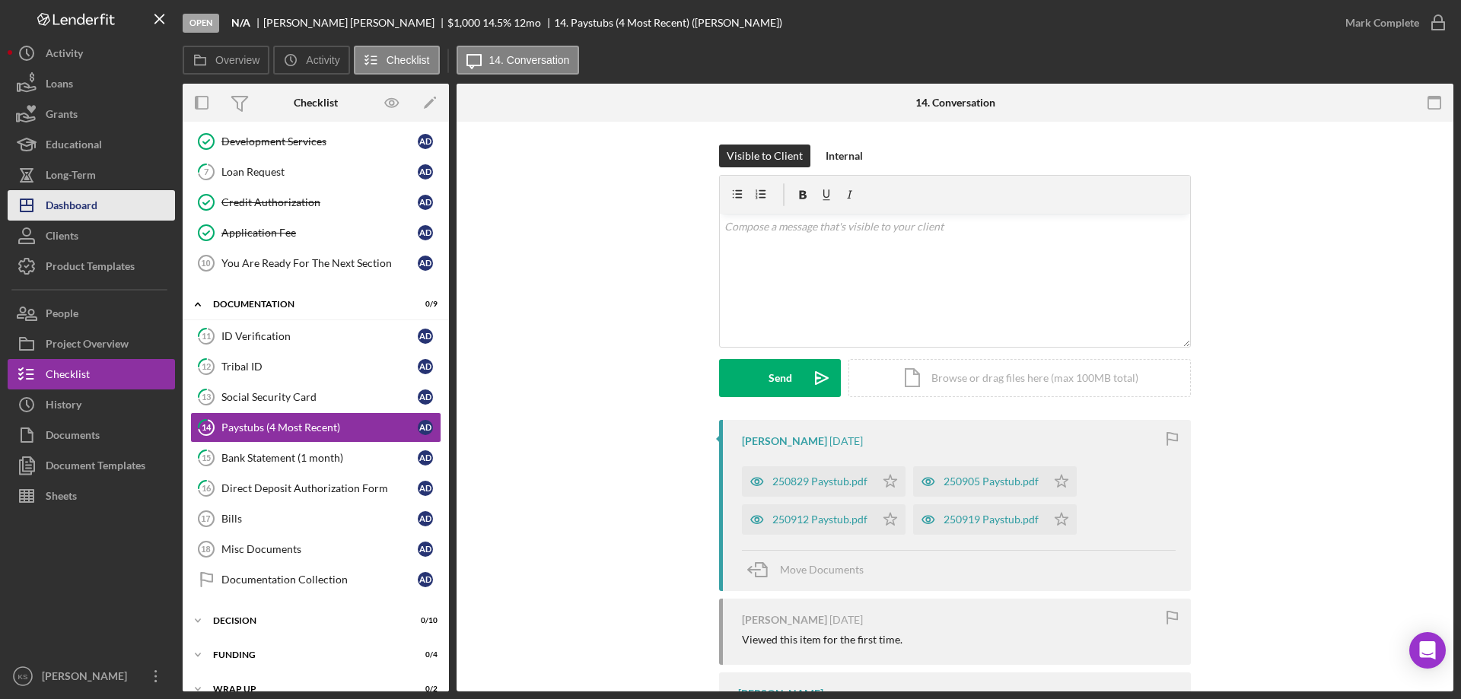
click at [86, 196] on div "Dashboard" at bounding box center [72, 207] width 52 height 34
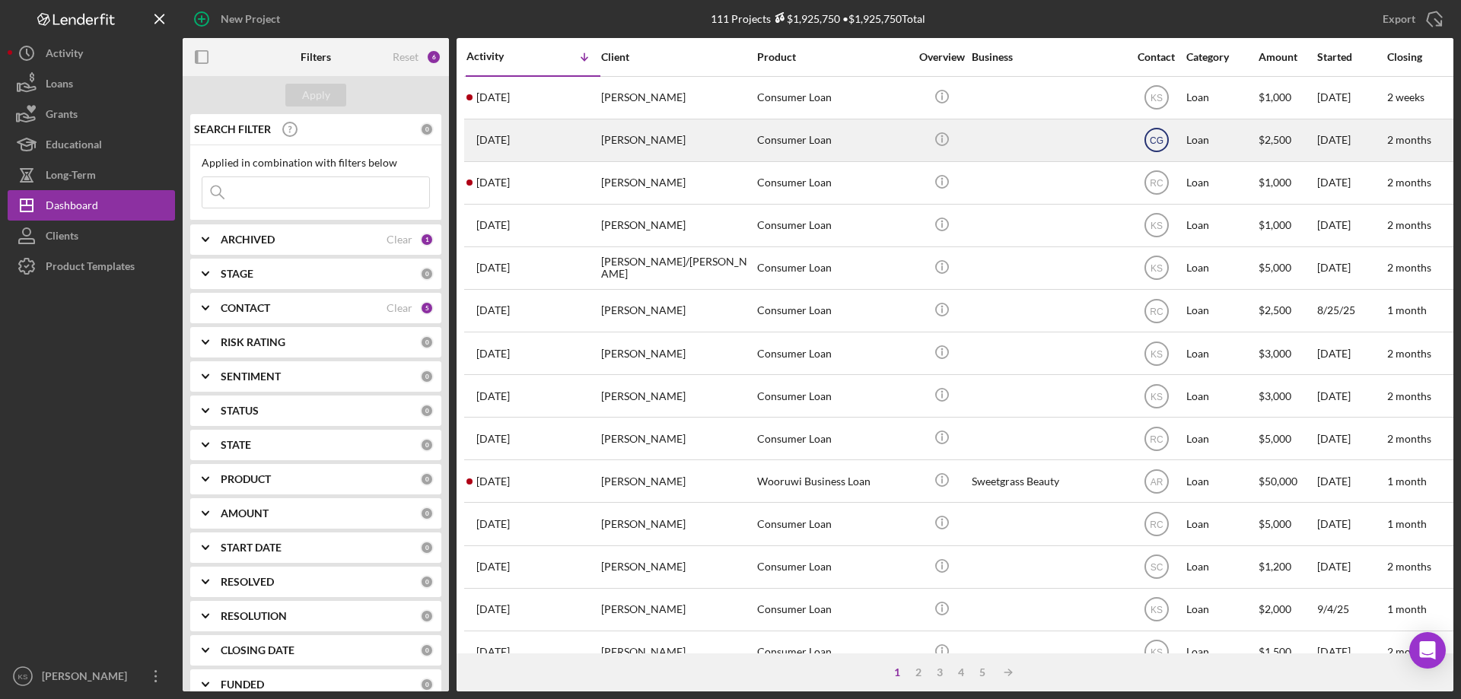
click at [1154, 141] on text "CG" at bounding box center [1156, 140] width 14 height 11
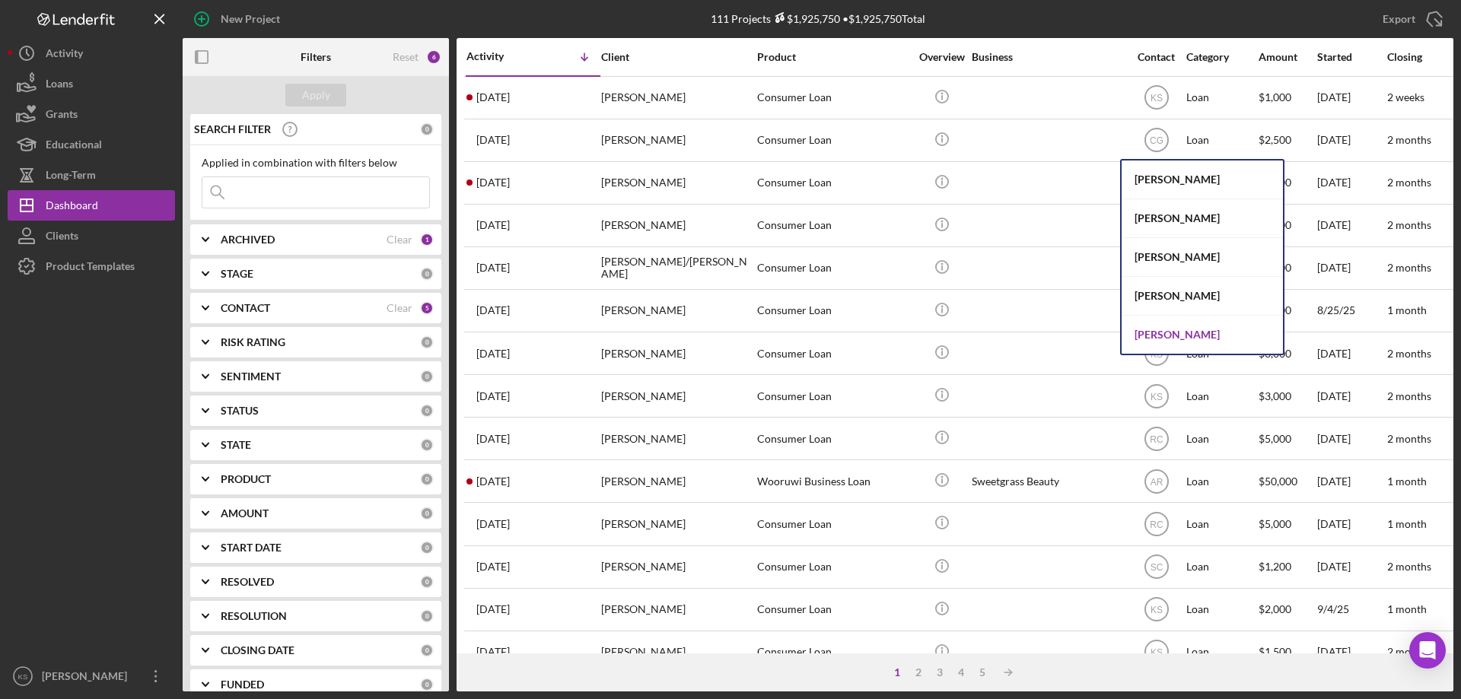
click at [1161, 329] on div "[PERSON_NAME]" at bounding box center [1201, 335] width 161 height 38
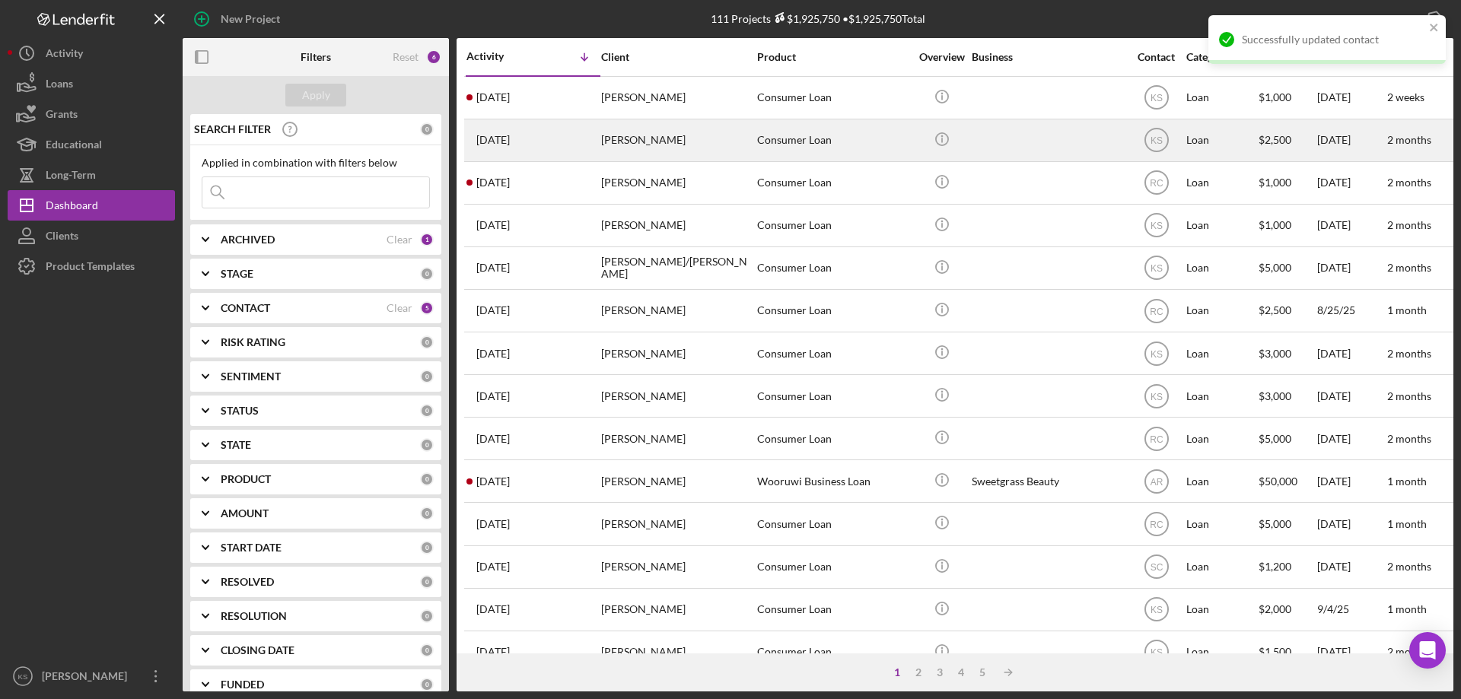
click at [660, 146] on div "[PERSON_NAME]" at bounding box center [677, 140] width 152 height 40
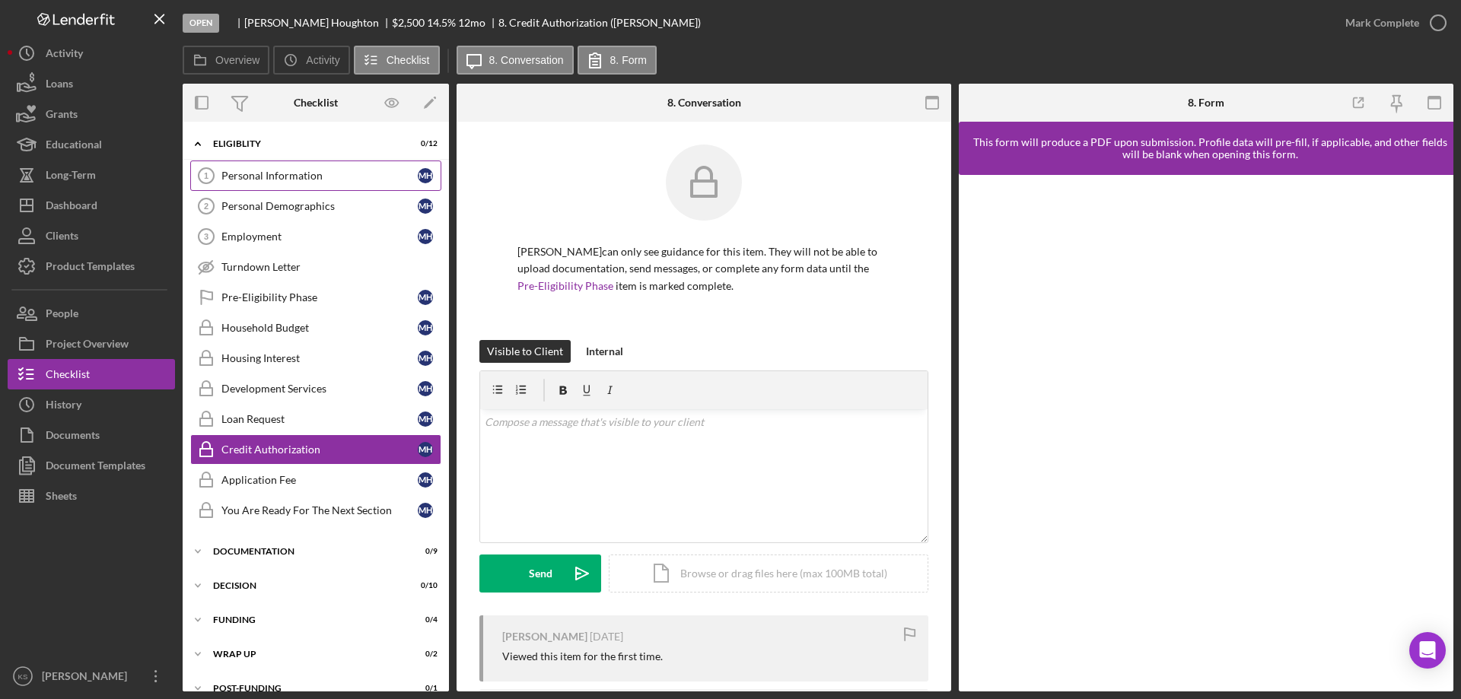
click at [285, 180] on div "Personal Information" at bounding box center [319, 176] width 196 height 12
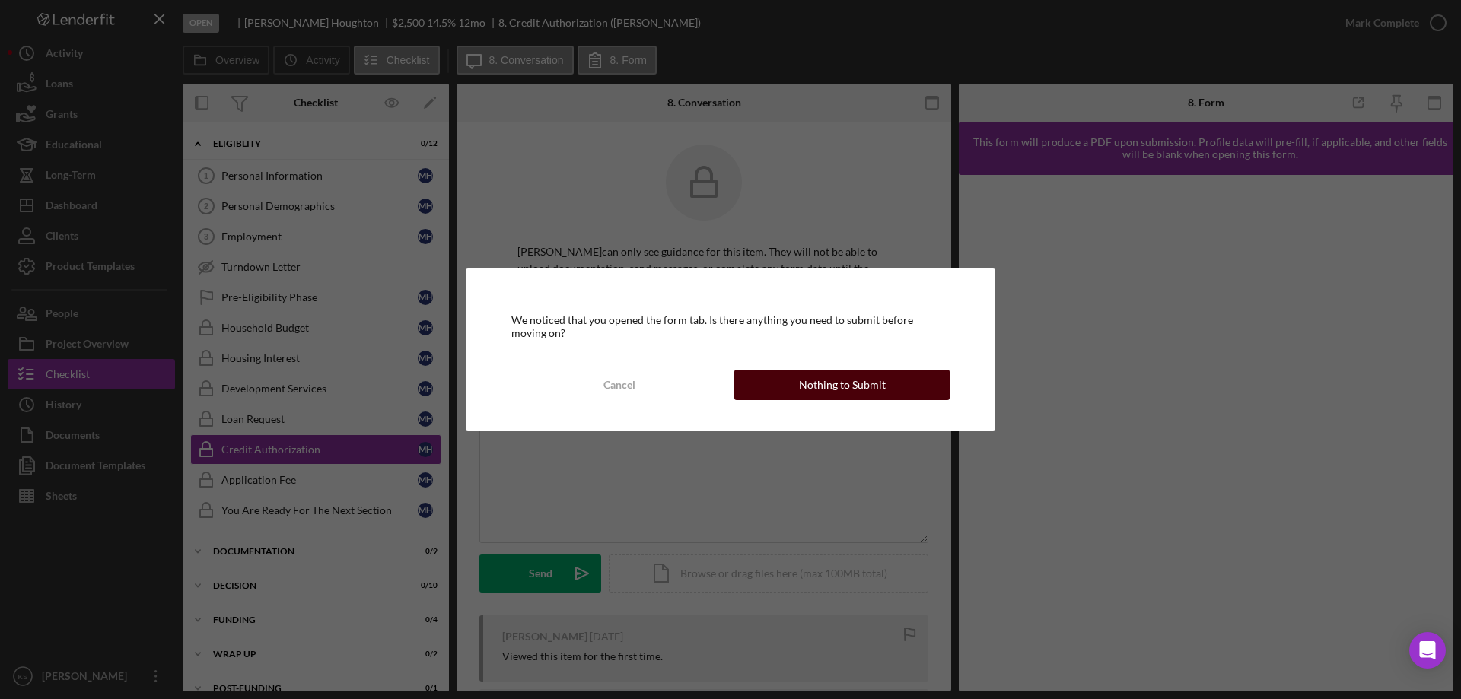
click at [907, 389] on button "Nothing to Submit" at bounding box center [841, 385] width 215 height 30
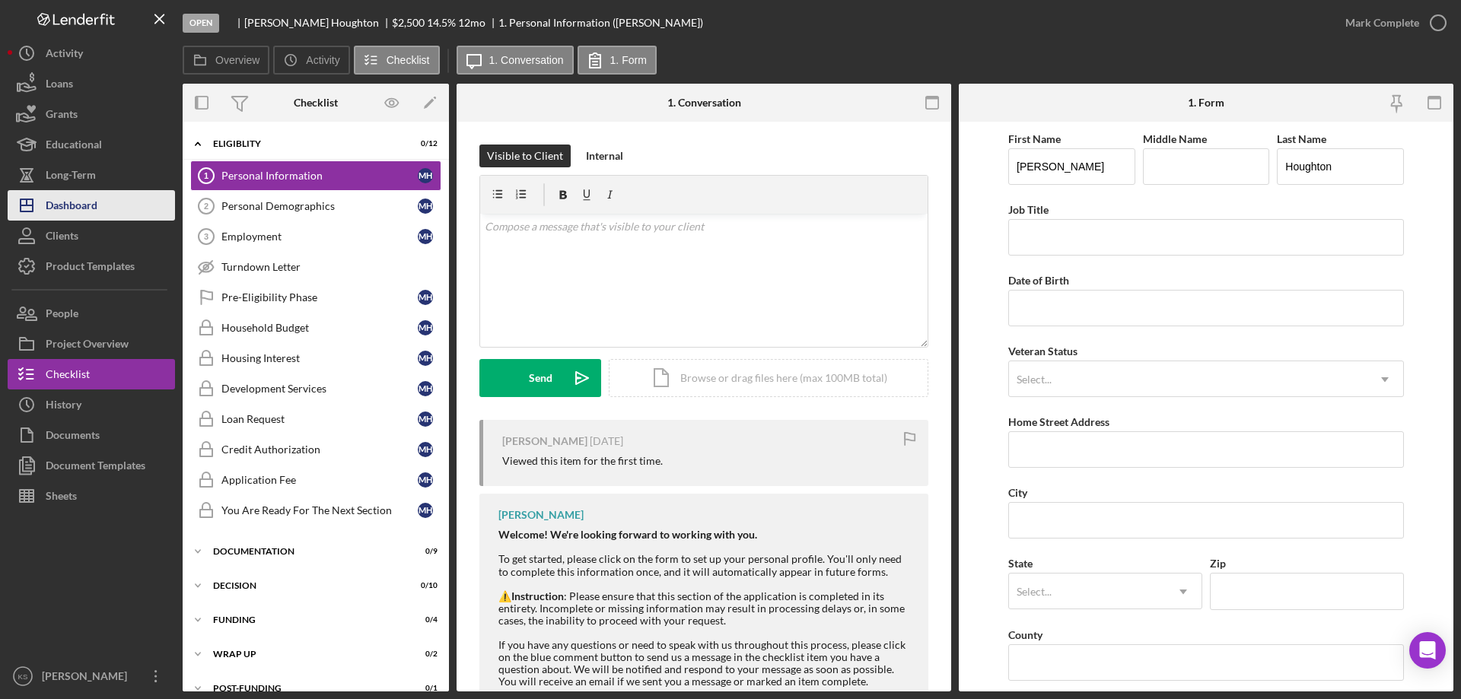
click at [94, 215] on div "Dashboard" at bounding box center [72, 207] width 52 height 34
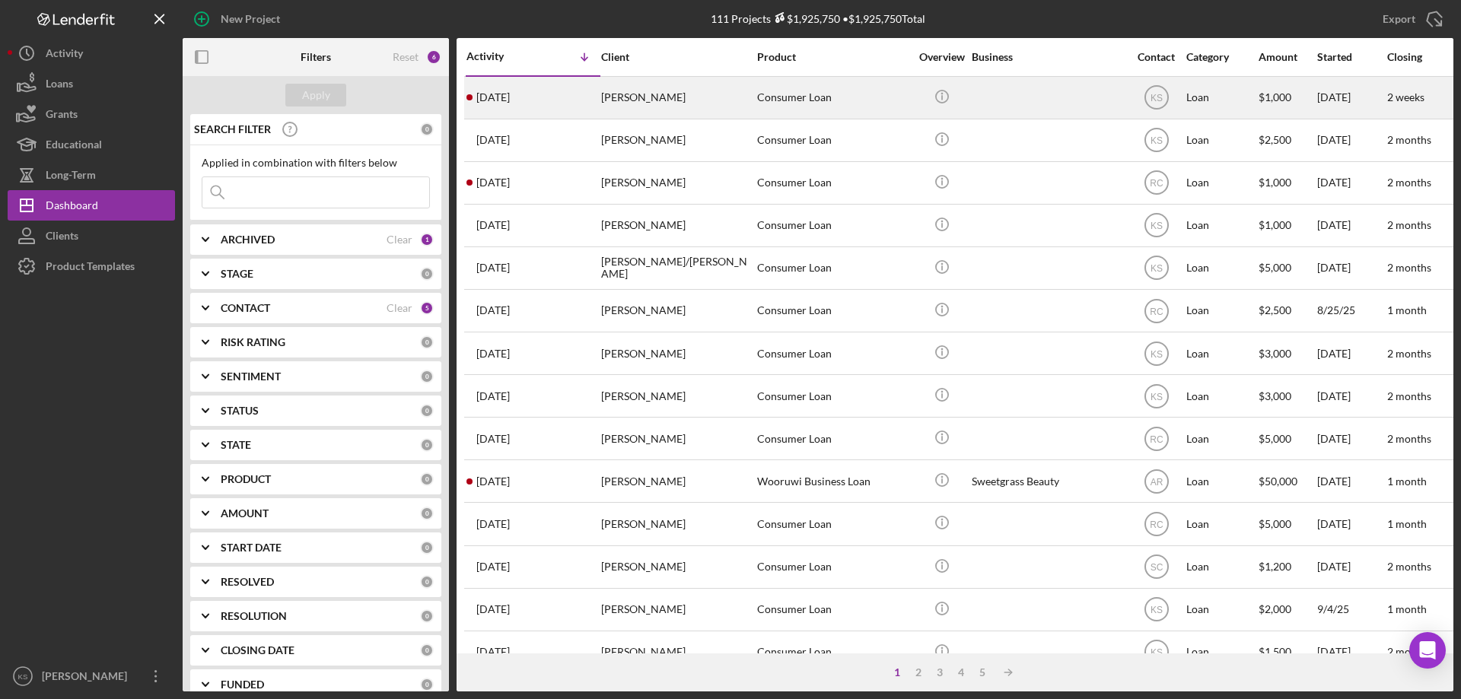
click at [710, 108] on div "[PERSON_NAME]" at bounding box center [677, 98] width 152 height 40
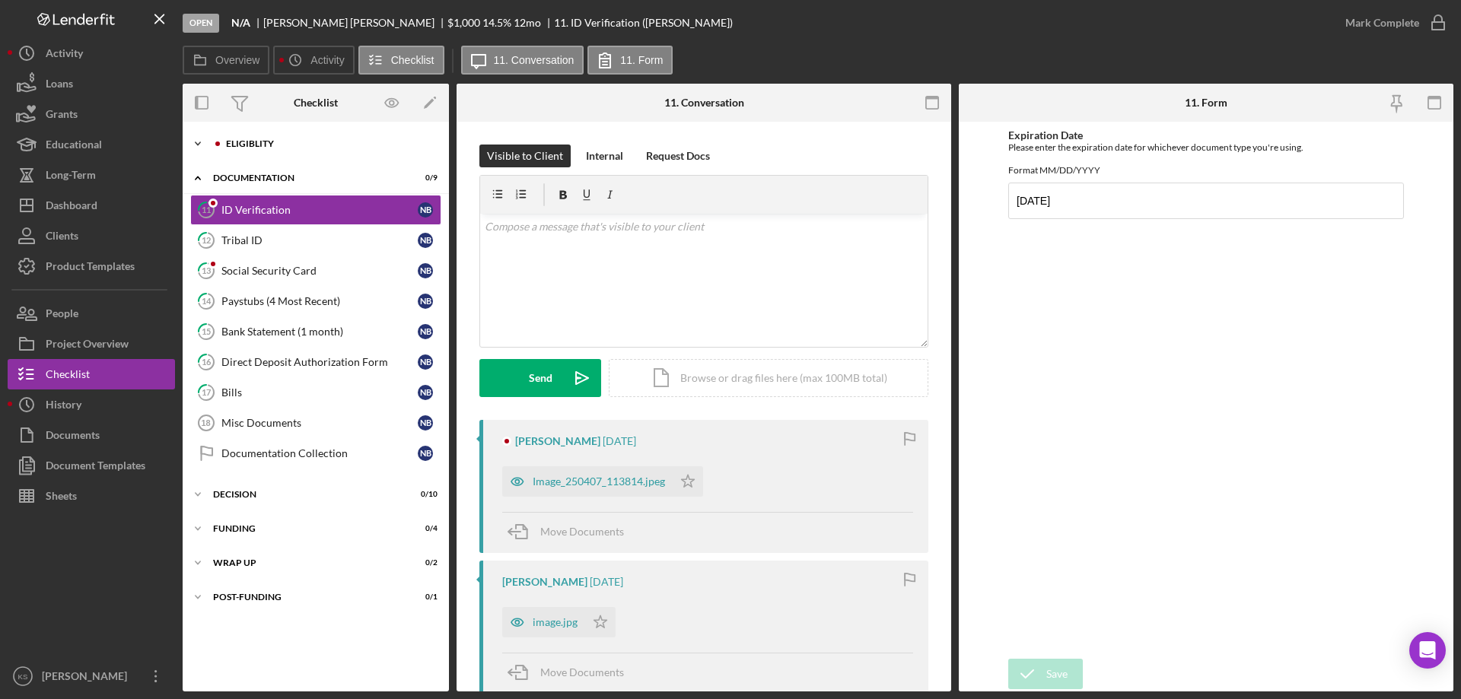
click at [246, 151] on div "Icon/Expander Eligiblity 10 / 10" at bounding box center [316, 144] width 266 height 30
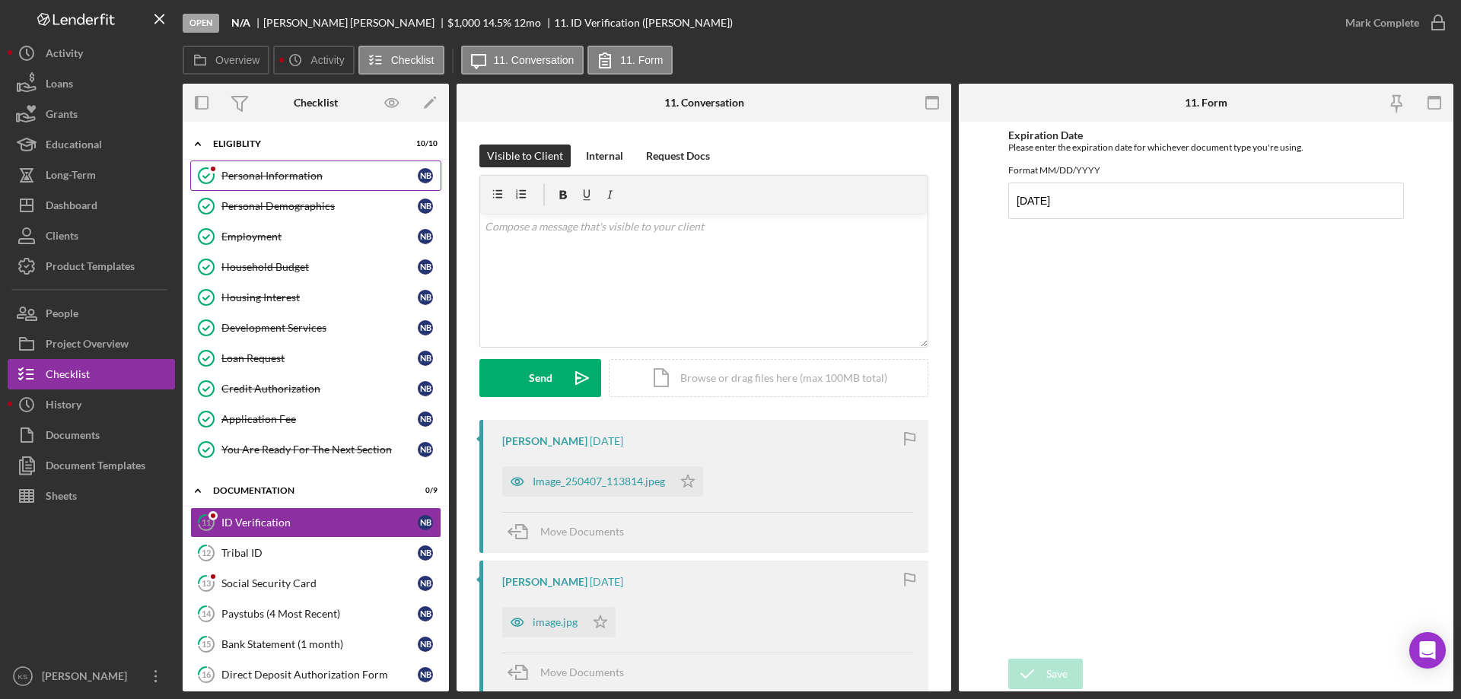
click at [297, 176] on div "Personal Information" at bounding box center [319, 176] width 196 height 12
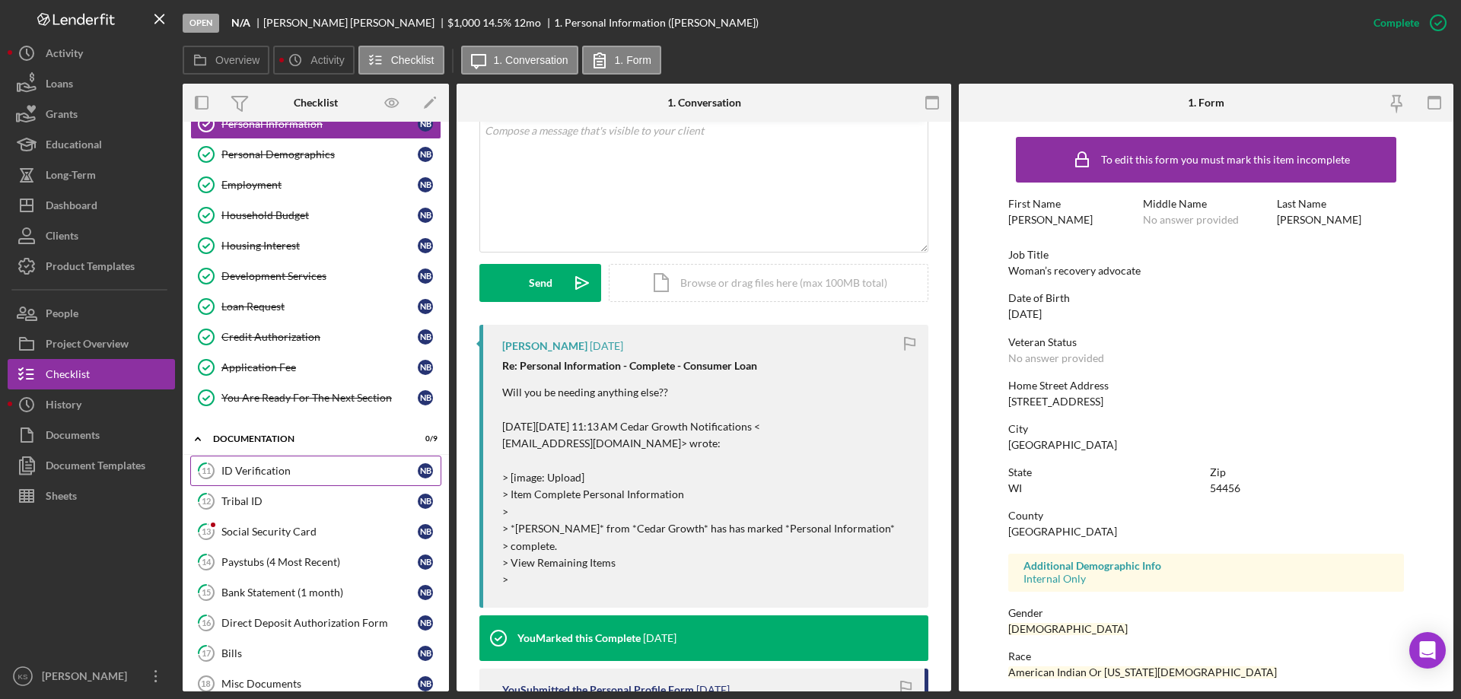
scroll to position [76, 0]
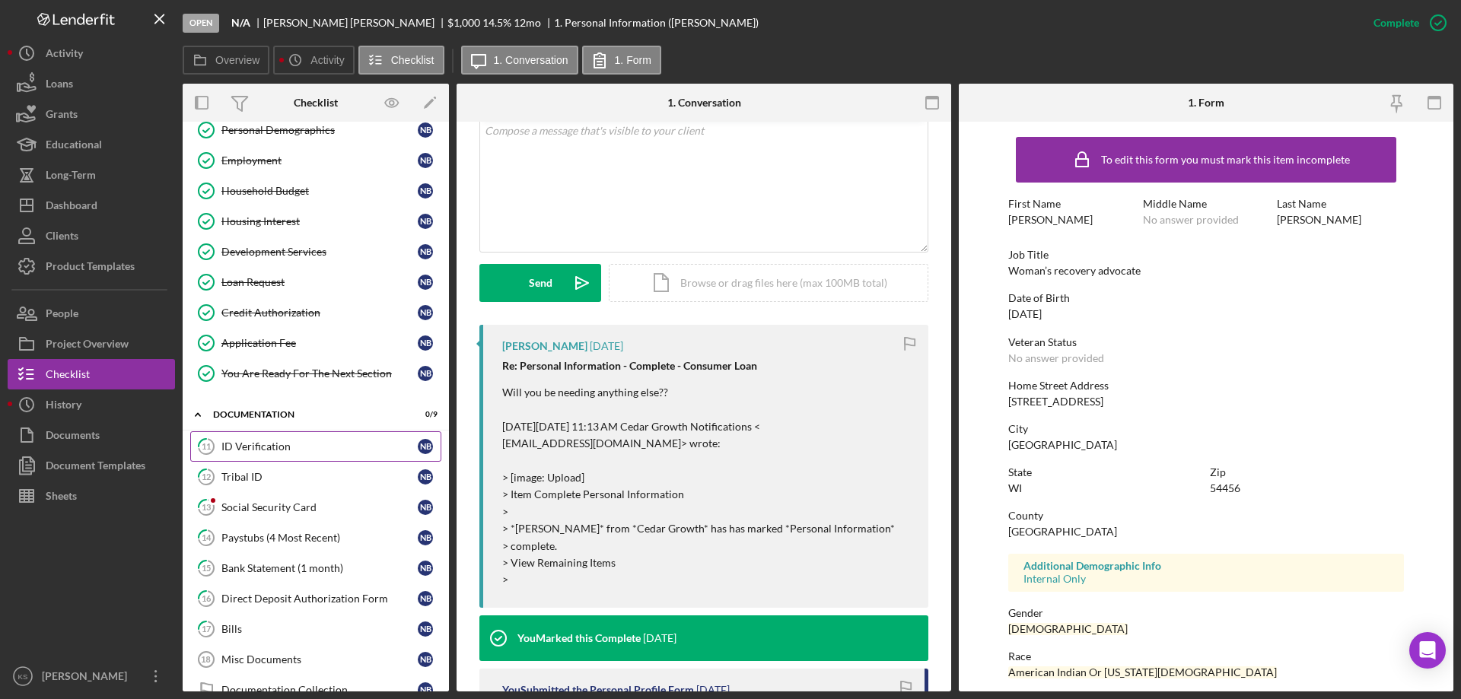
click at [293, 438] on link "11 ID Verification N B" at bounding box center [315, 446] width 251 height 30
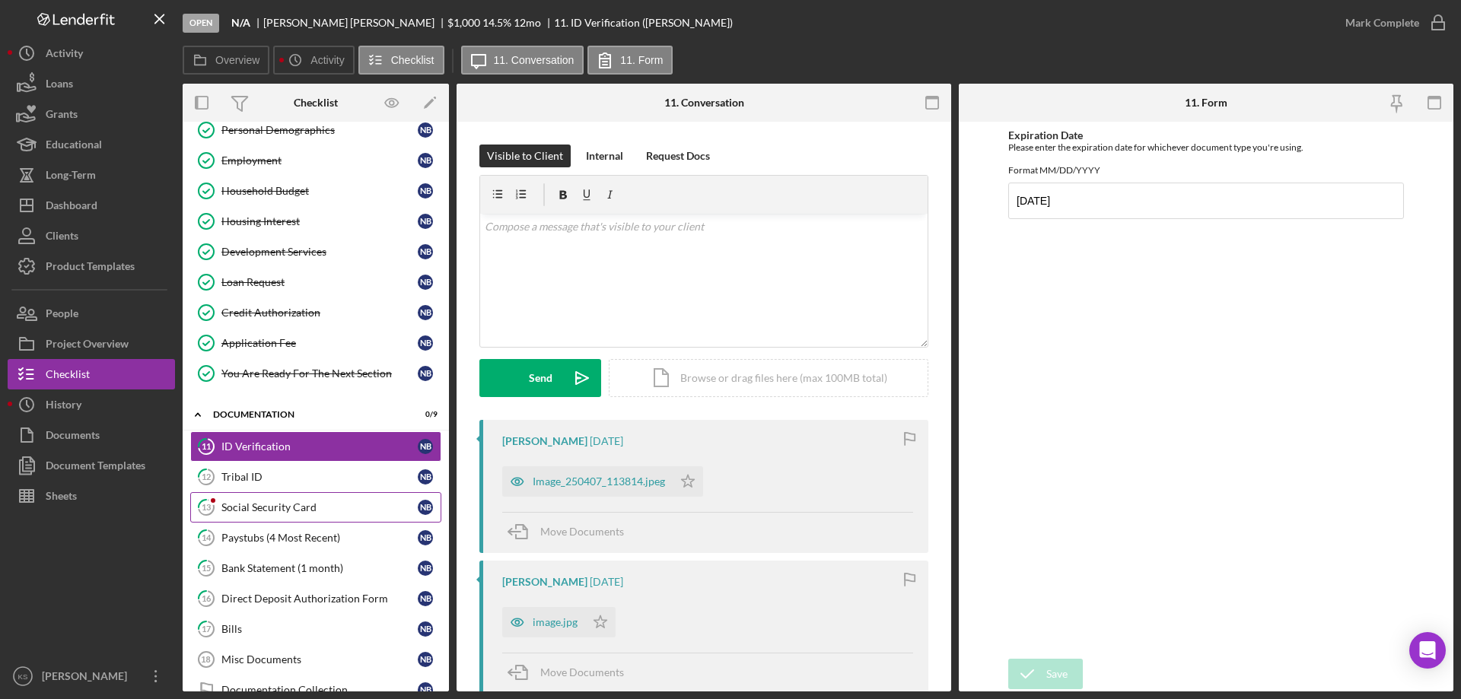
click at [271, 507] on div "Social Security Card" at bounding box center [319, 507] width 196 height 12
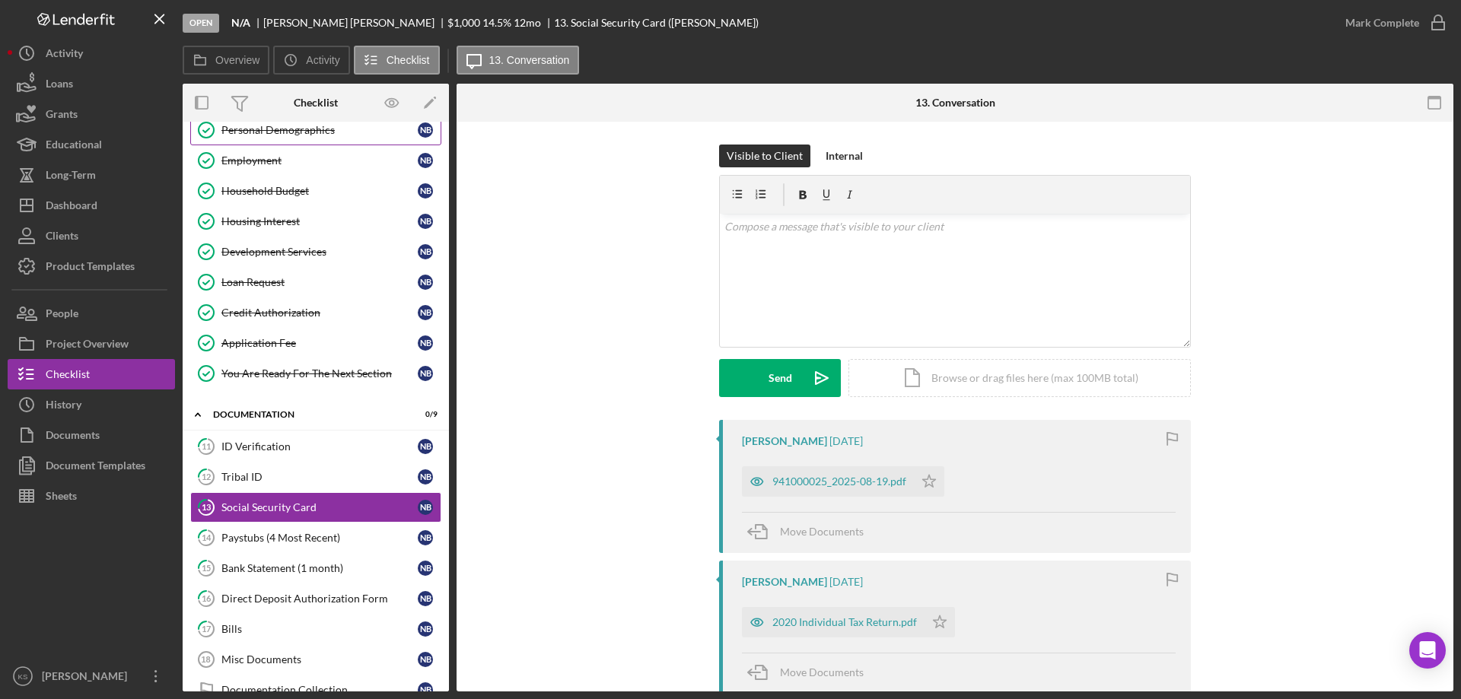
click at [270, 138] on link "Personal Demographics Personal Demographics N B" at bounding box center [315, 130] width 251 height 30
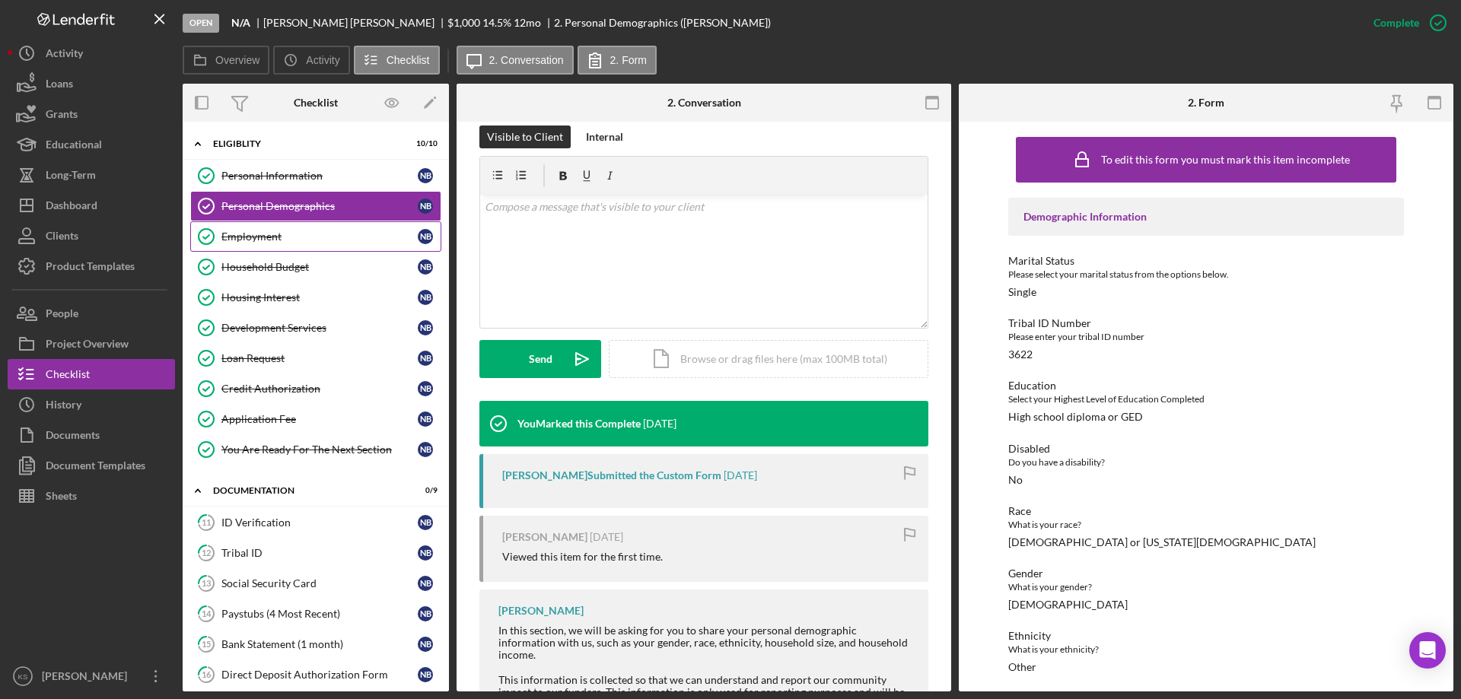
click at [287, 227] on link "Employment Employment N B" at bounding box center [315, 236] width 251 height 30
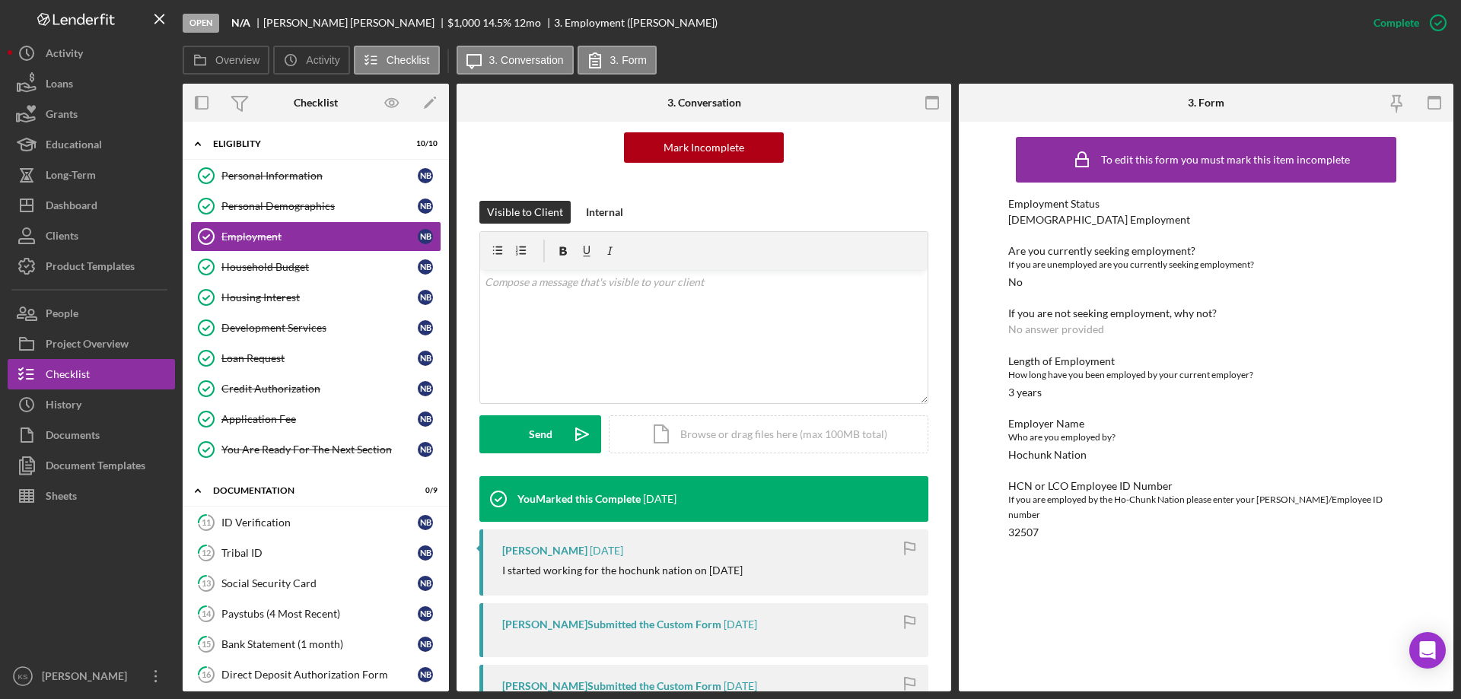
scroll to position [304, 0]
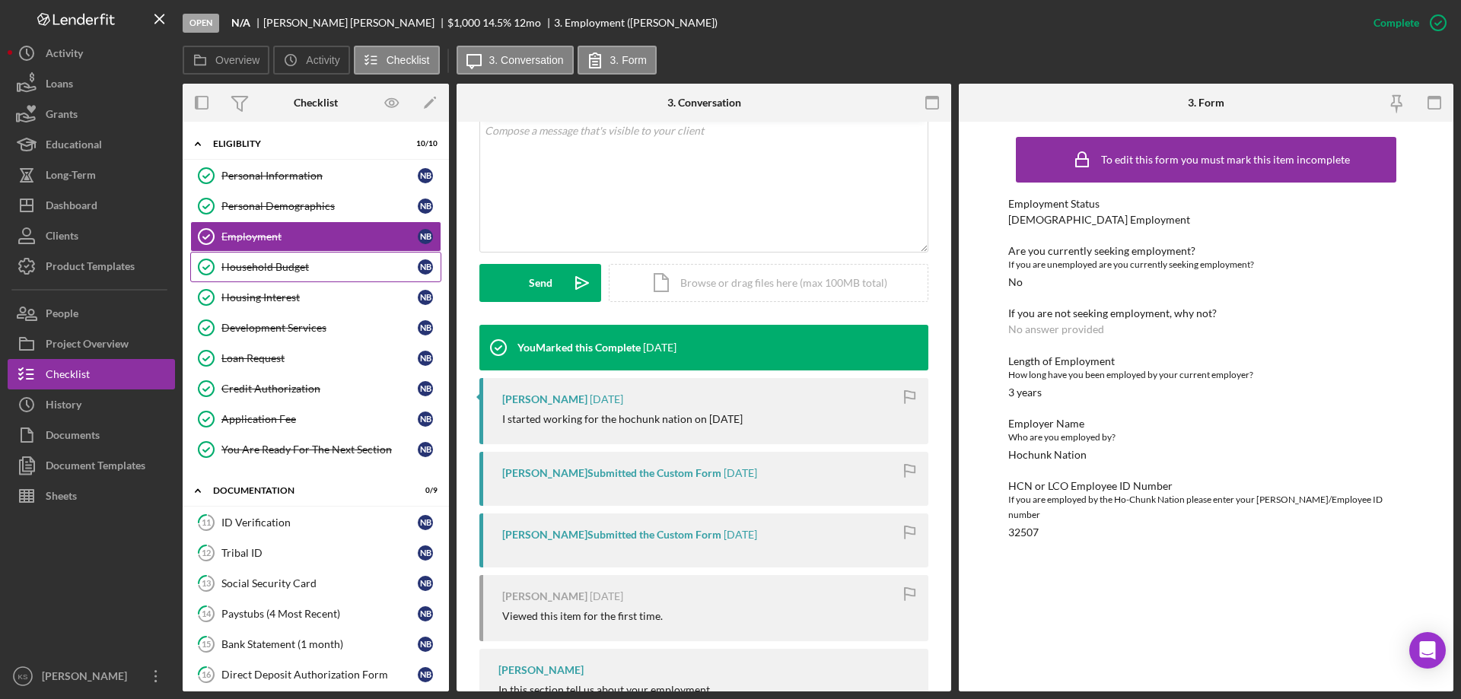
click at [269, 278] on link "Household Budget Household Budget N B" at bounding box center [315, 267] width 251 height 30
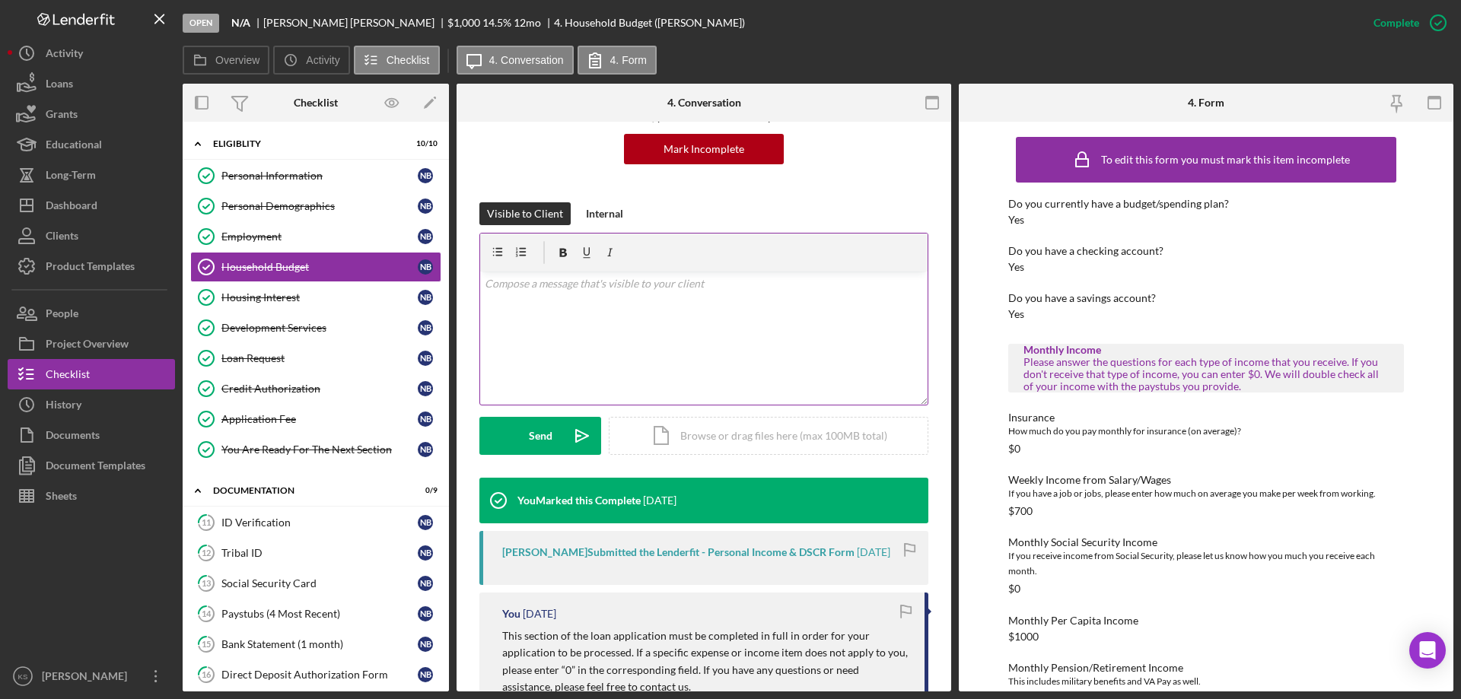
scroll to position [152, 0]
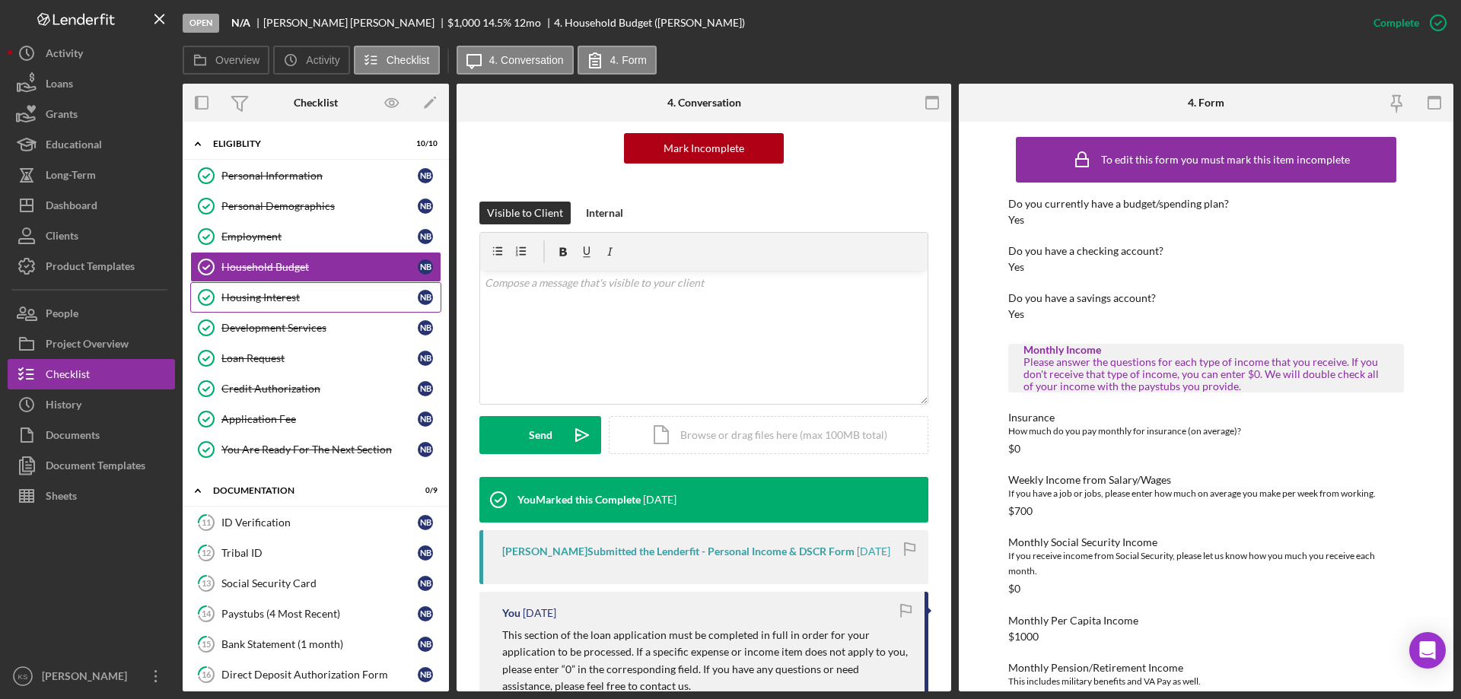
click at [329, 295] on div "Housing Interest" at bounding box center [319, 297] width 196 height 12
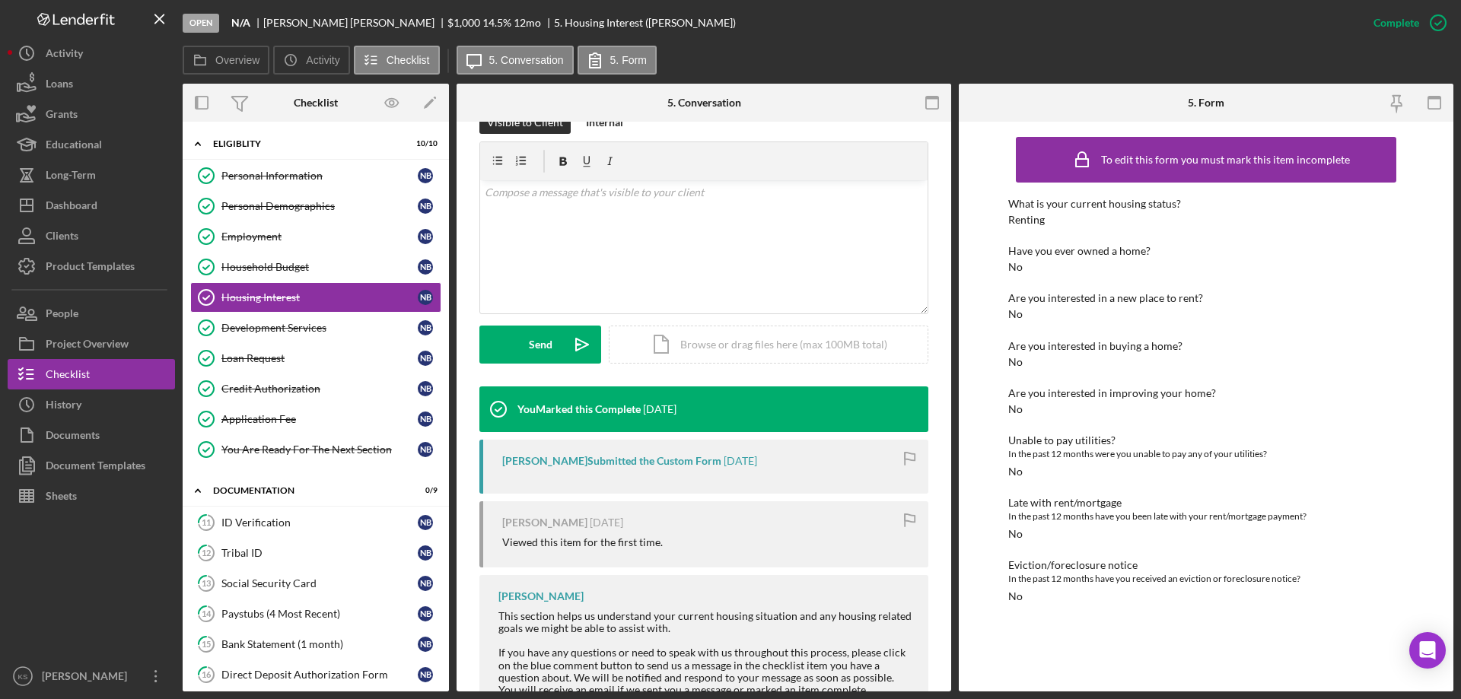
scroll to position [297, 0]
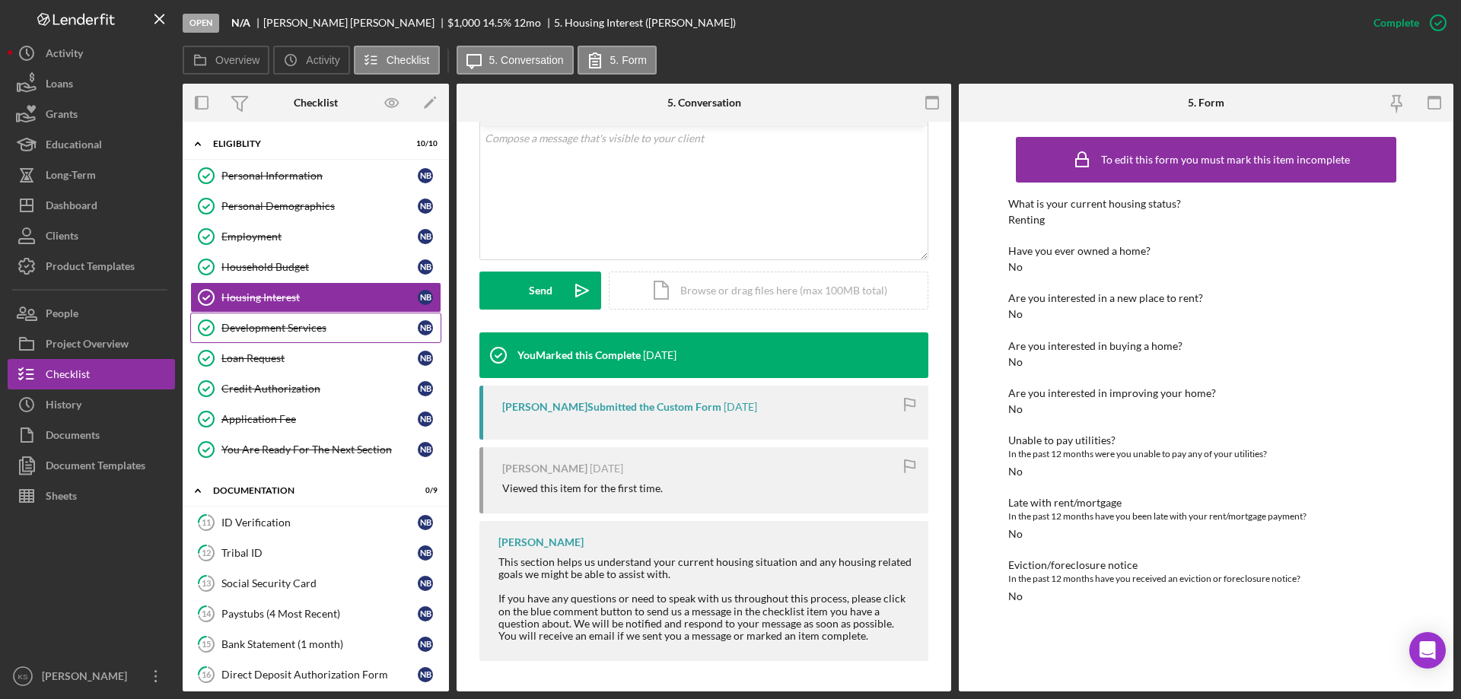
click at [300, 329] on div "Development Services" at bounding box center [319, 328] width 196 height 12
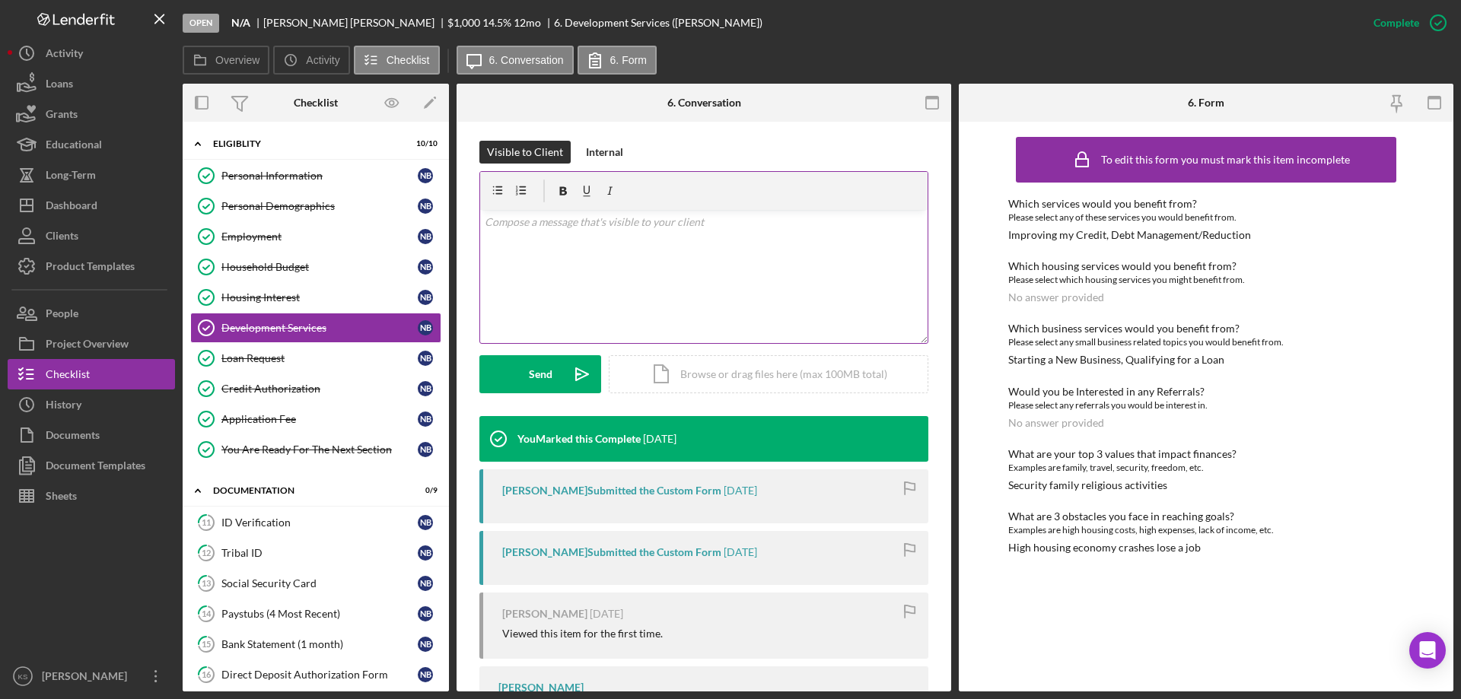
scroll to position [228, 0]
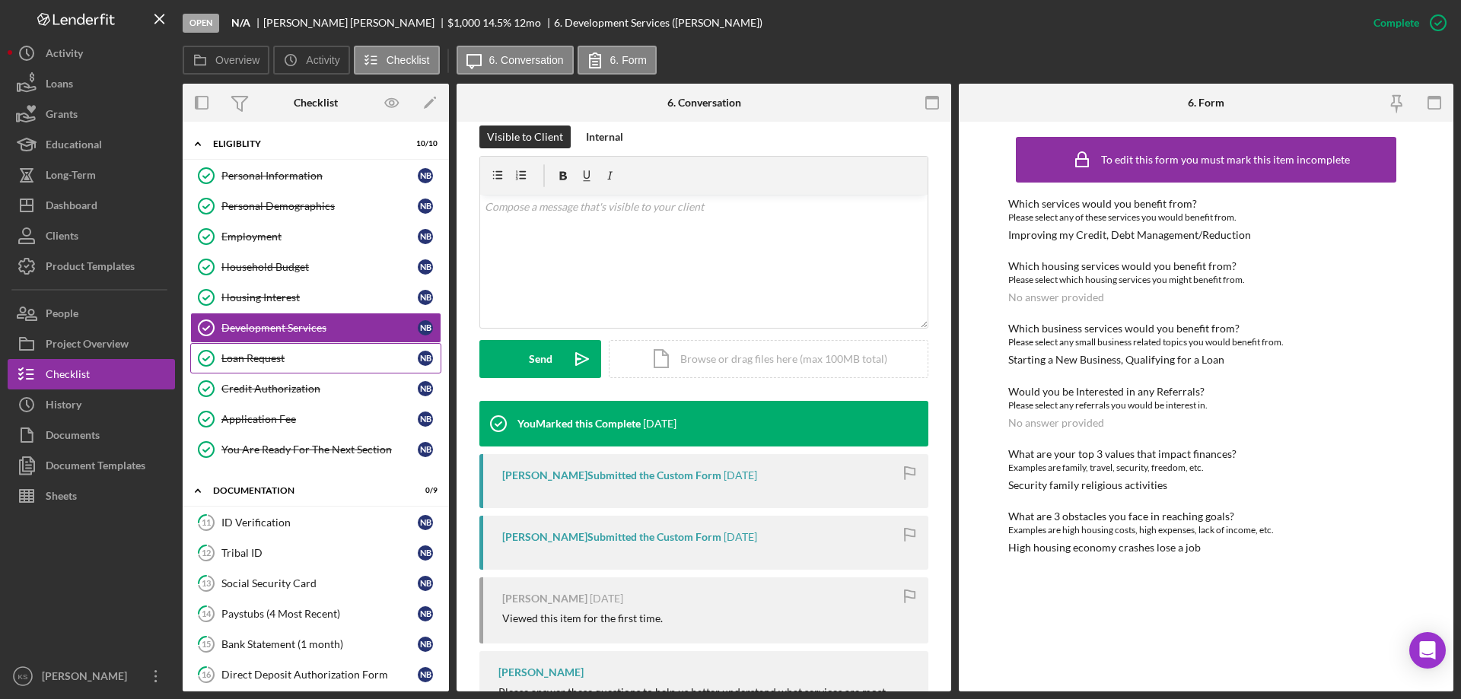
click at [309, 371] on link "Loan Request Loan Request N B" at bounding box center [315, 358] width 251 height 30
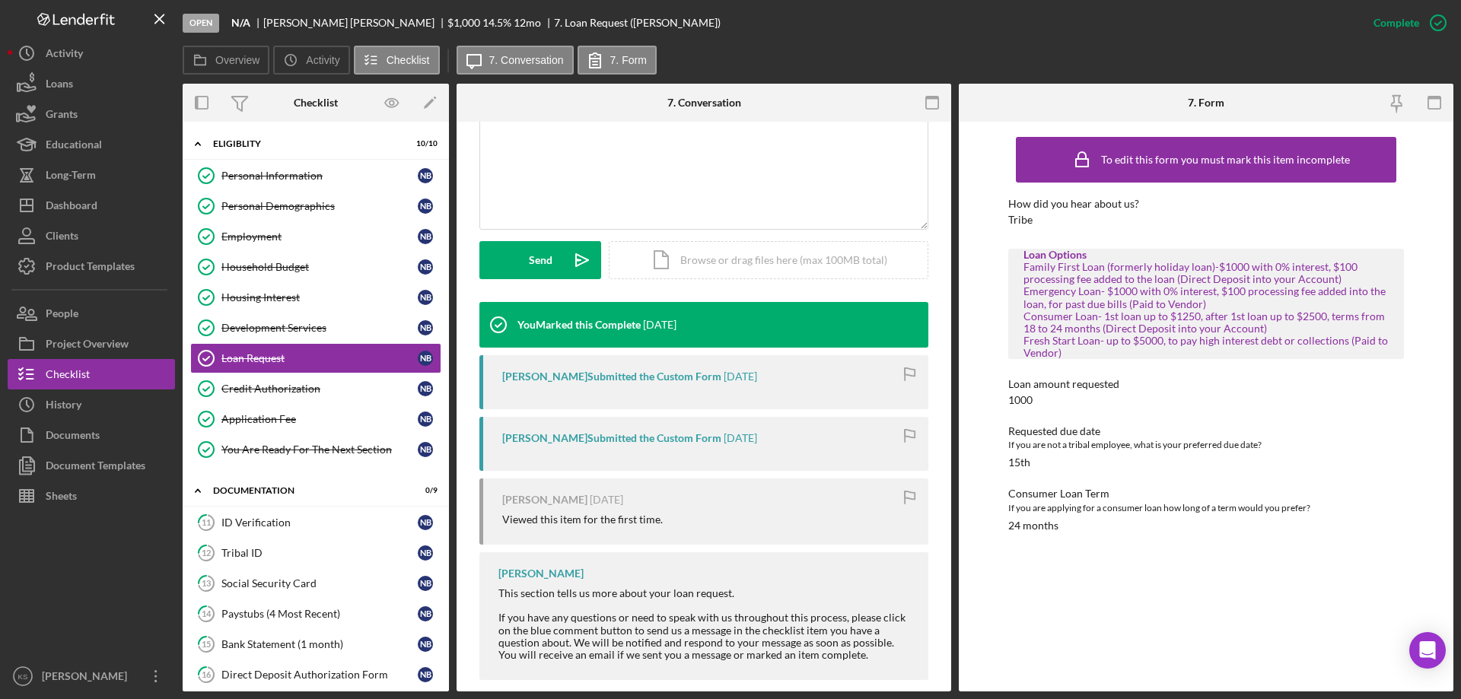
scroll to position [346, 0]
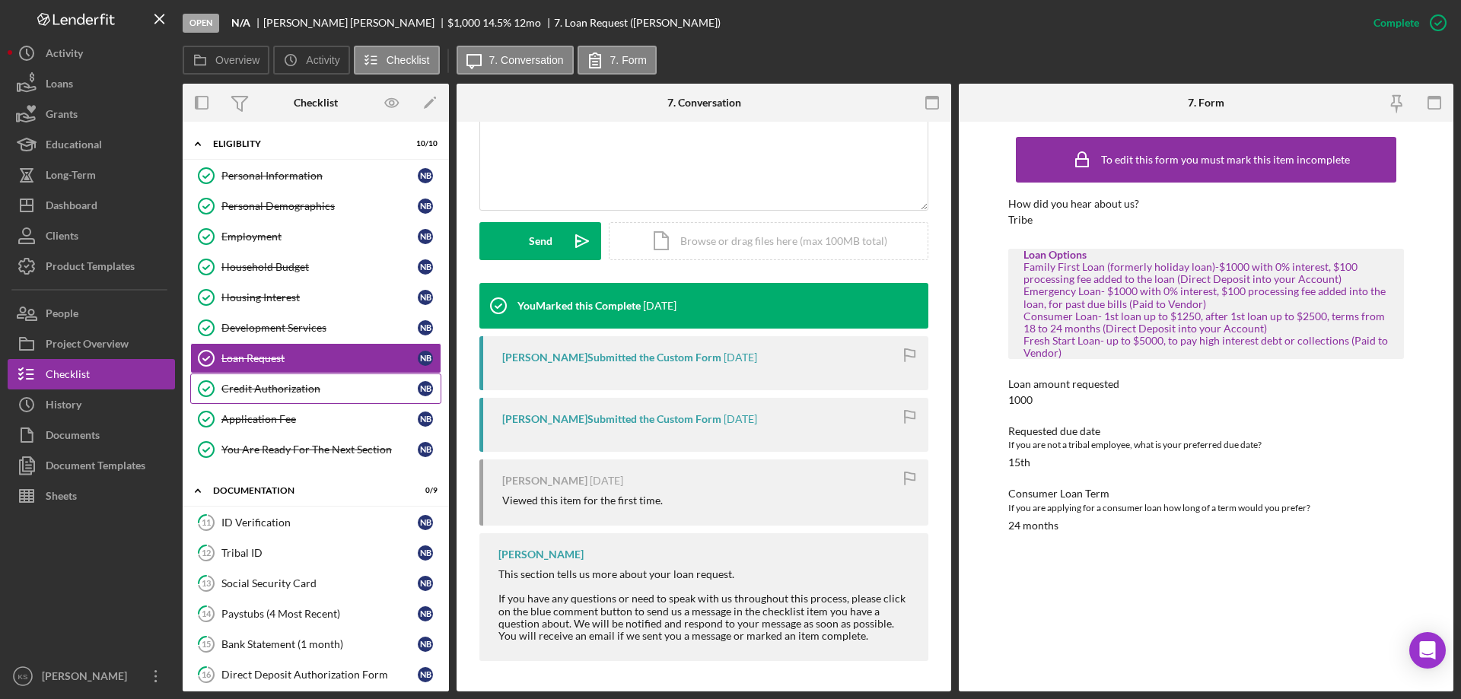
click at [292, 383] on div "Credit Authorization" at bounding box center [319, 389] width 196 height 12
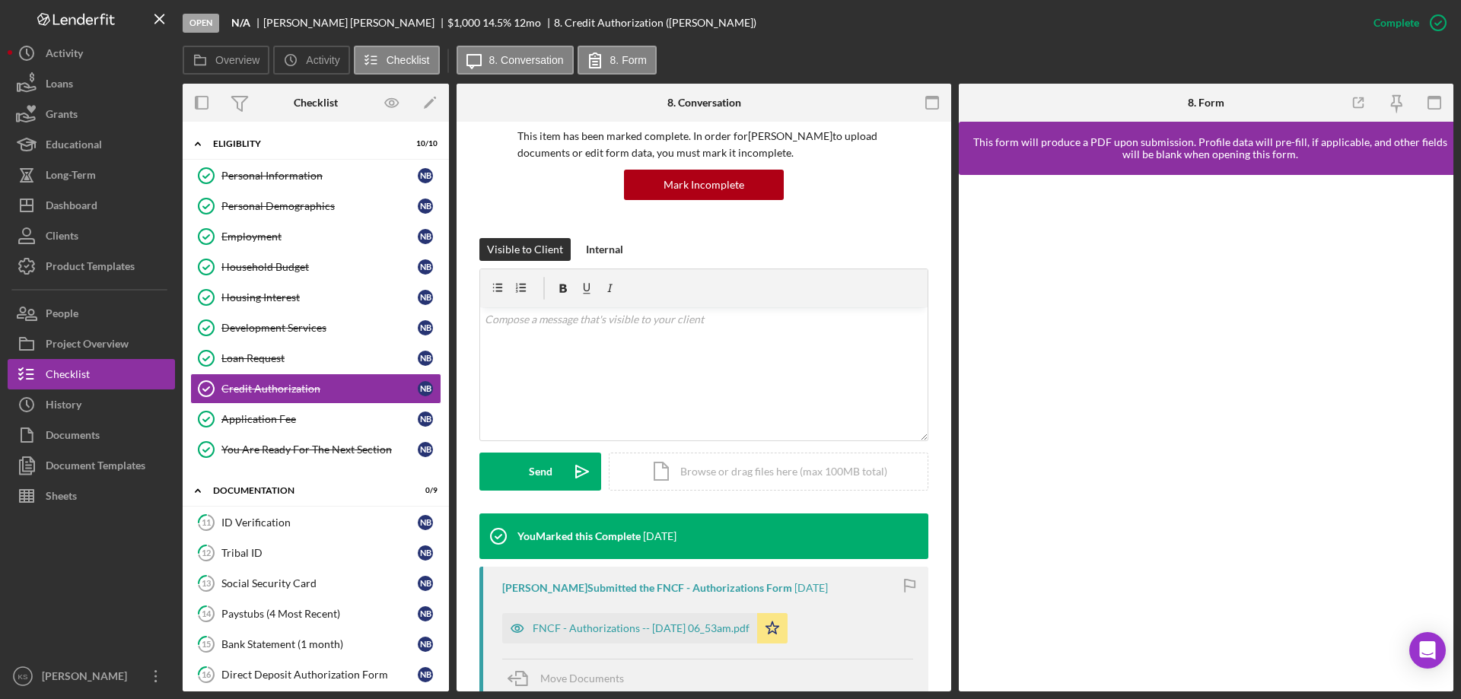
scroll to position [304, 0]
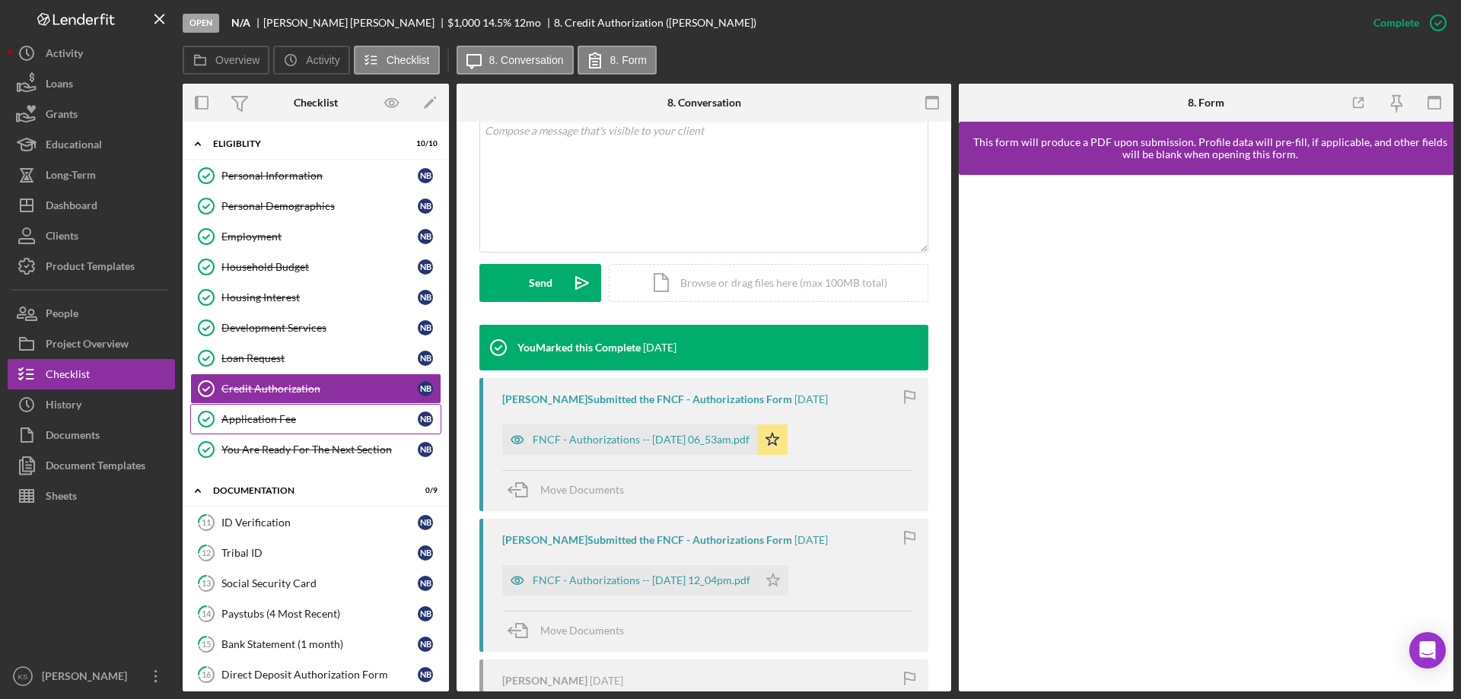
click at [295, 412] on link "Application Fee Application Fee N B" at bounding box center [315, 419] width 251 height 30
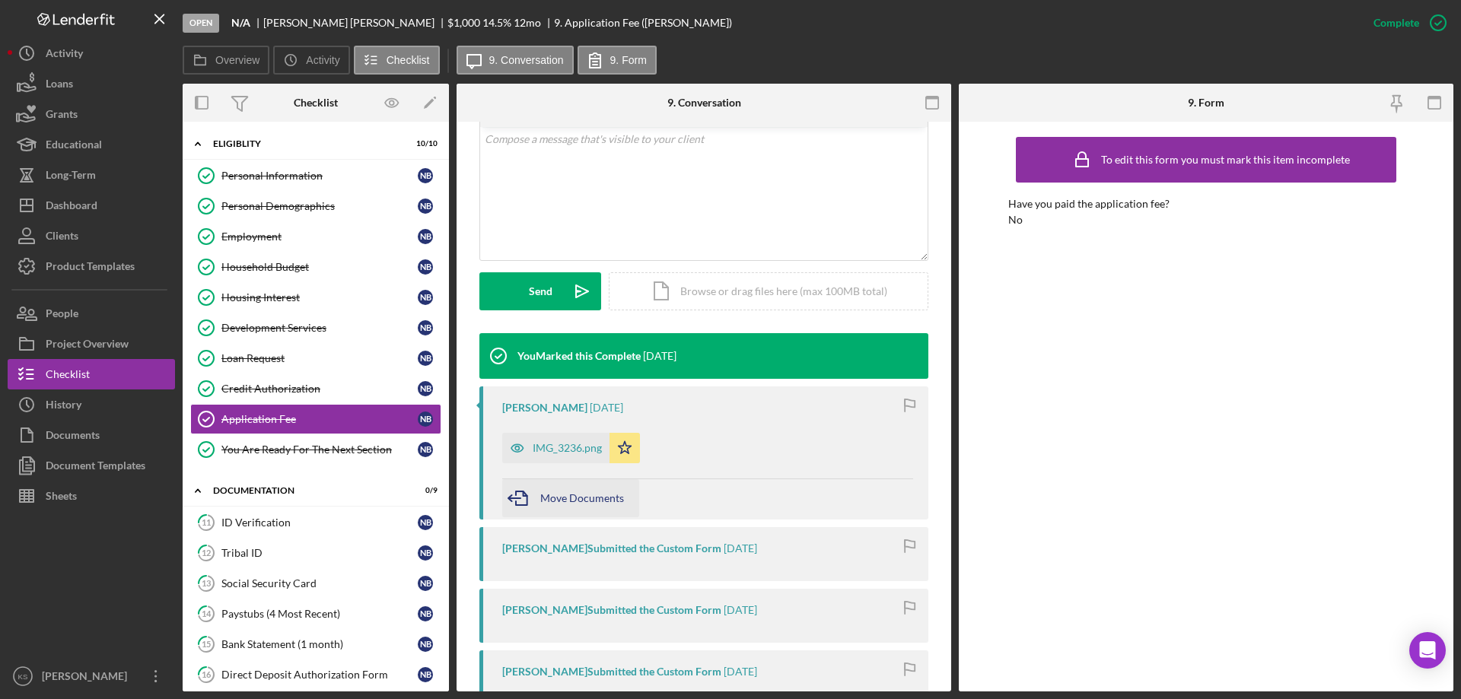
scroll to position [304, 0]
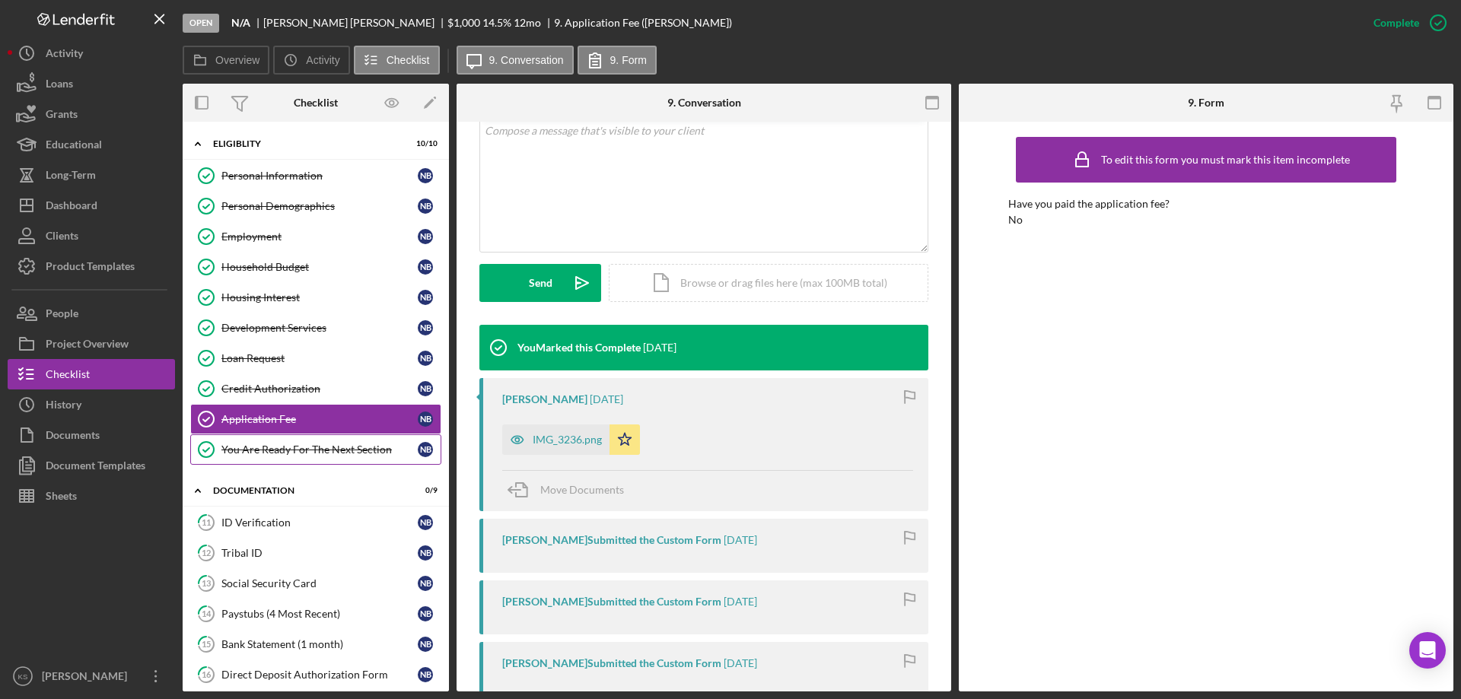
click at [279, 453] on div "You Are Ready For The Next Section" at bounding box center [319, 450] width 196 height 12
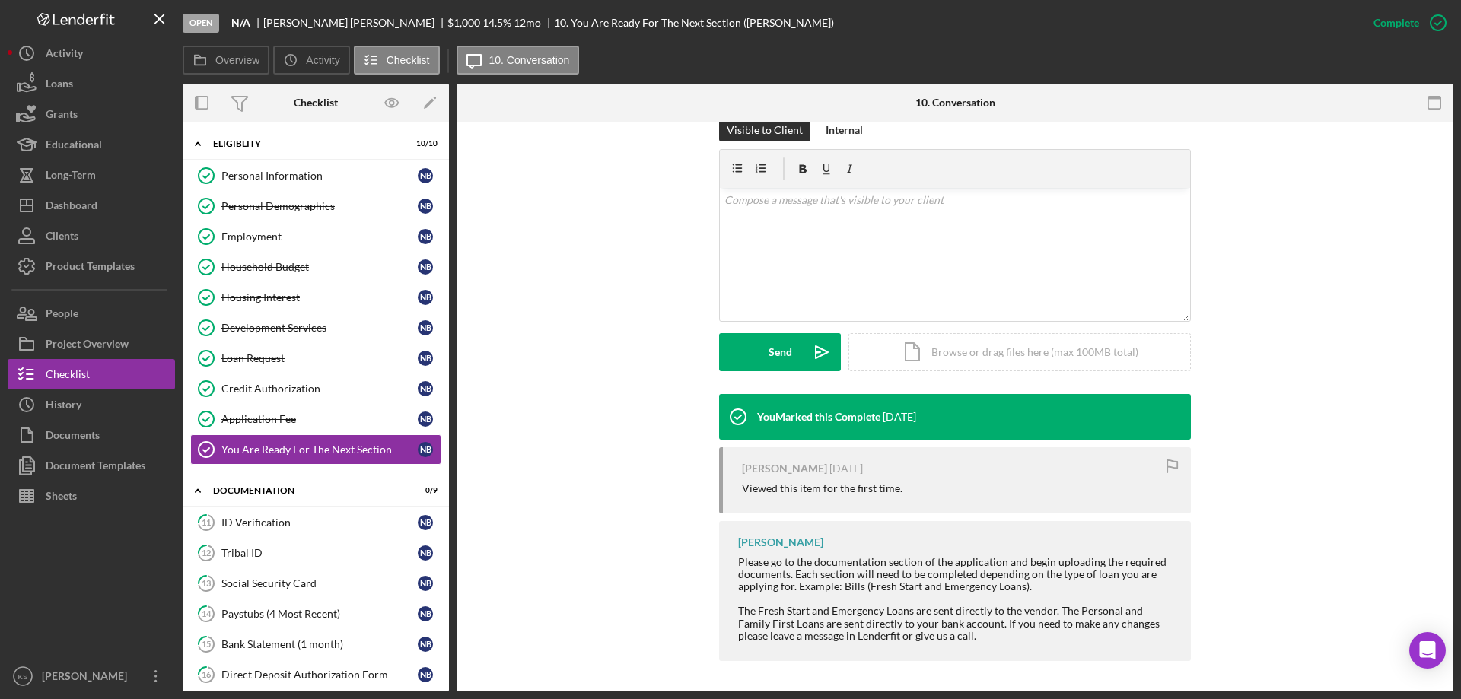
drag, startPoint x: 553, startPoint y: 510, endPoint x: 539, endPoint y: 500, distance: 18.0
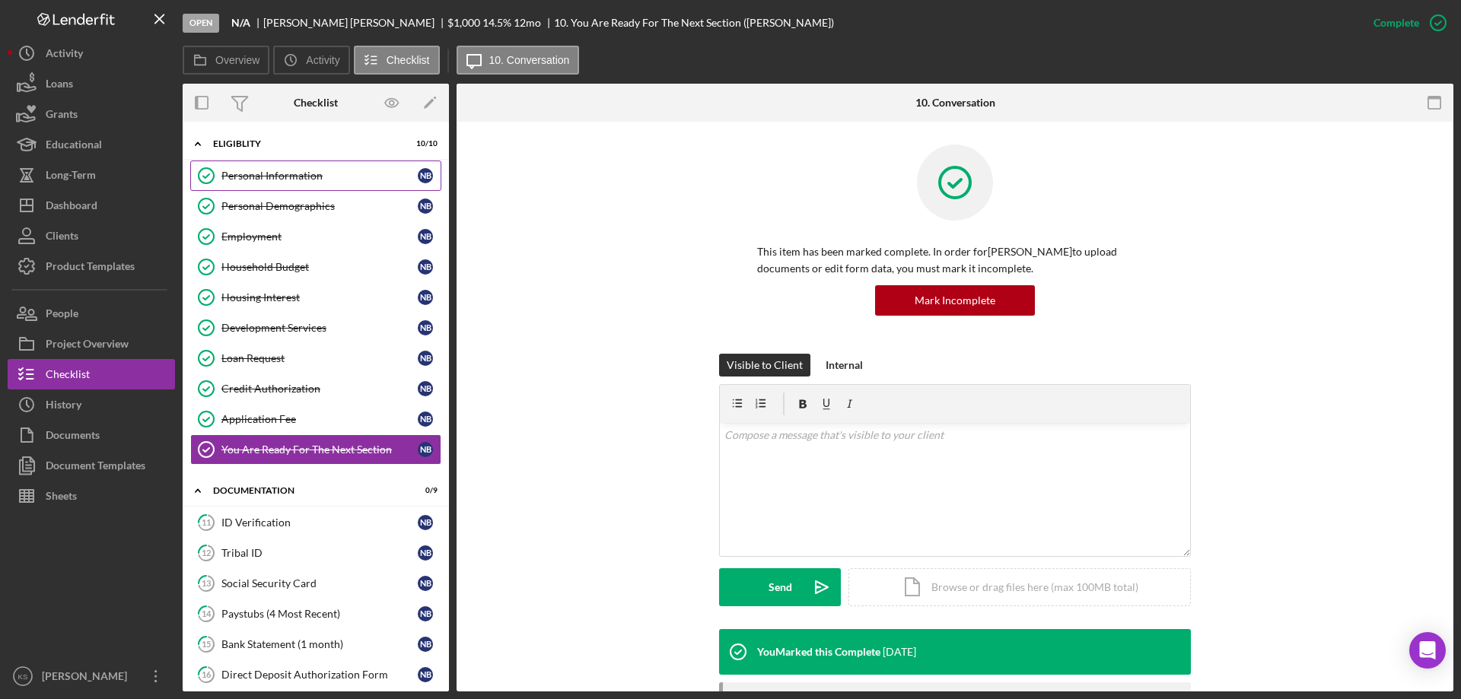
click at [293, 179] on div "Personal Information" at bounding box center [319, 176] width 196 height 12
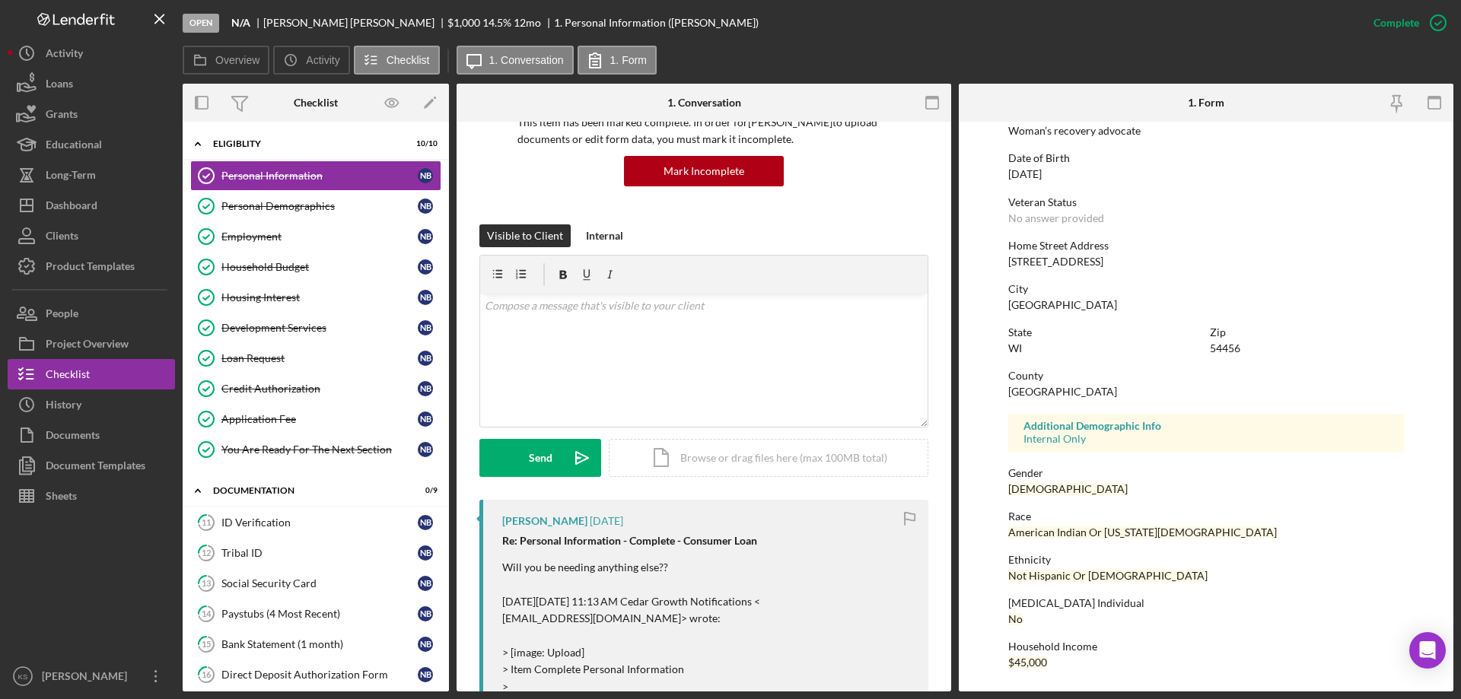
scroll to position [228, 0]
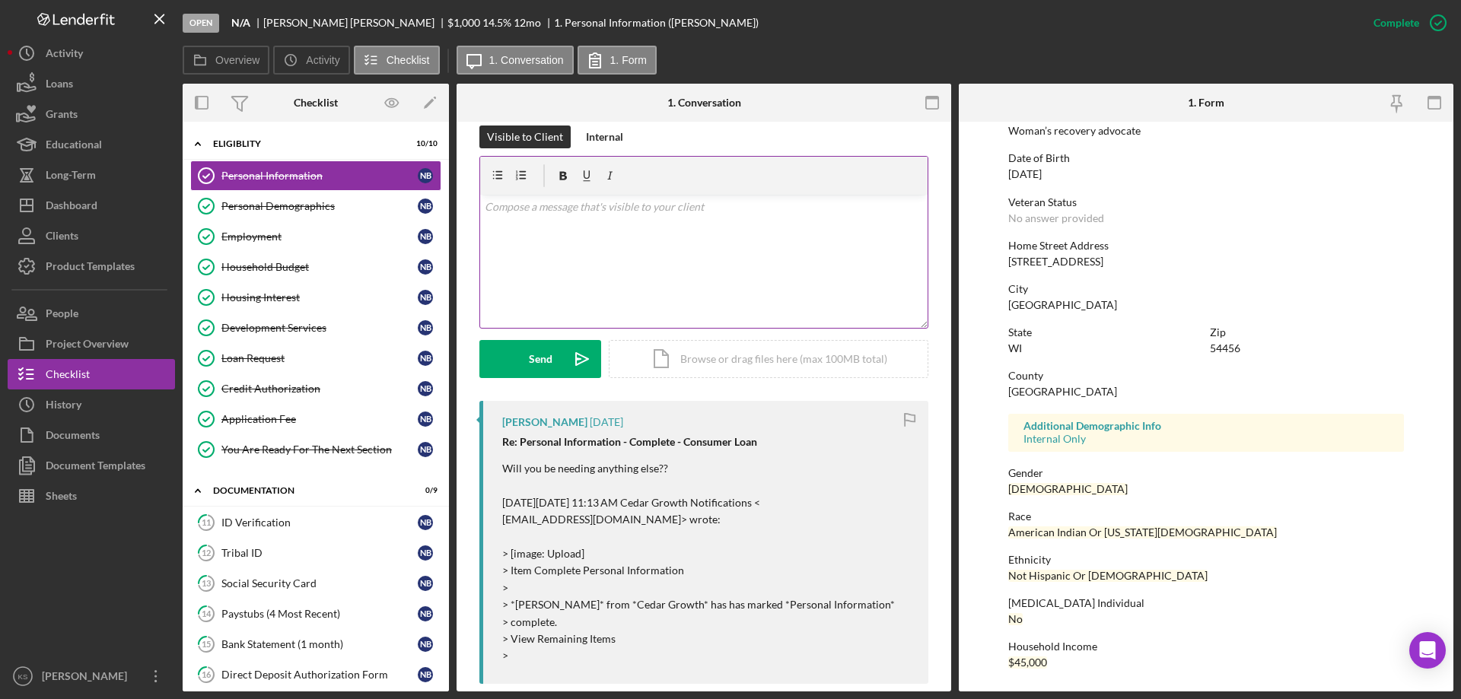
click at [714, 262] on div "v Color teal Color pink Remove color Add row above Add row below Add column bef…" at bounding box center [703, 261] width 447 height 133
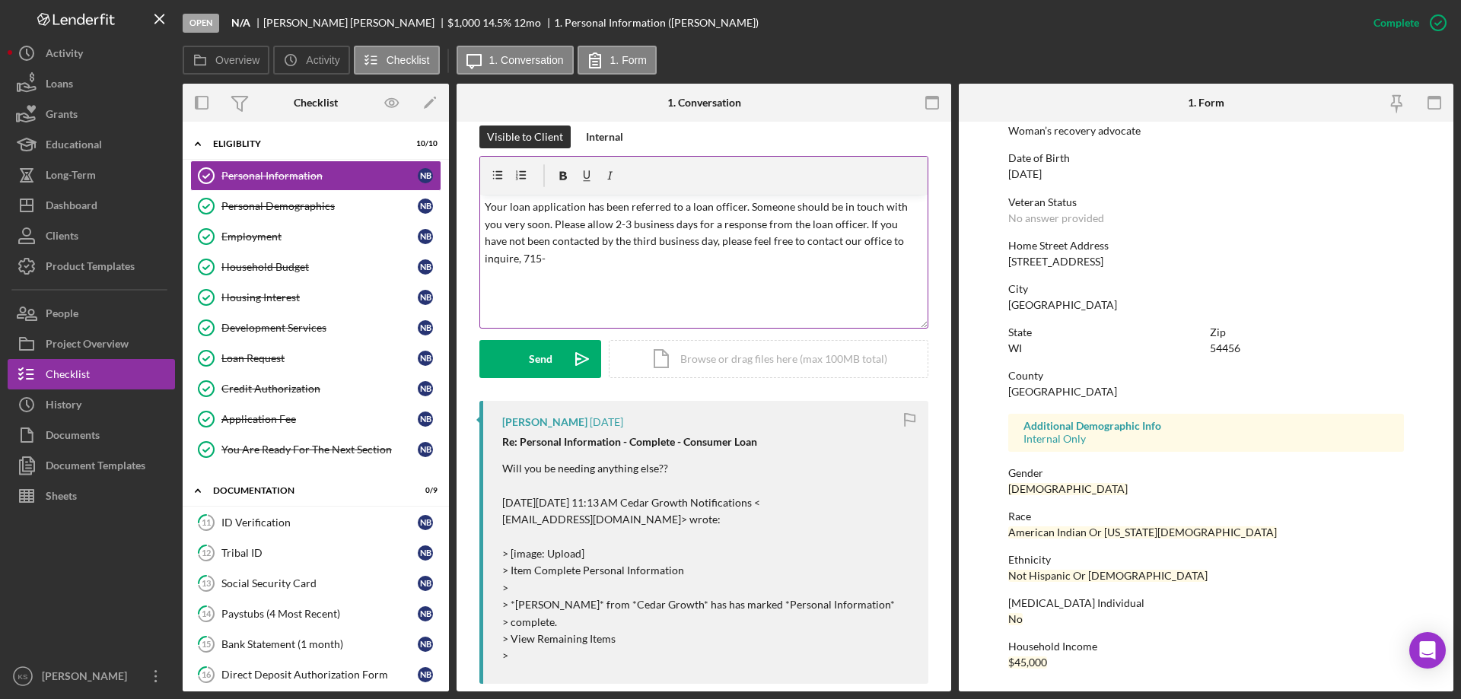
click at [598, 272] on div "v Color teal Color pink Remove color Add row above Add row below Add column bef…" at bounding box center [703, 261] width 447 height 133
click at [634, 262] on p "Your loan application has been referred to a loan officer. Someone should be in…" at bounding box center [704, 233] width 439 height 68
click at [0, 0] on span "inquire at" at bounding box center [0, 0] width 0 height 0
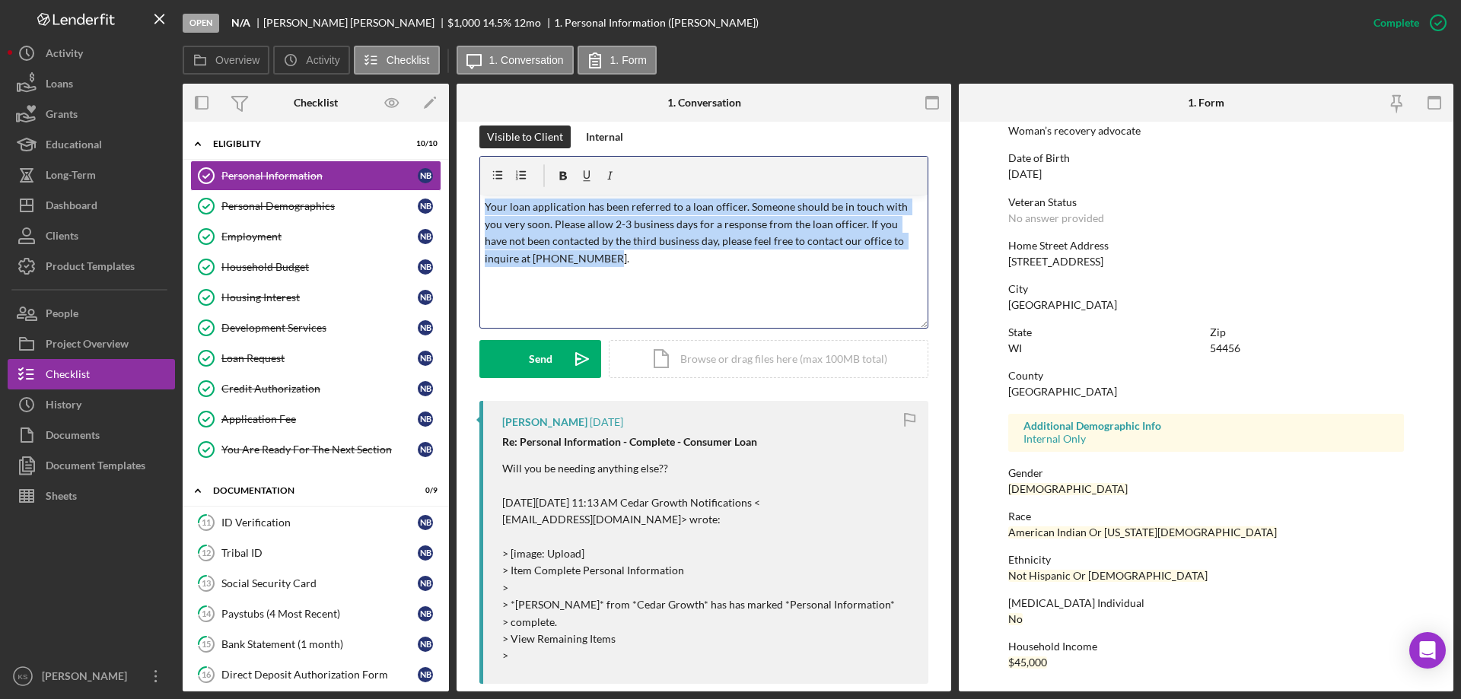
drag, startPoint x: 623, startPoint y: 264, endPoint x: 447, endPoint y: 198, distance: 187.8
click at [447, 198] on div "Overview Internal Workflow Stage Open Icon/Dropdown Arrow Archive (can unarchiv…" at bounding box center [818, 388] width 1270 height 608
copy p "Your loan application has been referred to a loan officer. Someone should be in…"
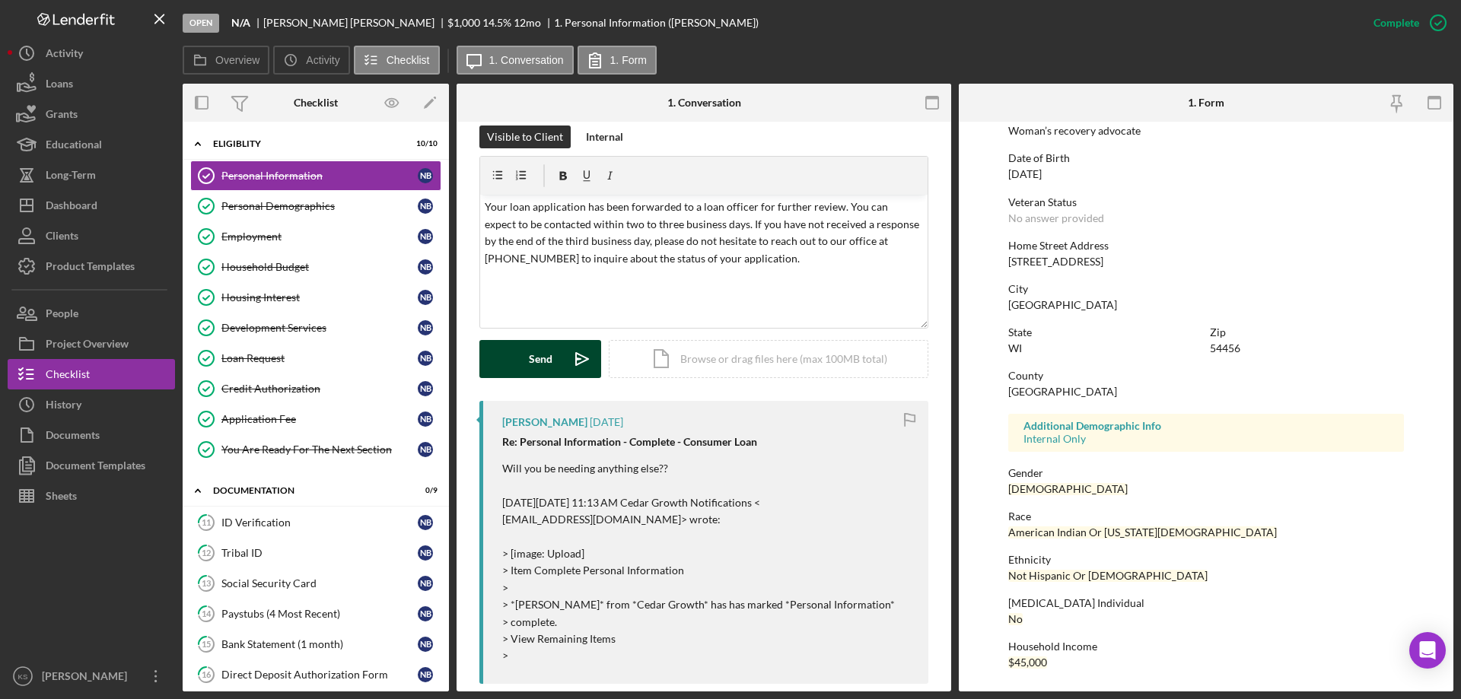
click at [550, 351] on div "Send" at bounding box center [541, 359] width 24 height 38
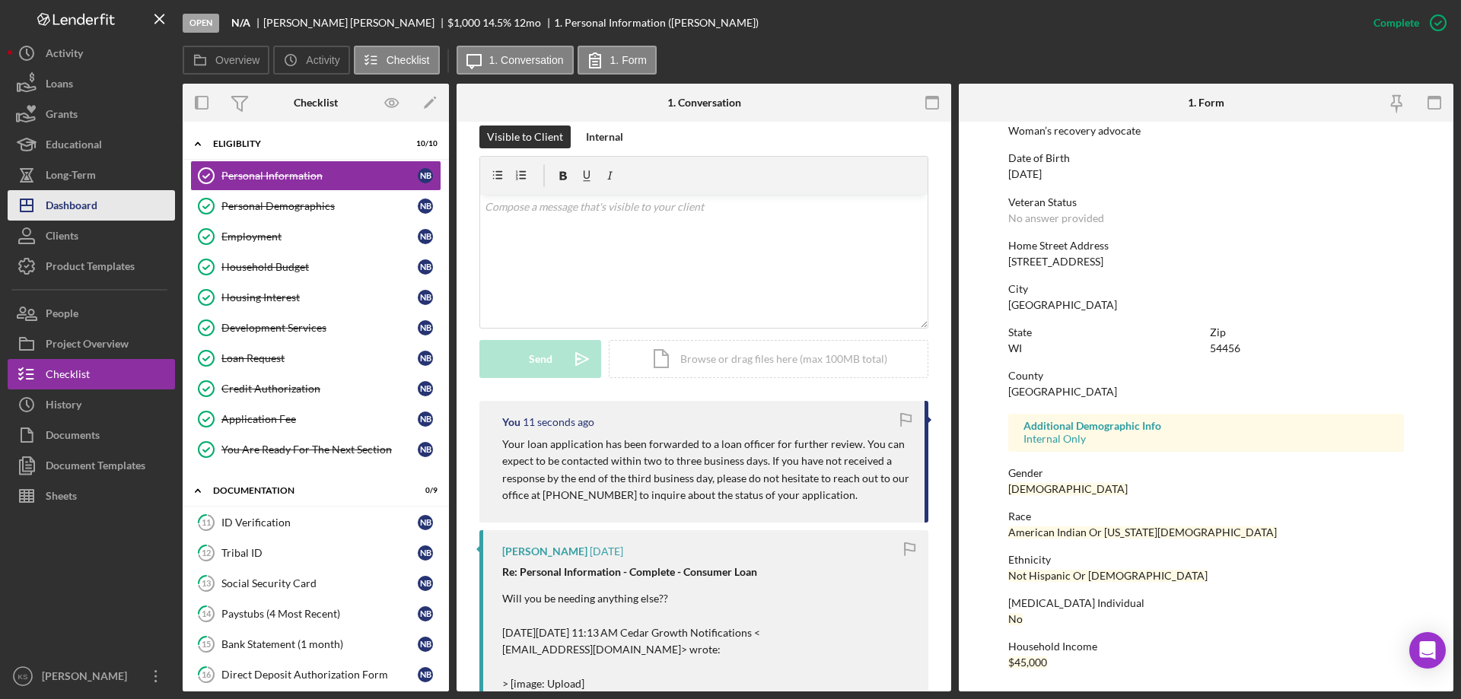
click at [106, 199] on button "Icon/Dashboard Dashboard" at bounding box center [91, 205] width 167 height 30
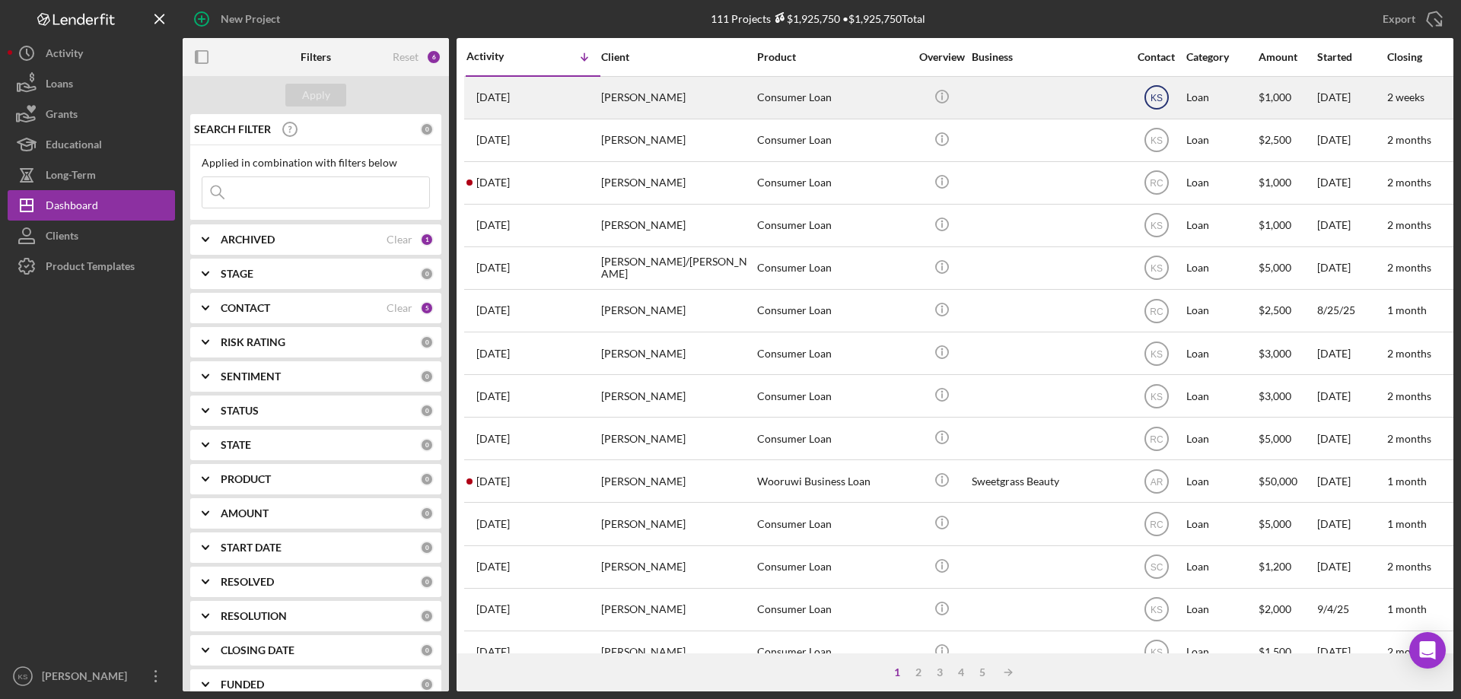
click at [1154, 98] on text "KS" at bounding box center [1155, 98] width 12 height 11
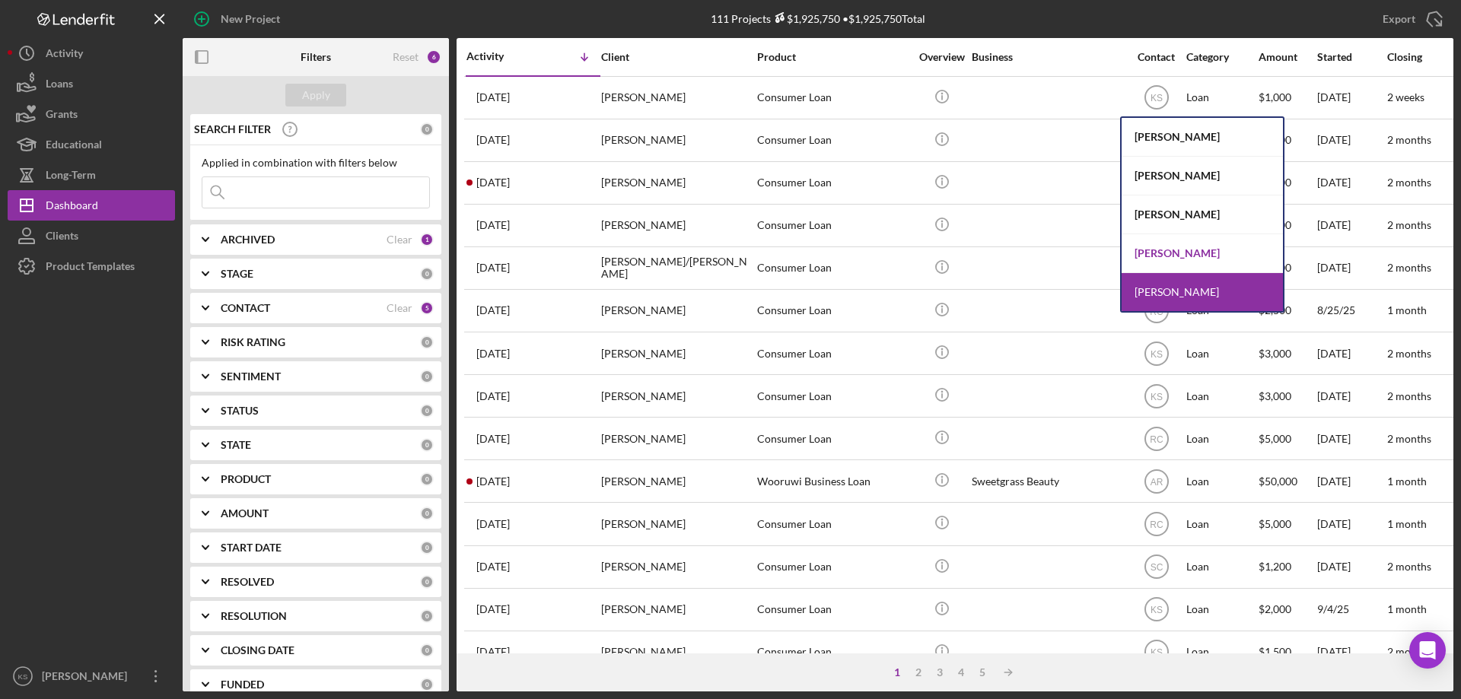
click at [1172, 246] on div "[PERSON_NAME]" at bounding box center [1201, 253] width 161 height 39
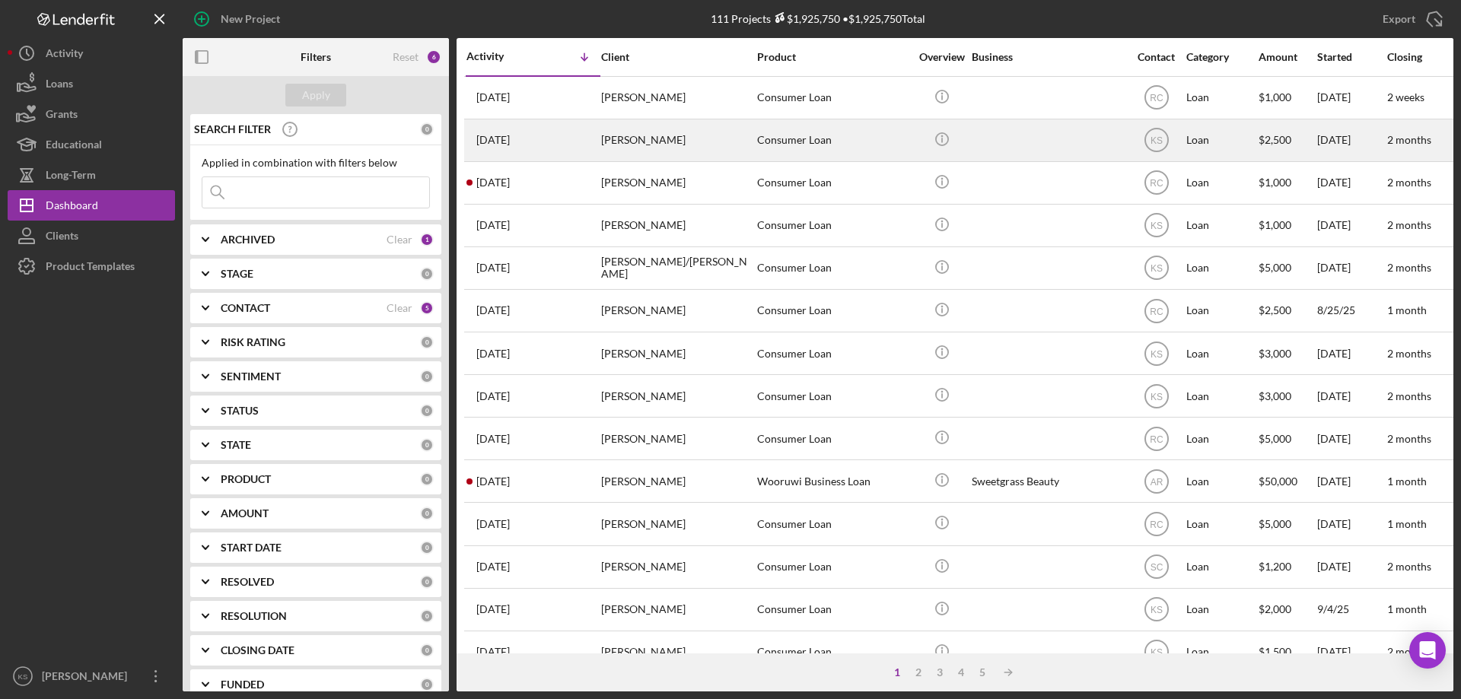
click at [606, 143] on div "[PERSON_NAME]" at bounding box center [677, 140] width 152 height 40
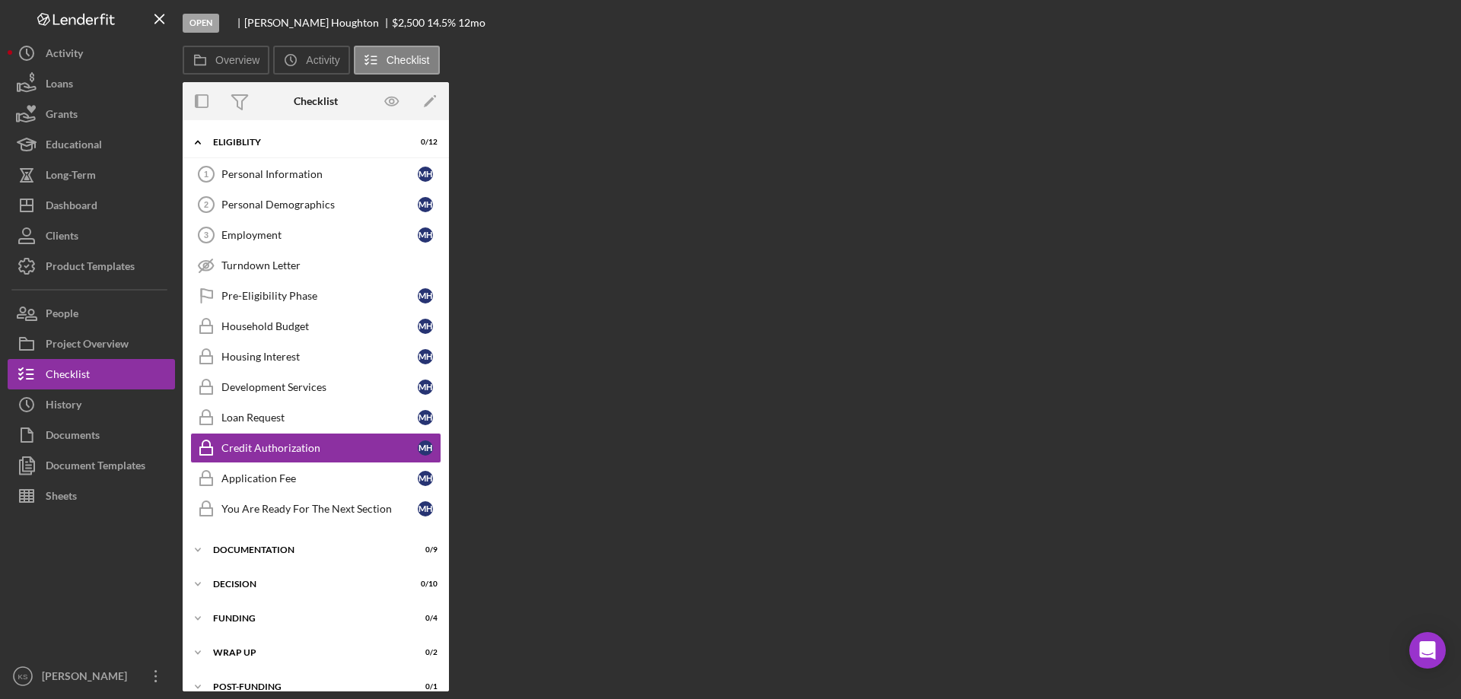
scroll to position [19, 0]
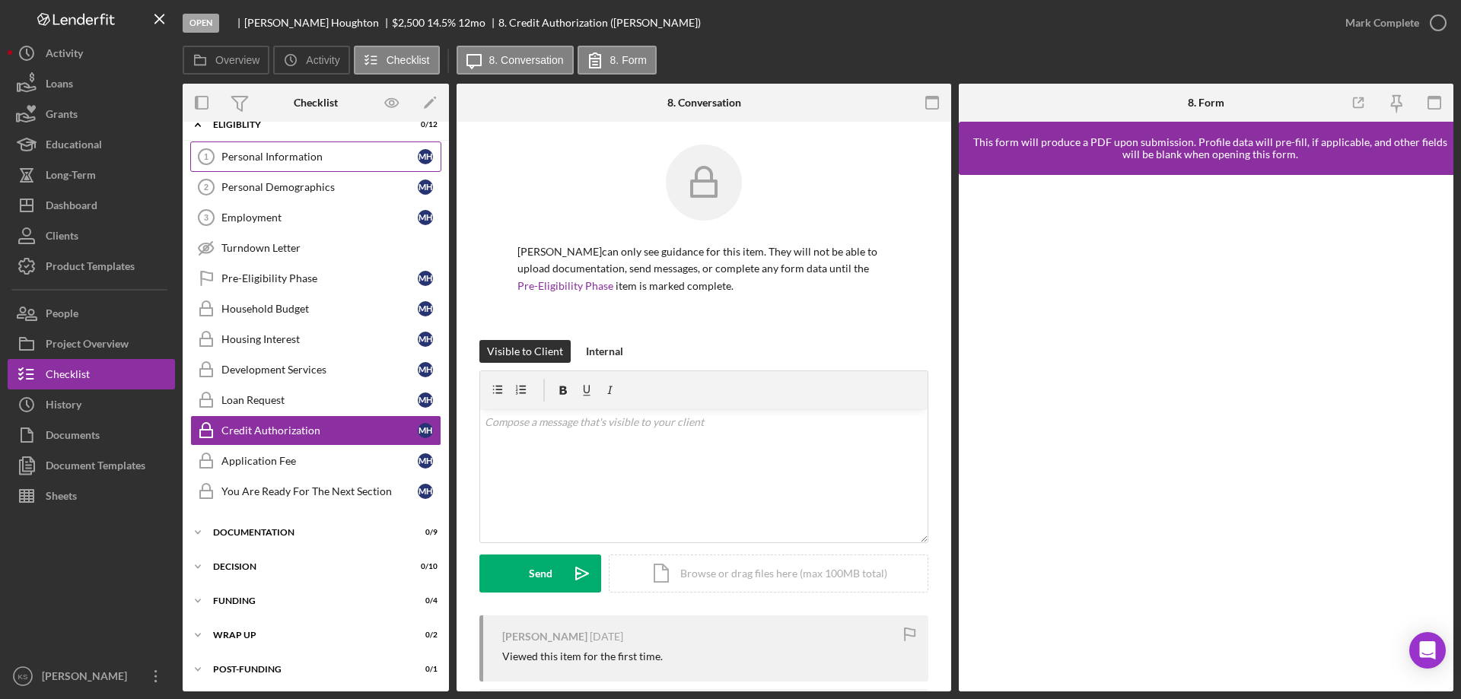
click at [310, 163] on link "Personal Information 1 Personal Information M H" at bounding box center [315, 156] width 251 height 30
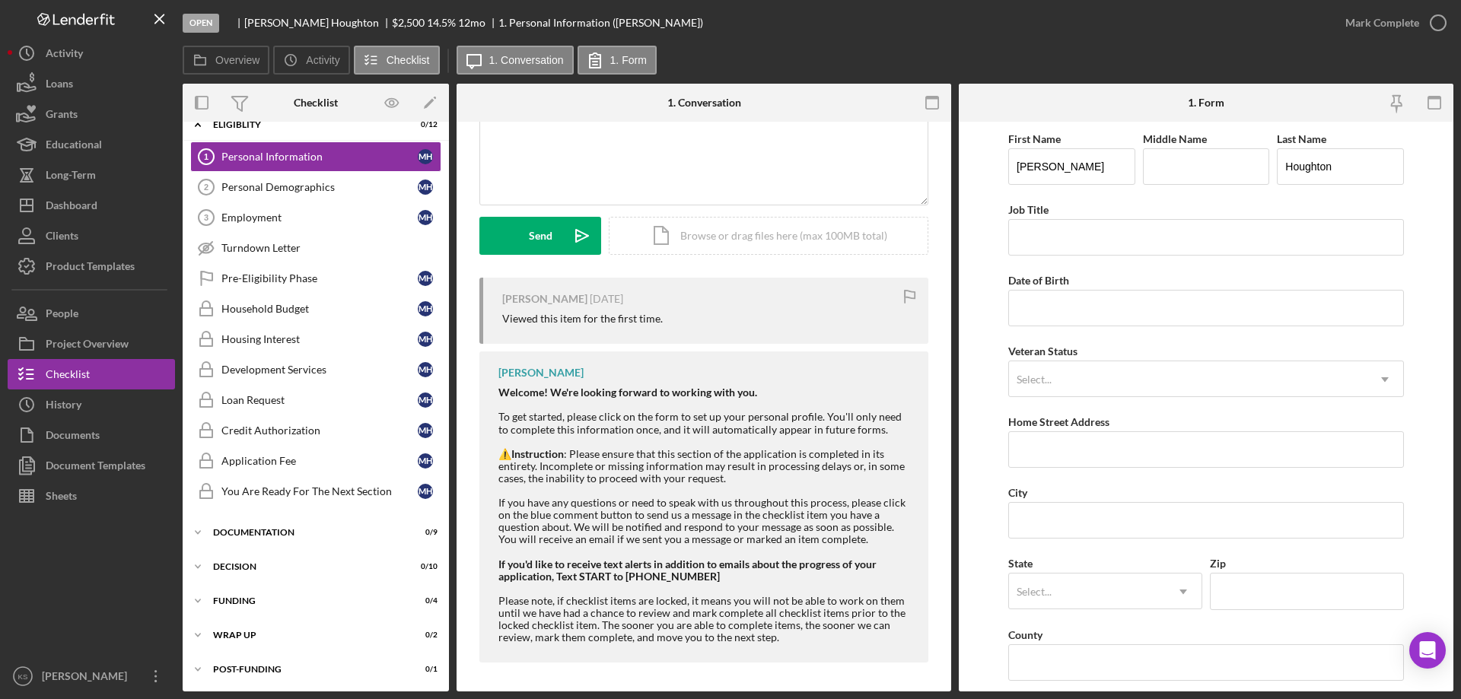
scroll to position [144, 0]
click at [603, 167] on div "v Color teal Color pink Remove color Add row above Add row below Add column bef…" at bounding box center [703, 136] width 447 height 133
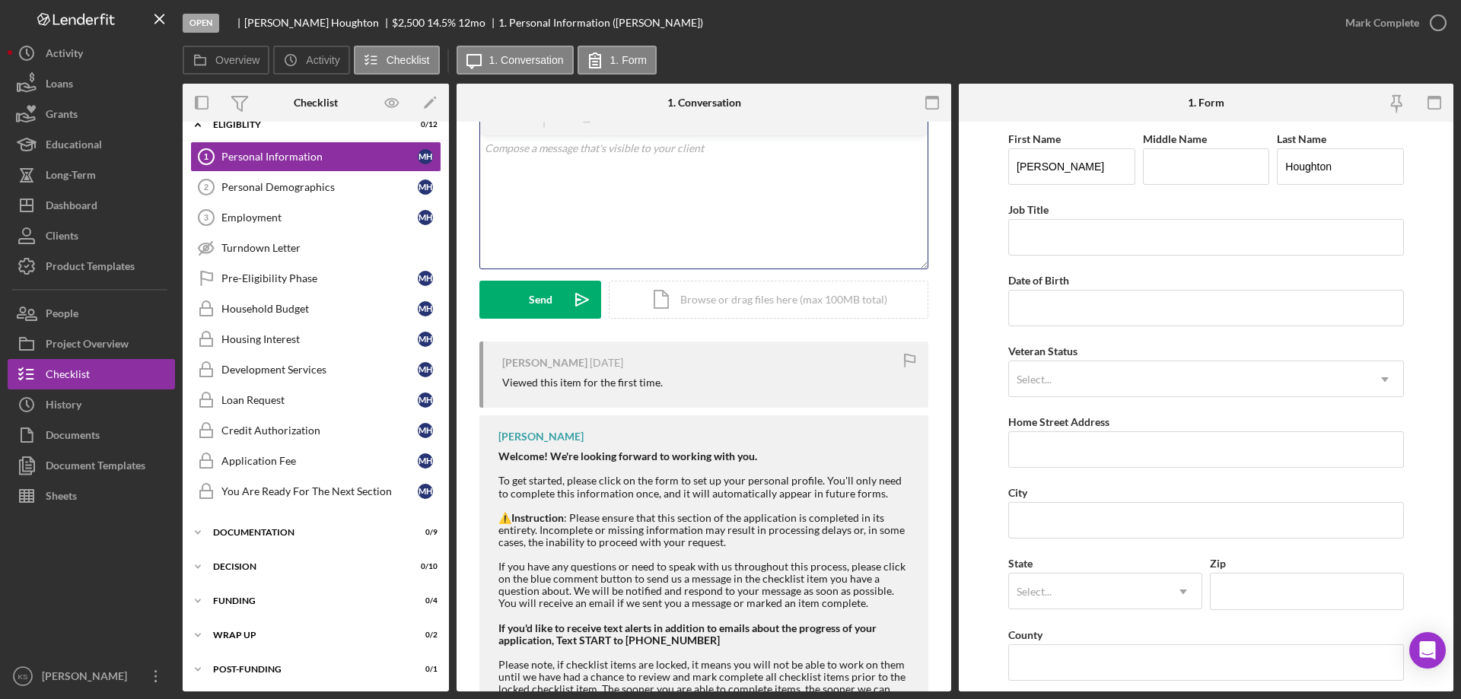
scroll to position [0, 0]
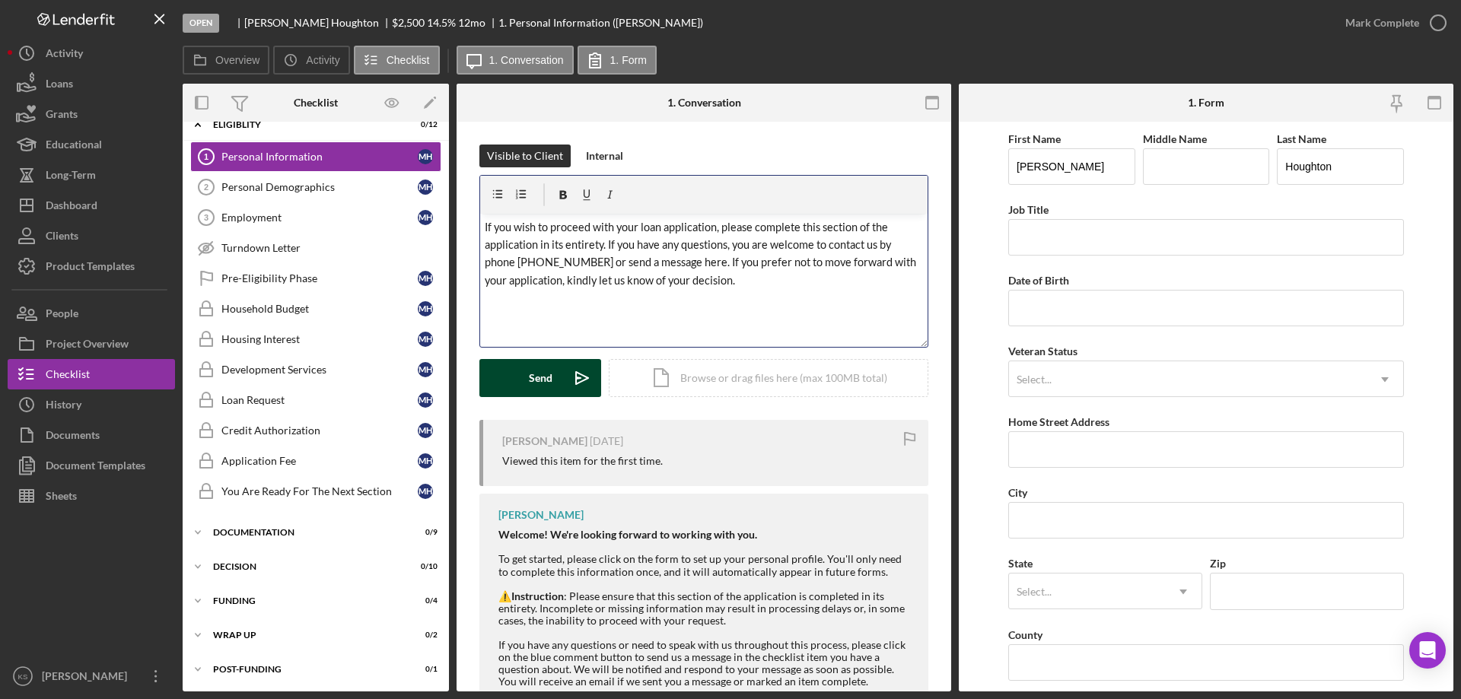
click at [548, 377] on div "Send" at bounding box center [541, 378] width 24 height 38
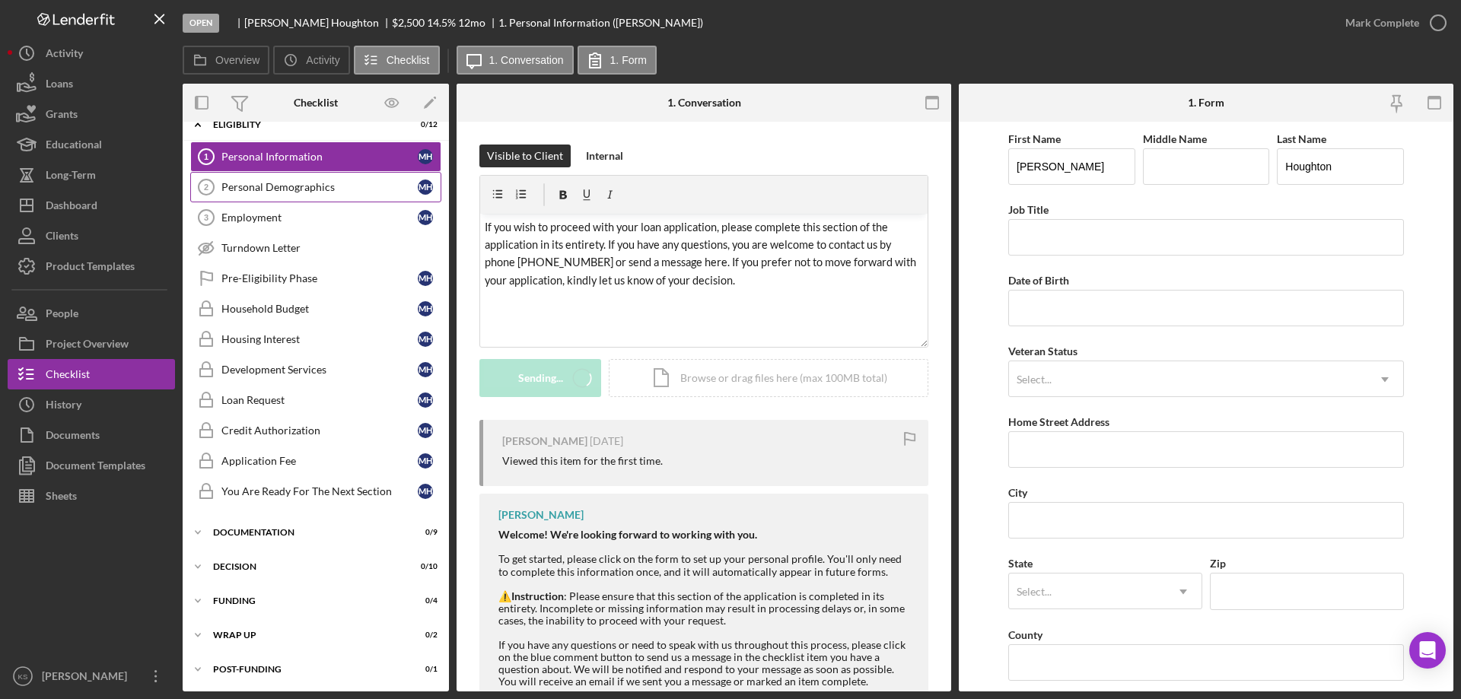
click at [331, 193] on div "Personal Demographics" at bounding box center [319, 187] width 196 height 12
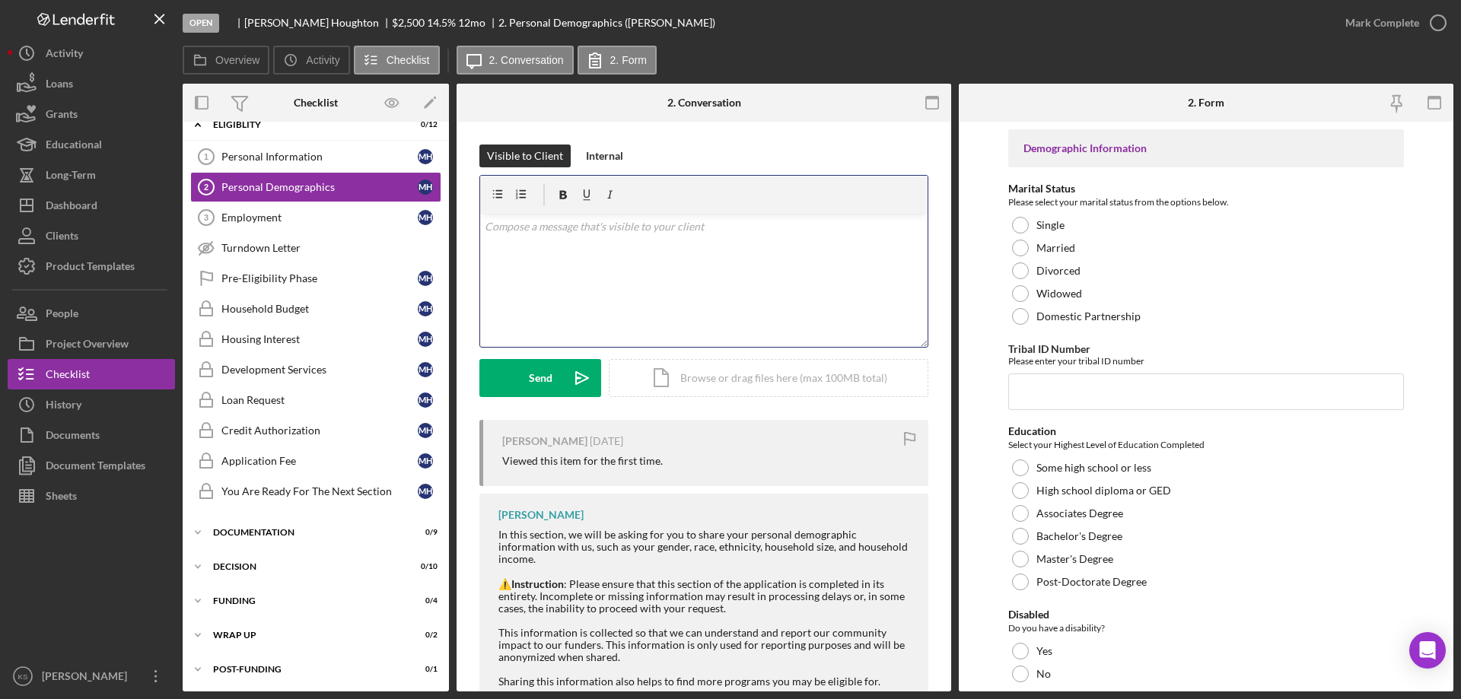
click at [619, 230] on p at bounding box center [704, 226] width 439 height 17
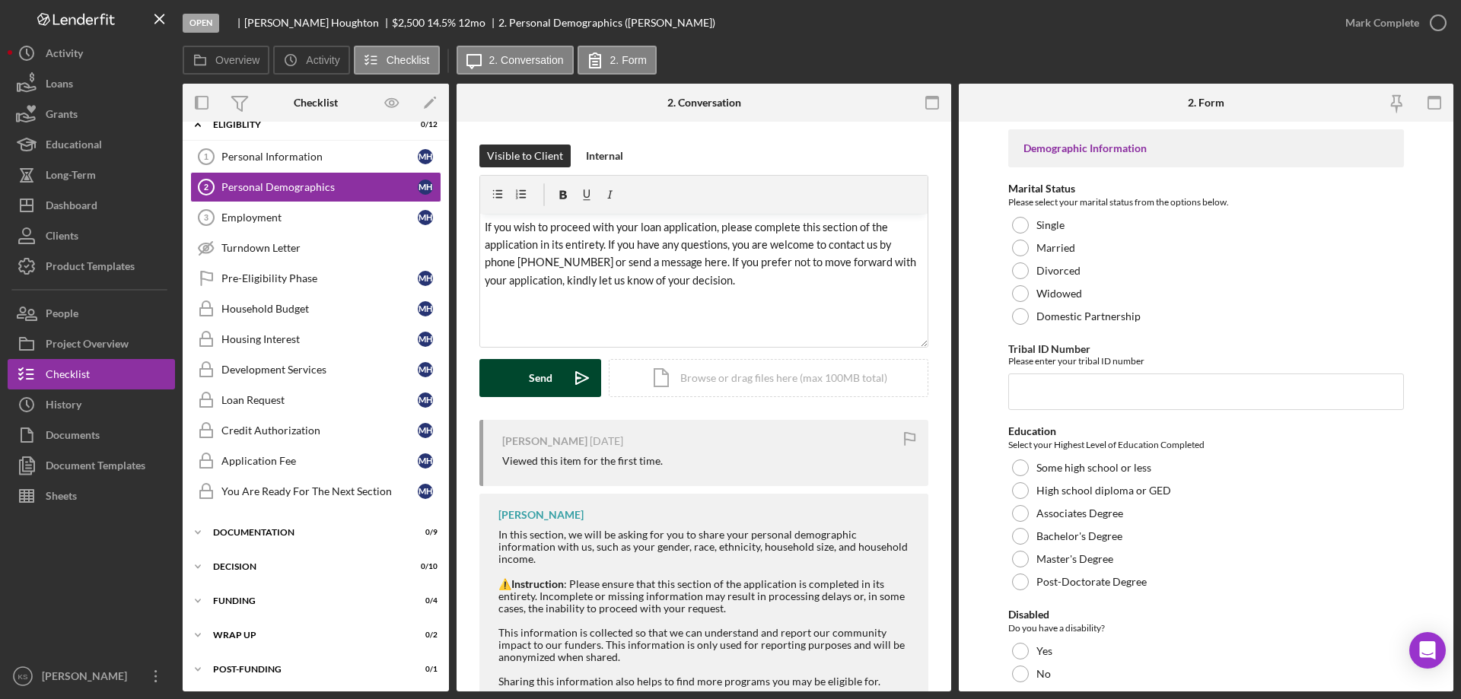
click at [554, 372] on button "Send Icon/icon-invite-send" at bounding box center [540, 378] width 122 height 38
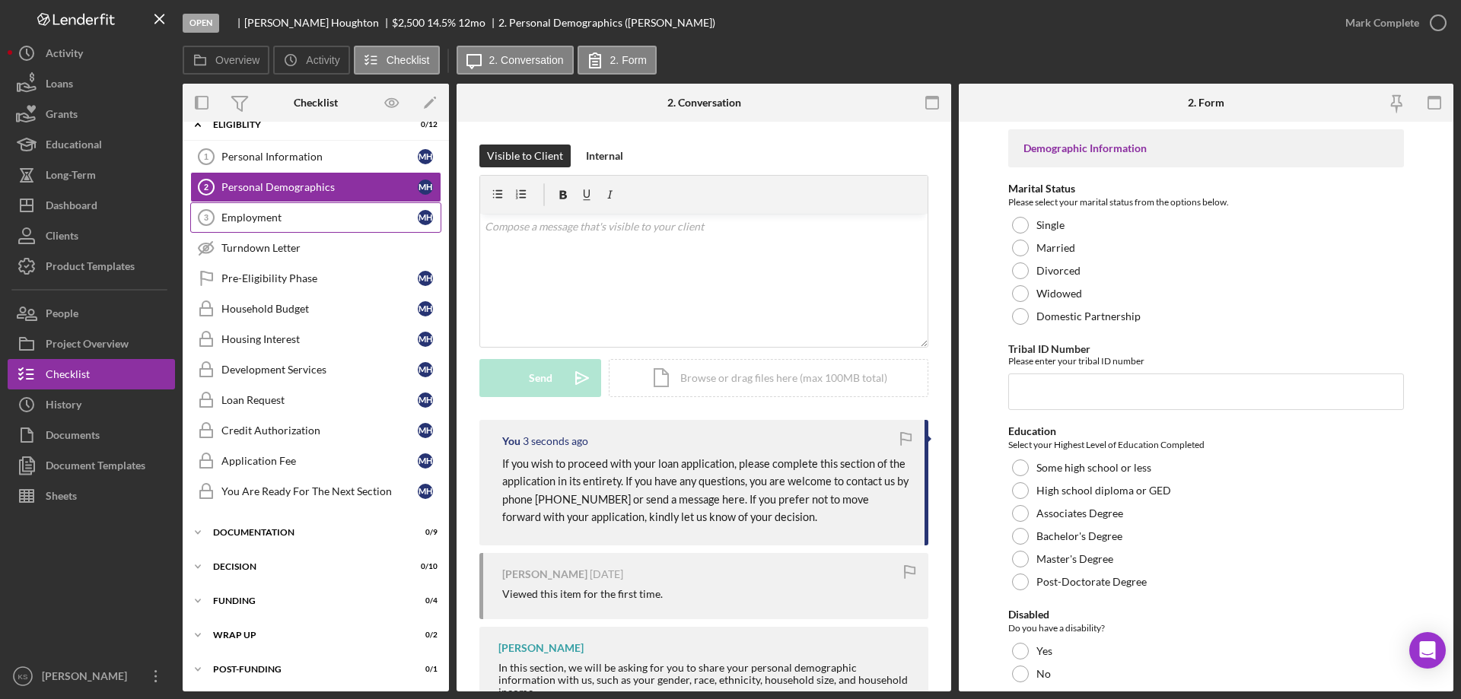
click at [335, 221] on div "Employment" at bounding box center [319, 217] width 196 height 12
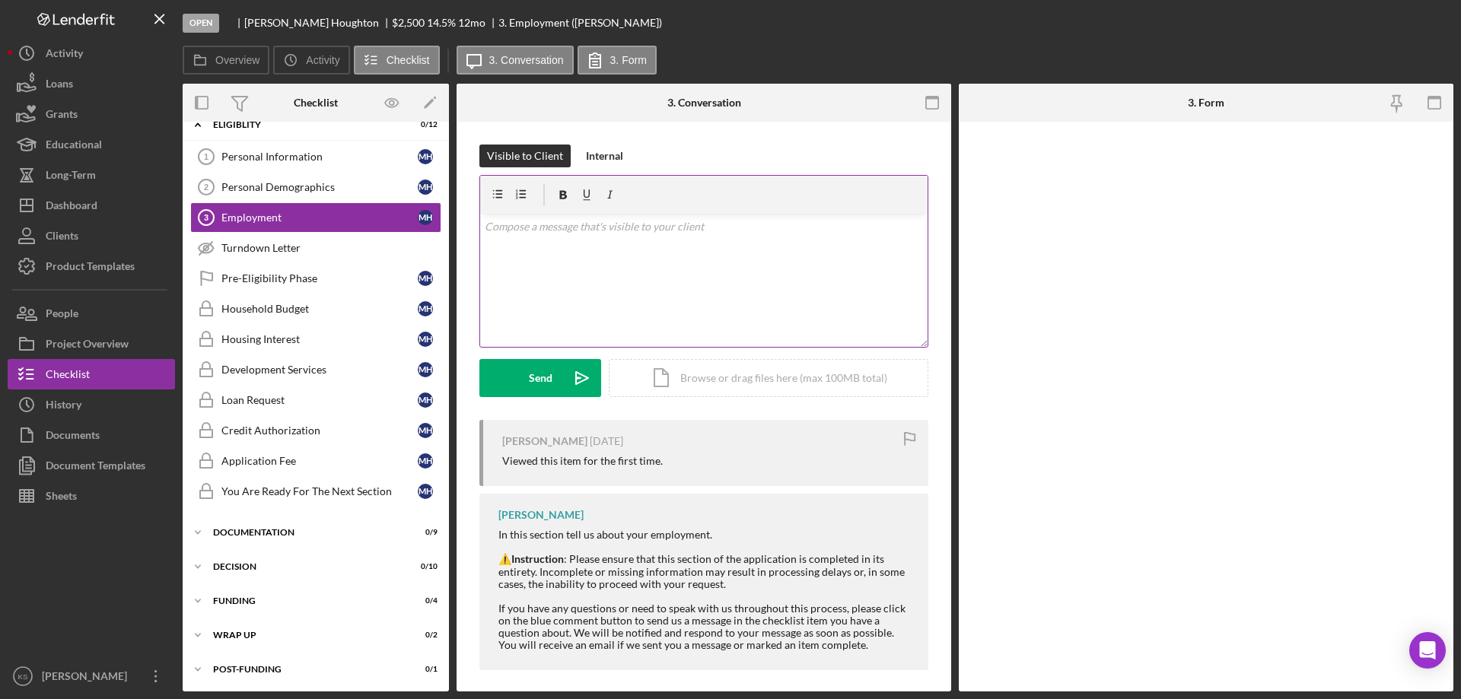
click at [633, 246] on div "v Color teal Color pink Remove color Add row above Add row below Add column bef…" at bounding box center [703, 280] width 447 height 133
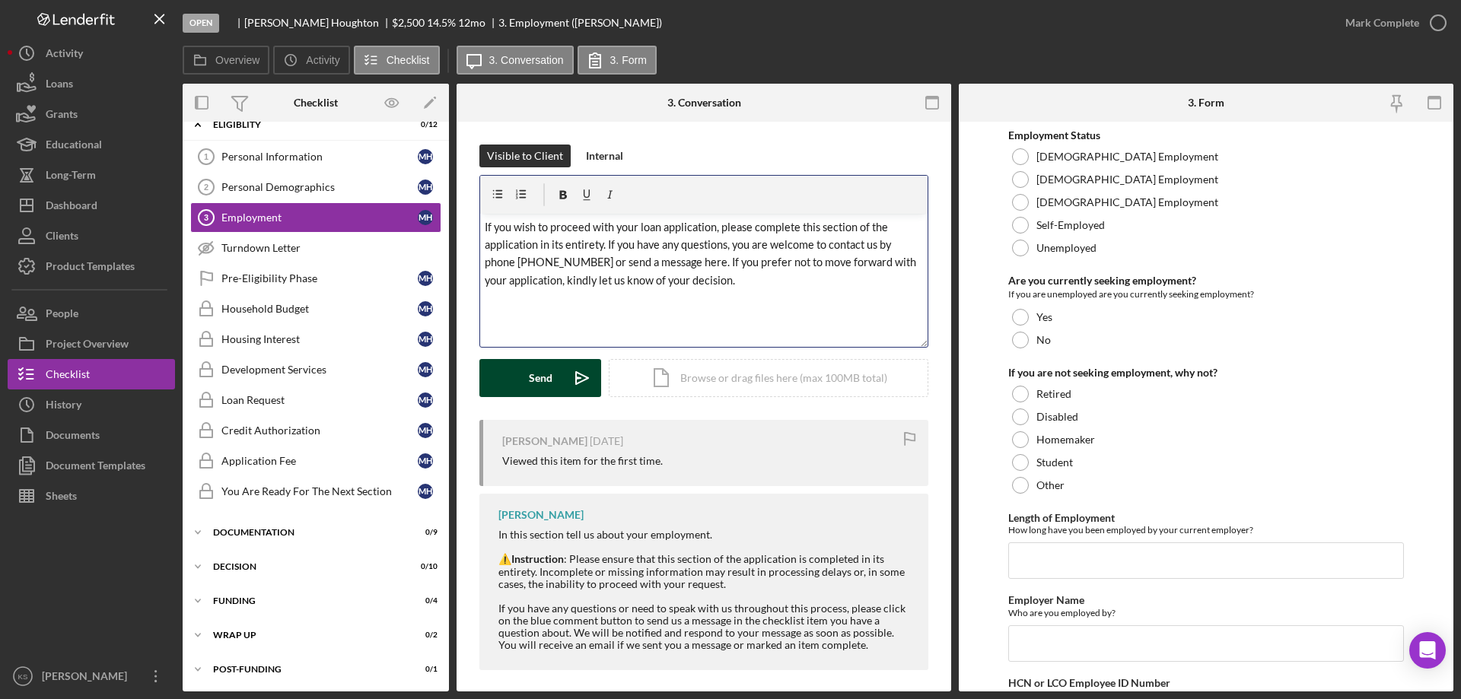
click at [553, 370] on button "Send Icon/icon-invite-send" at bounding box center [540, 378] width 122 height 38
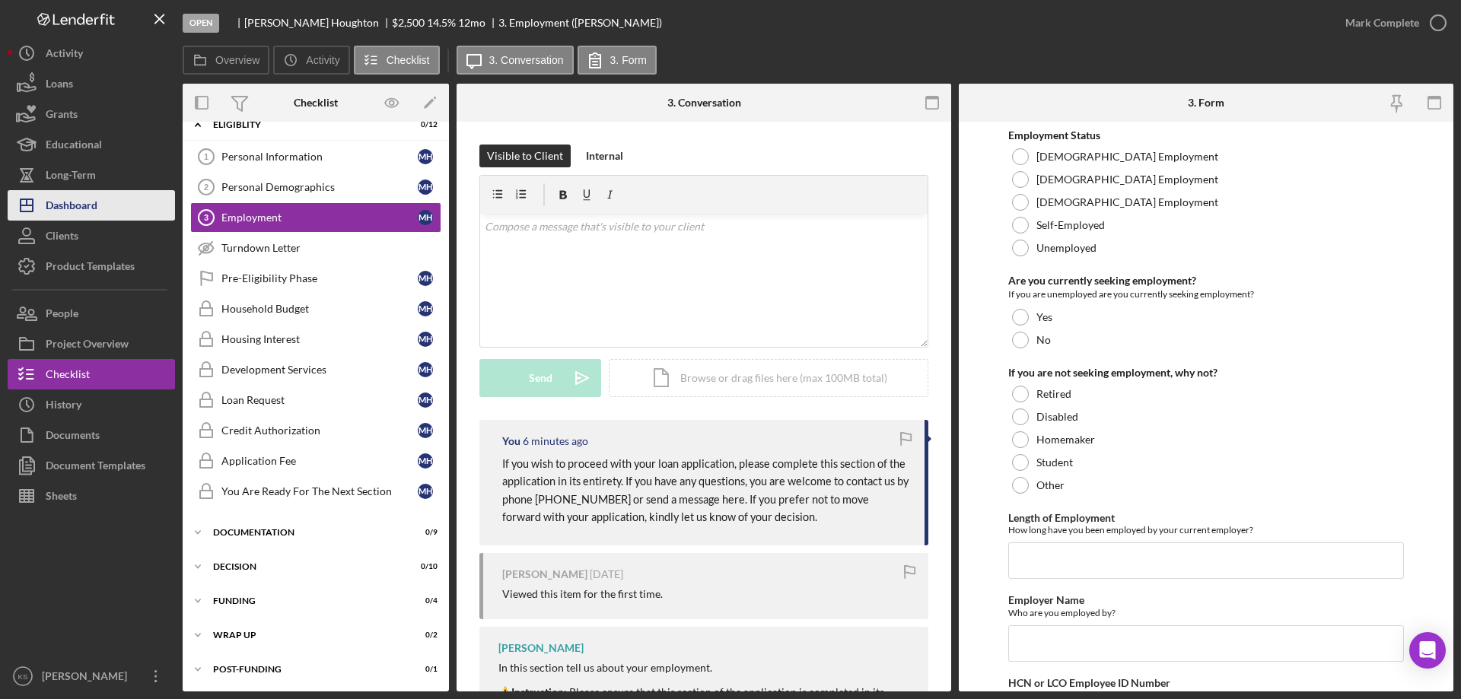
click at [92, 199] on div "Dashboard" at bounding box center [72, 207] width 52 height 34
